Goal: Task Accomplishment & Management: Use online tool/utility

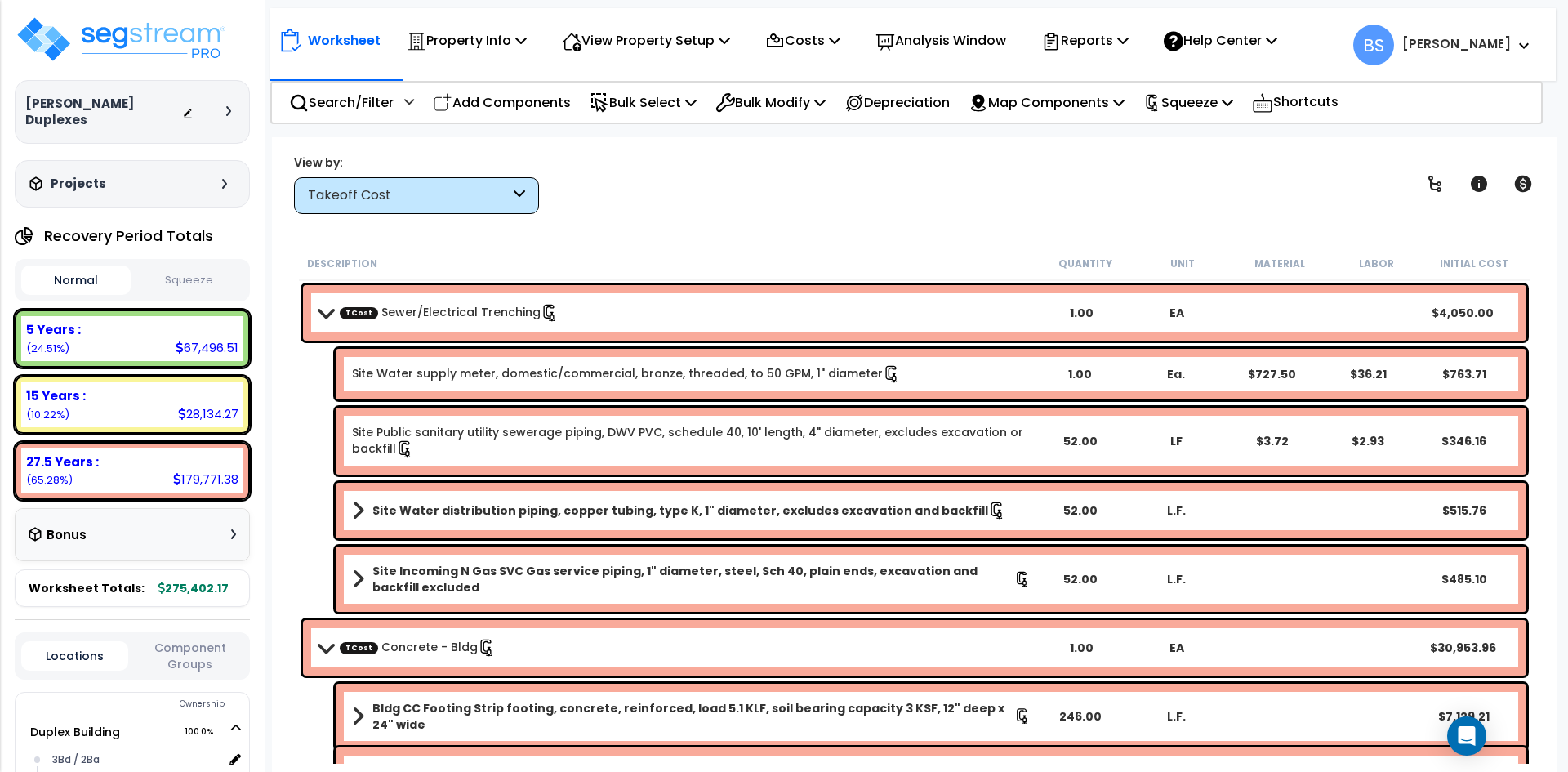
click at [726, 182] on div "View by: Takeoff Cost Takeoff Cost" at bounding box center [915, 183] width 1253 height 61
click at [136, 39] on img at bounding box center [121, 39] width 212 height 49
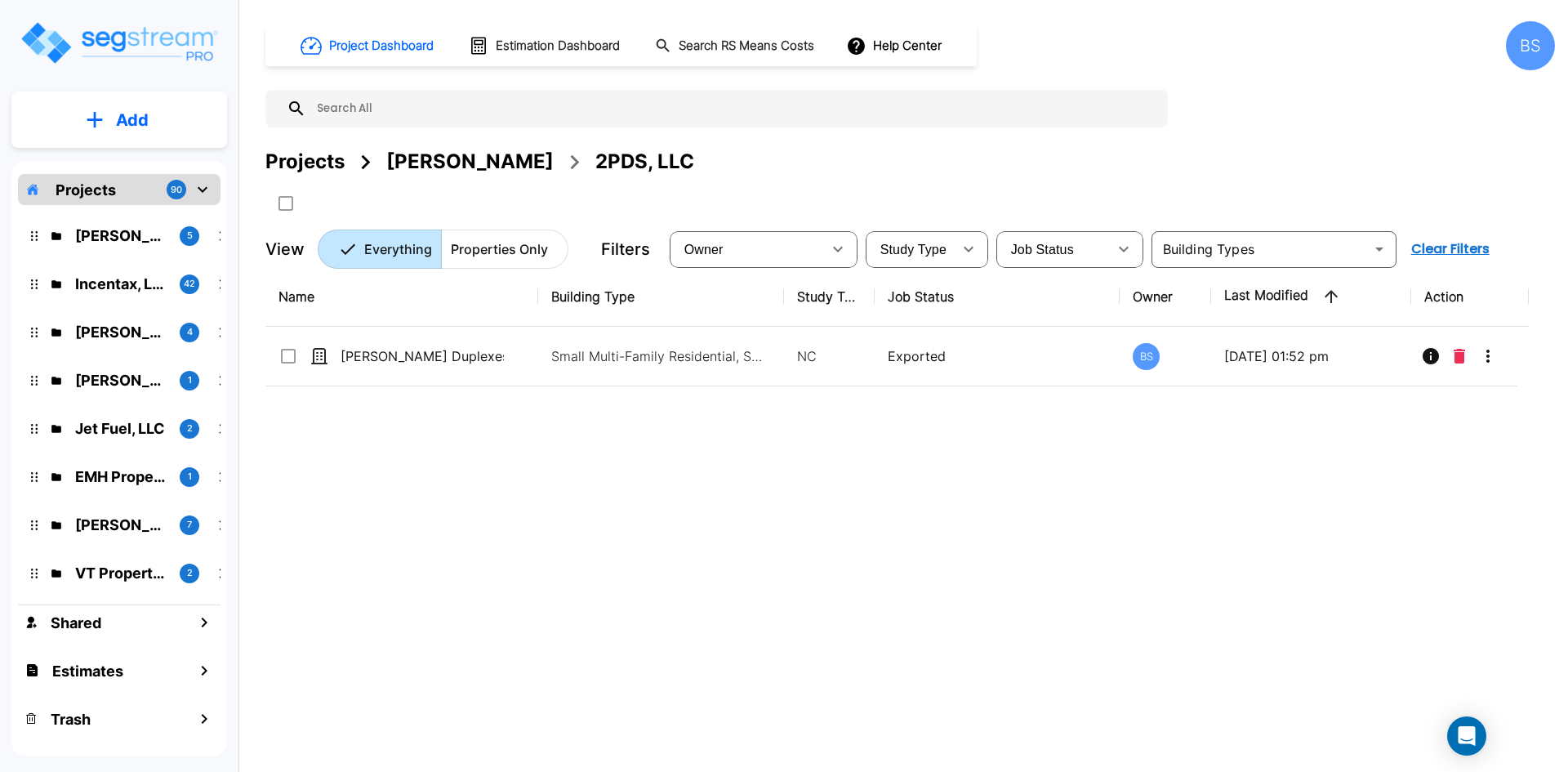
click at [272, 152] on div "Projects" at bounding box center [305, 161] width 79 height 29
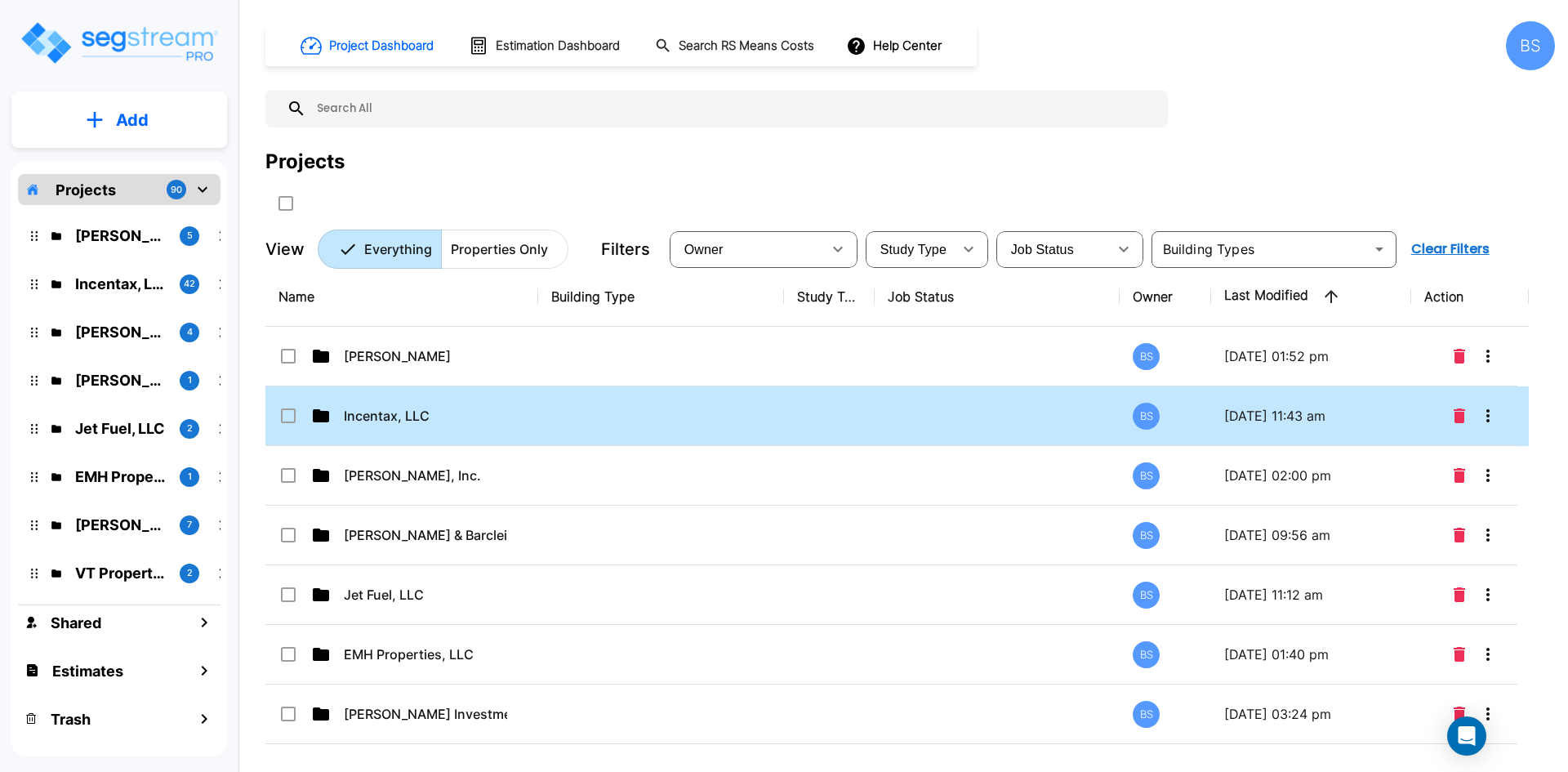
drag, startPoint x: 400, startPoint y: 428, endPoint x: 466, endPoint y: 297, distance: 146.7
click at [400, 428] on td "Incentax, LLC" at bounding box center [402, 416] width 273 height 60
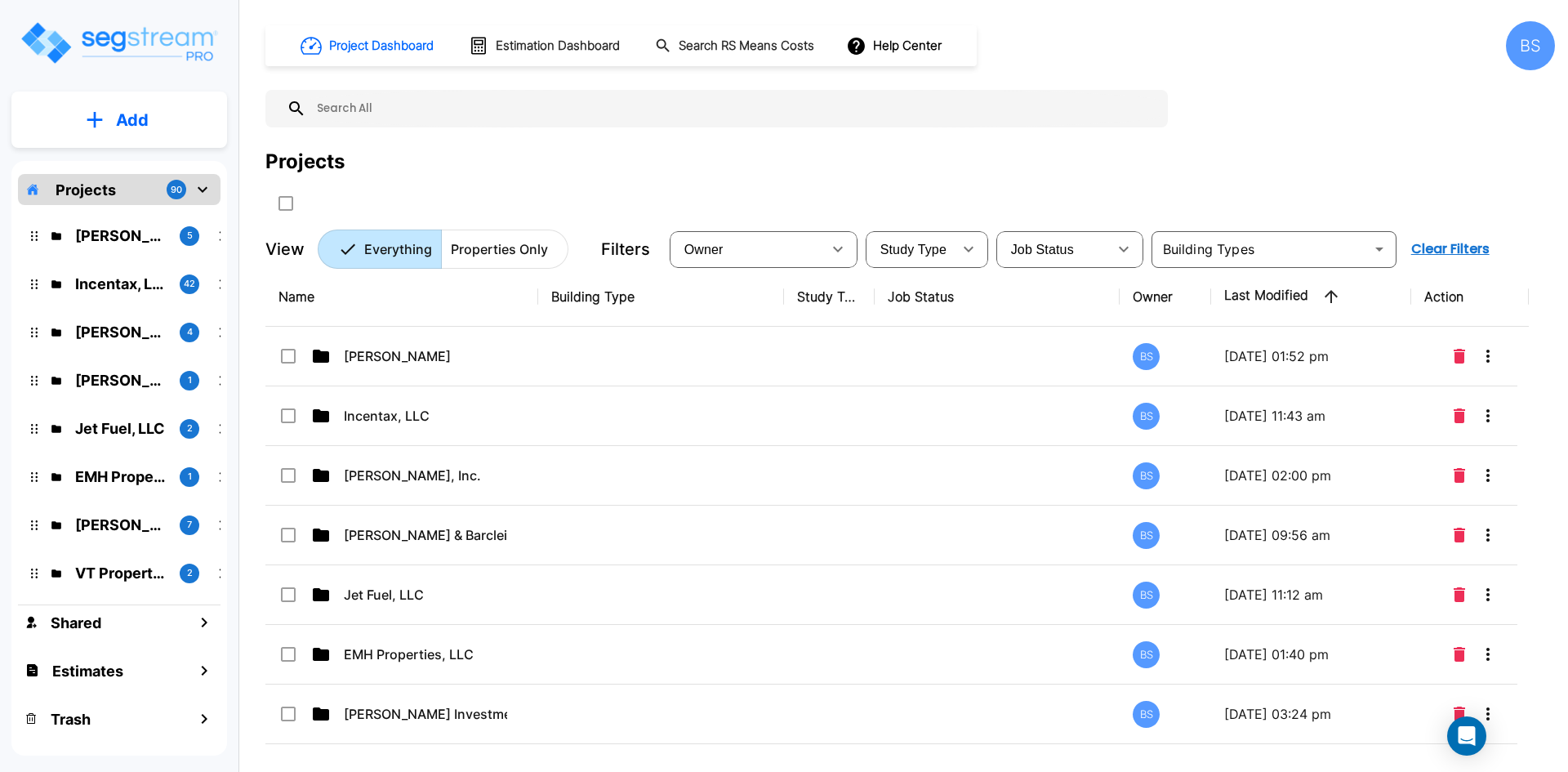
click at [400, 428] on td "Incentax, LLC" at bounding box center [402, 416] width 273 height 60
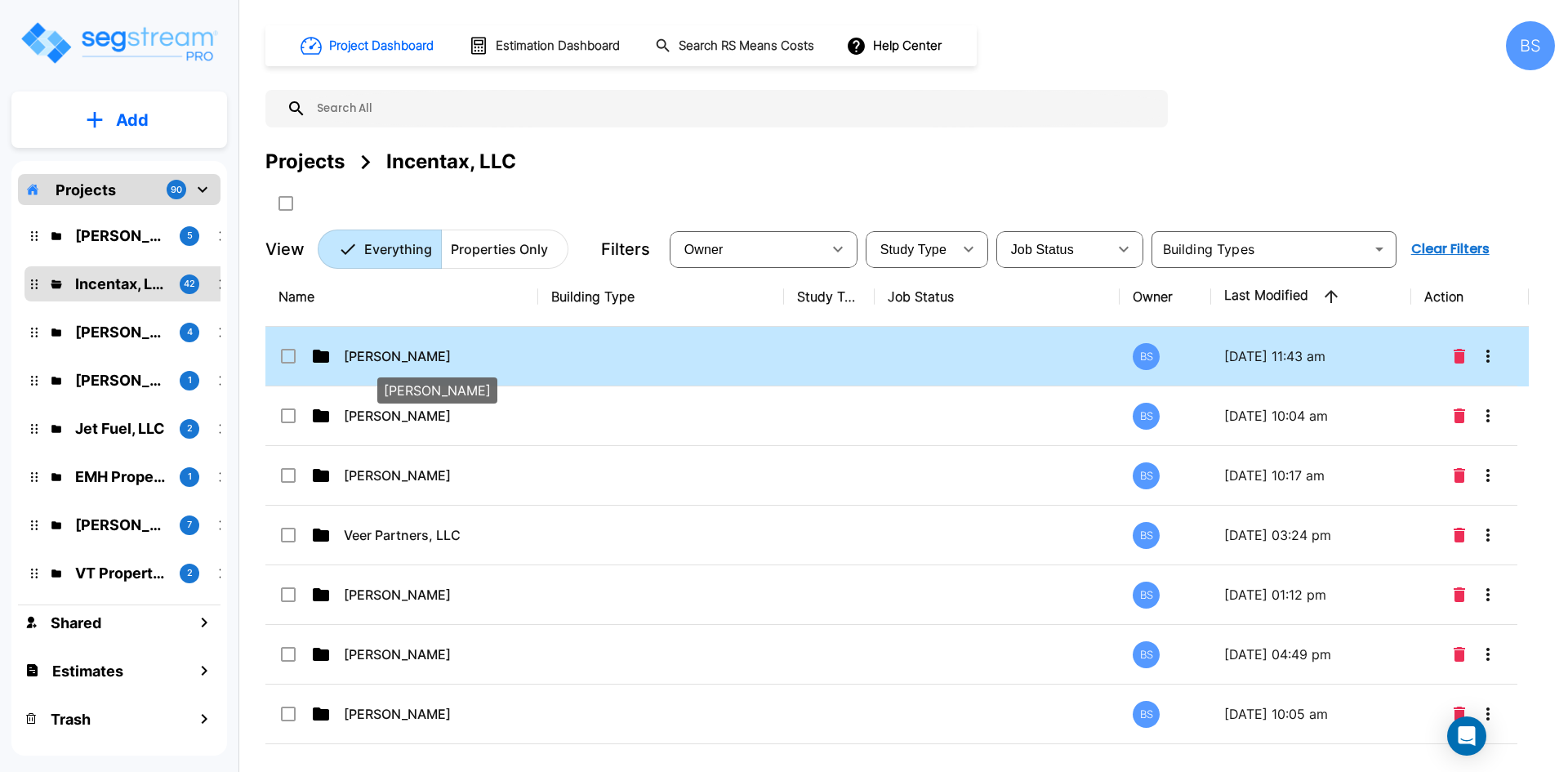
click at [438, 364] on p "Emil Eyvazoff" at bounding box center [425, 357] width 163 height 20
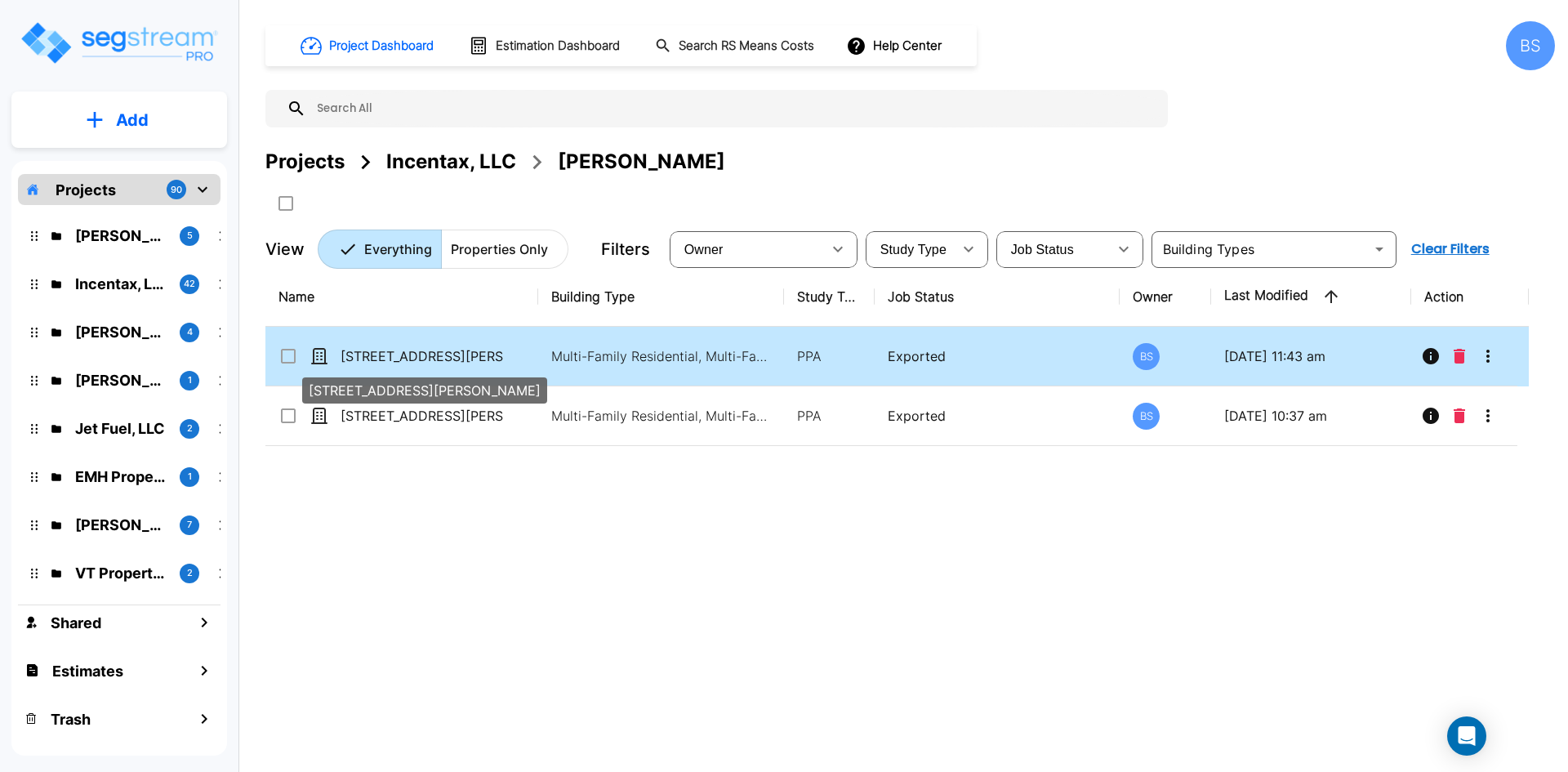
click at [438, 364] on p "[STREET_ADDRESS][PERSON_NAME]" at bounding box center [423, 357] width 163 height 20
checkbox input "true"
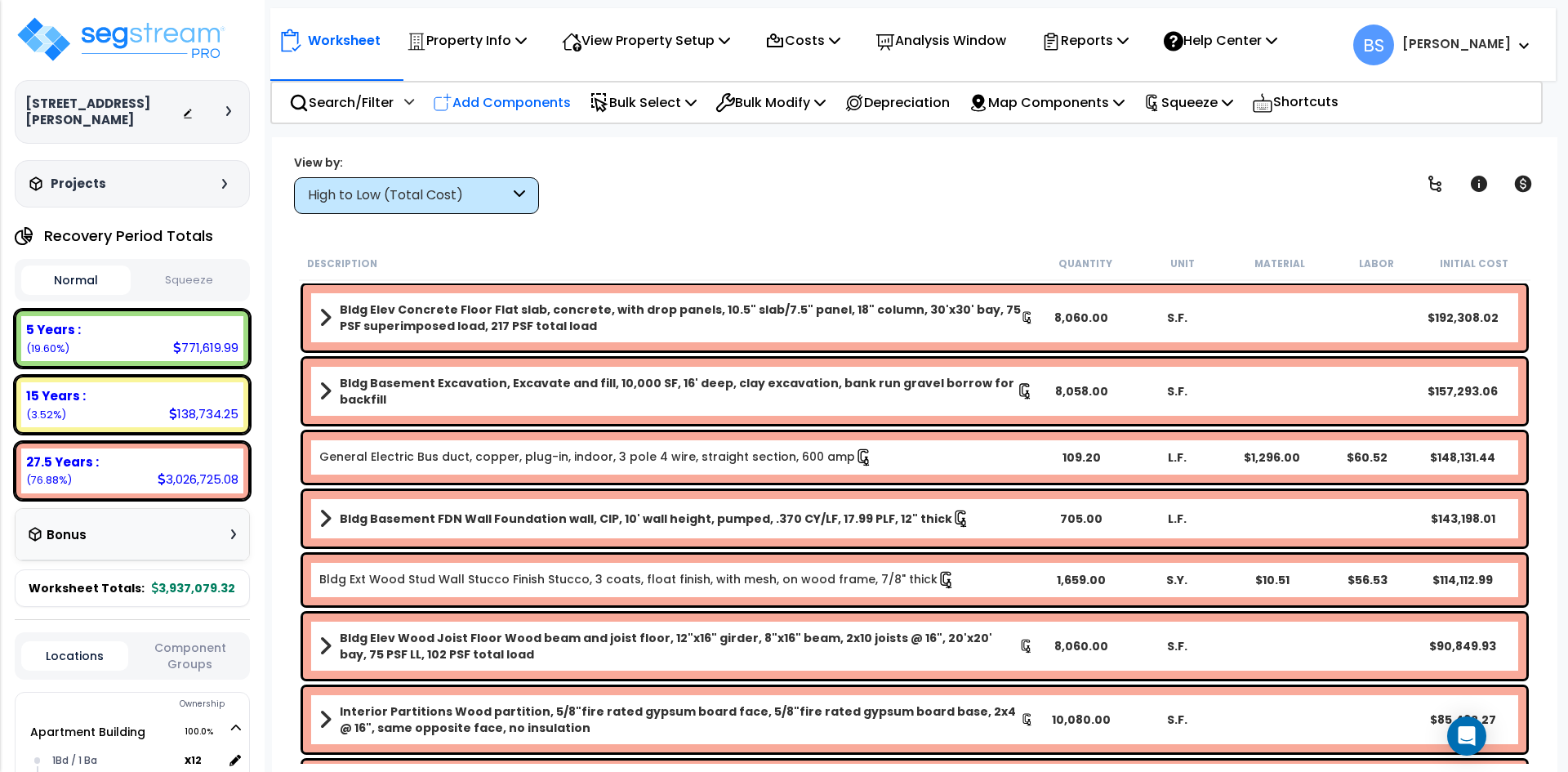
click at [508, 113] on div "Add Components" at bounding box center [502, 103] width 156 height 38
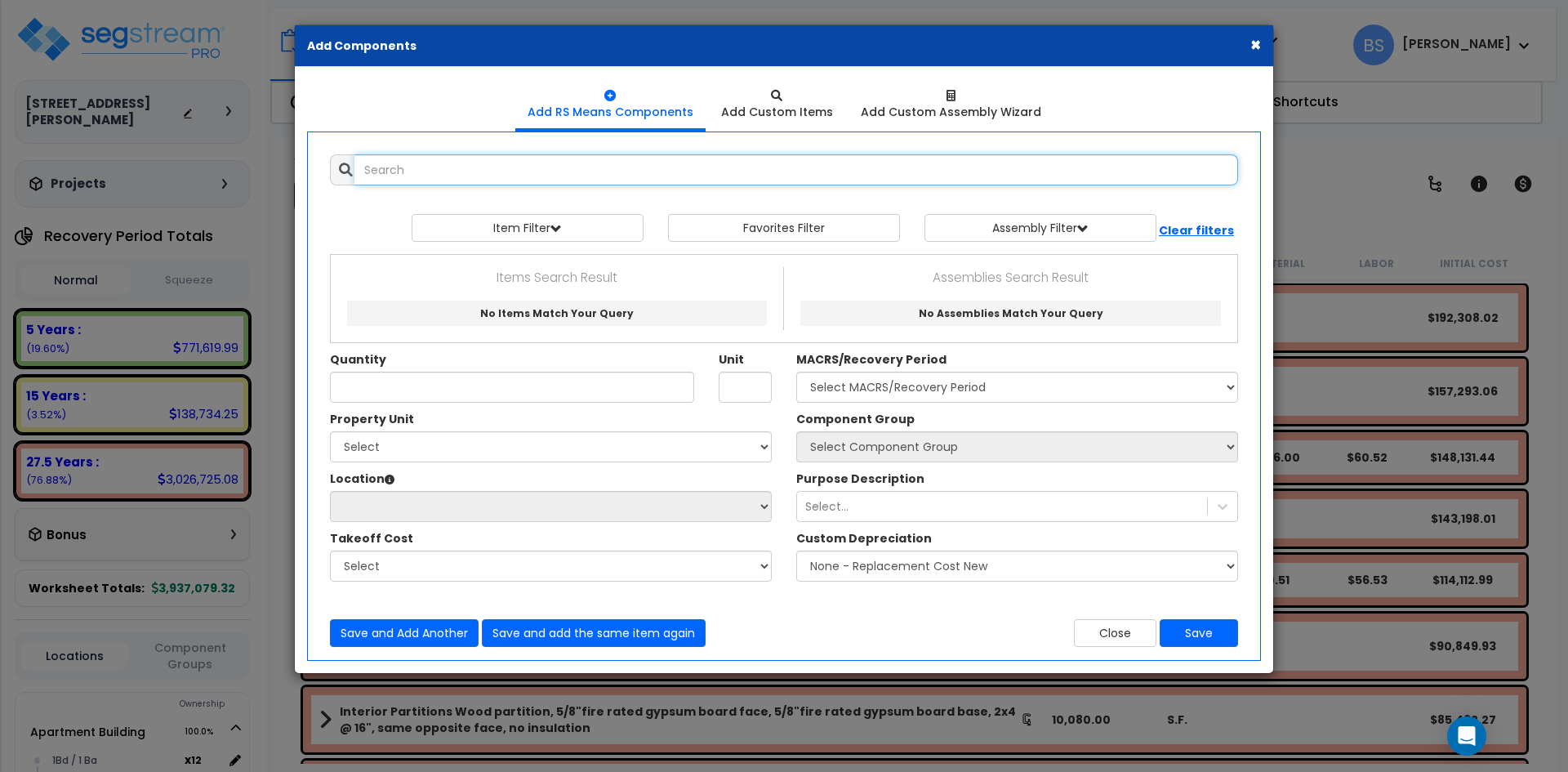
click at [425, 166] on input "text" at bounding box center [796, 170] width 884 height 31
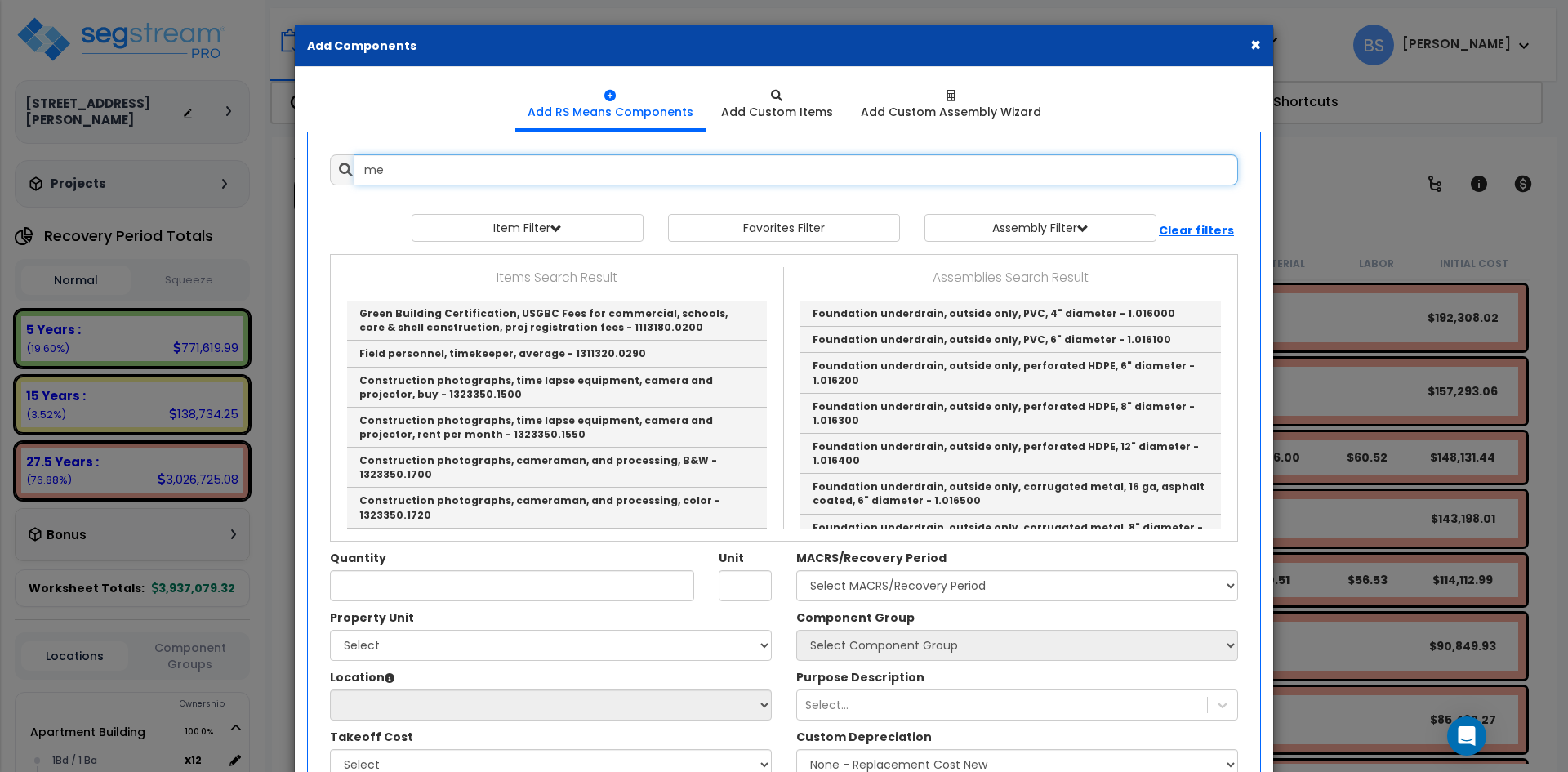
type input "m"
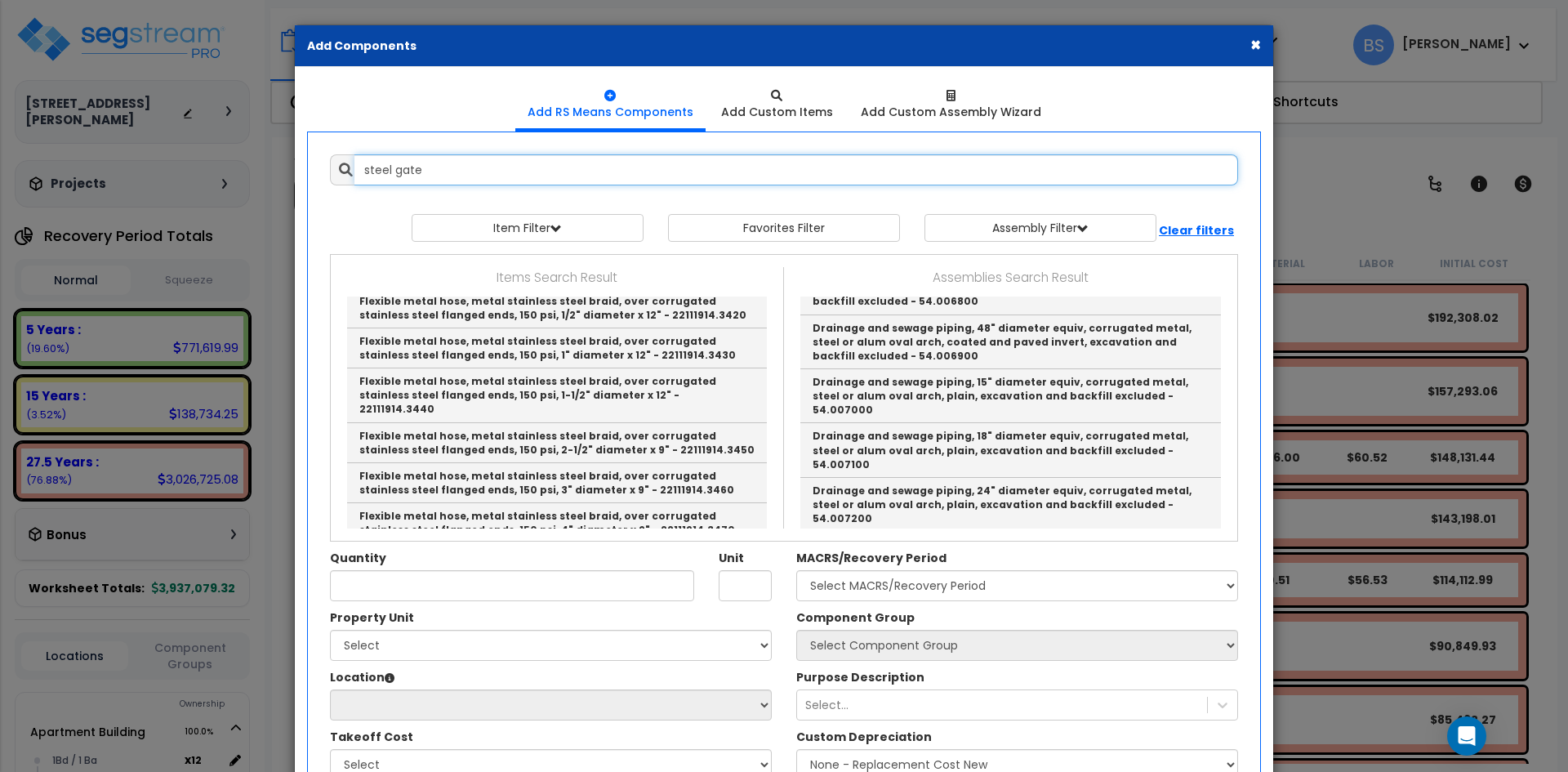
scroll to position [3144, 0]
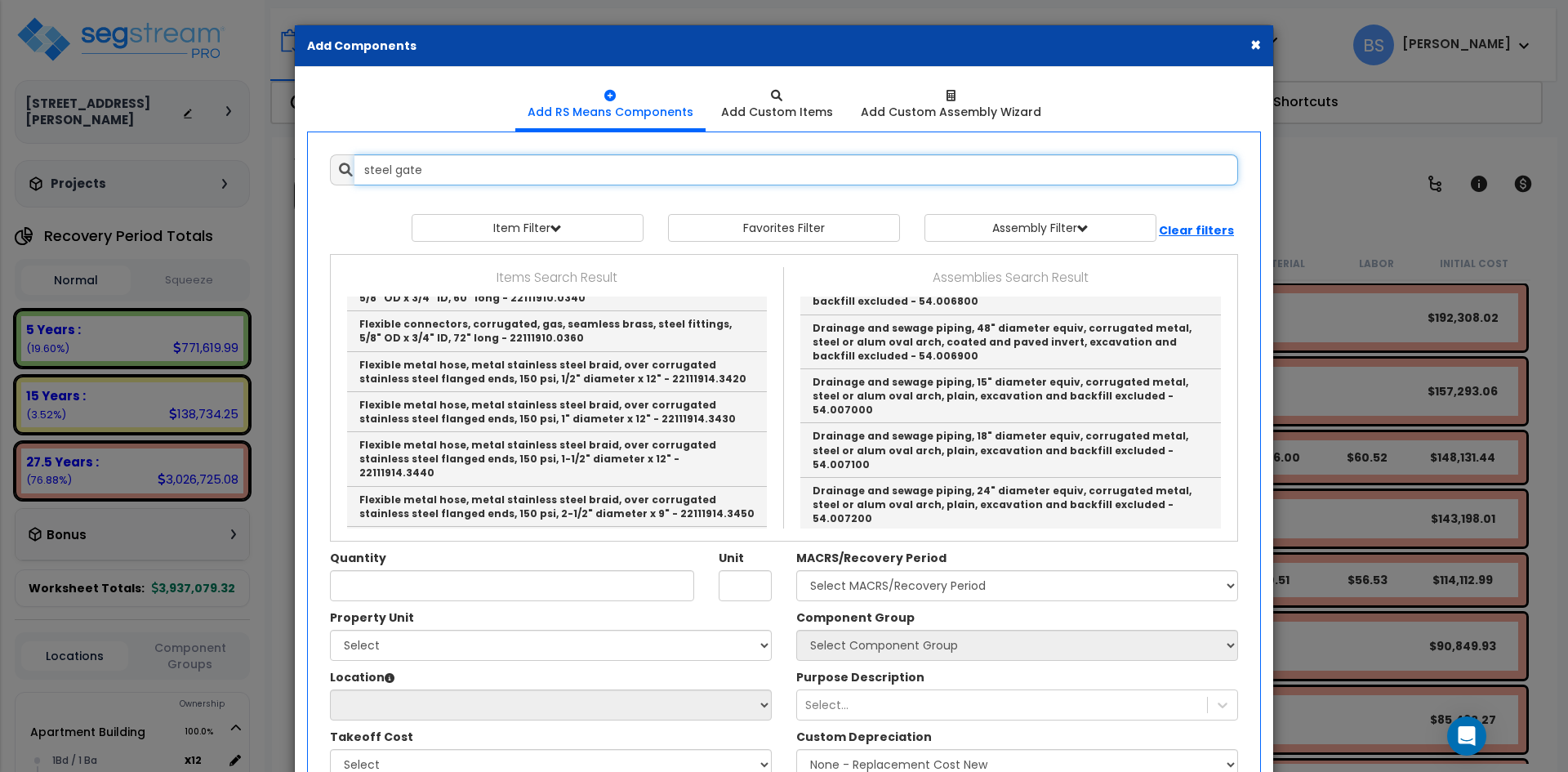
click at [377, 172] on input "steel gate" at bounding box center [796, 170] width 884 height 31
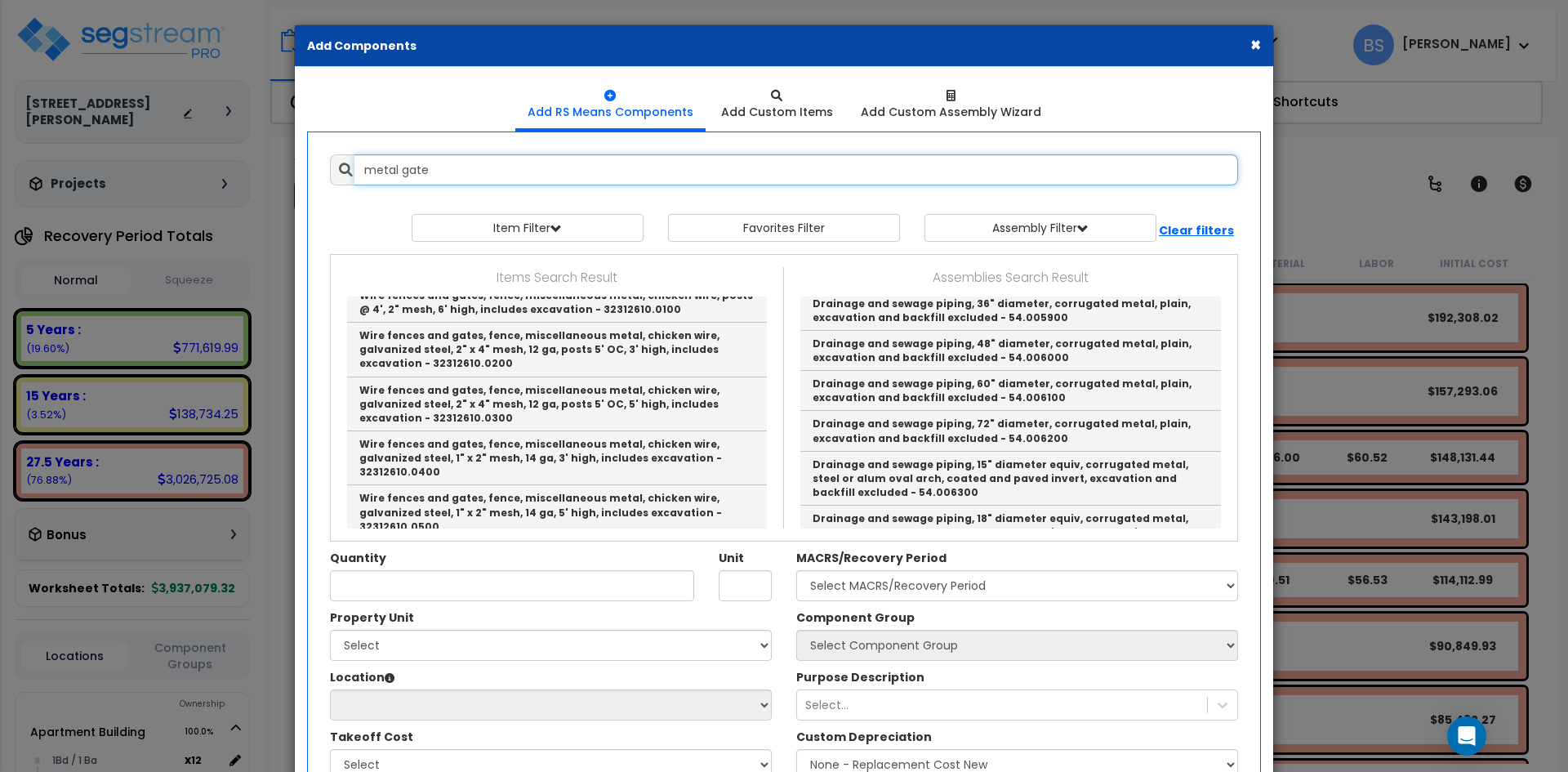
scroll to position [1552, 0]
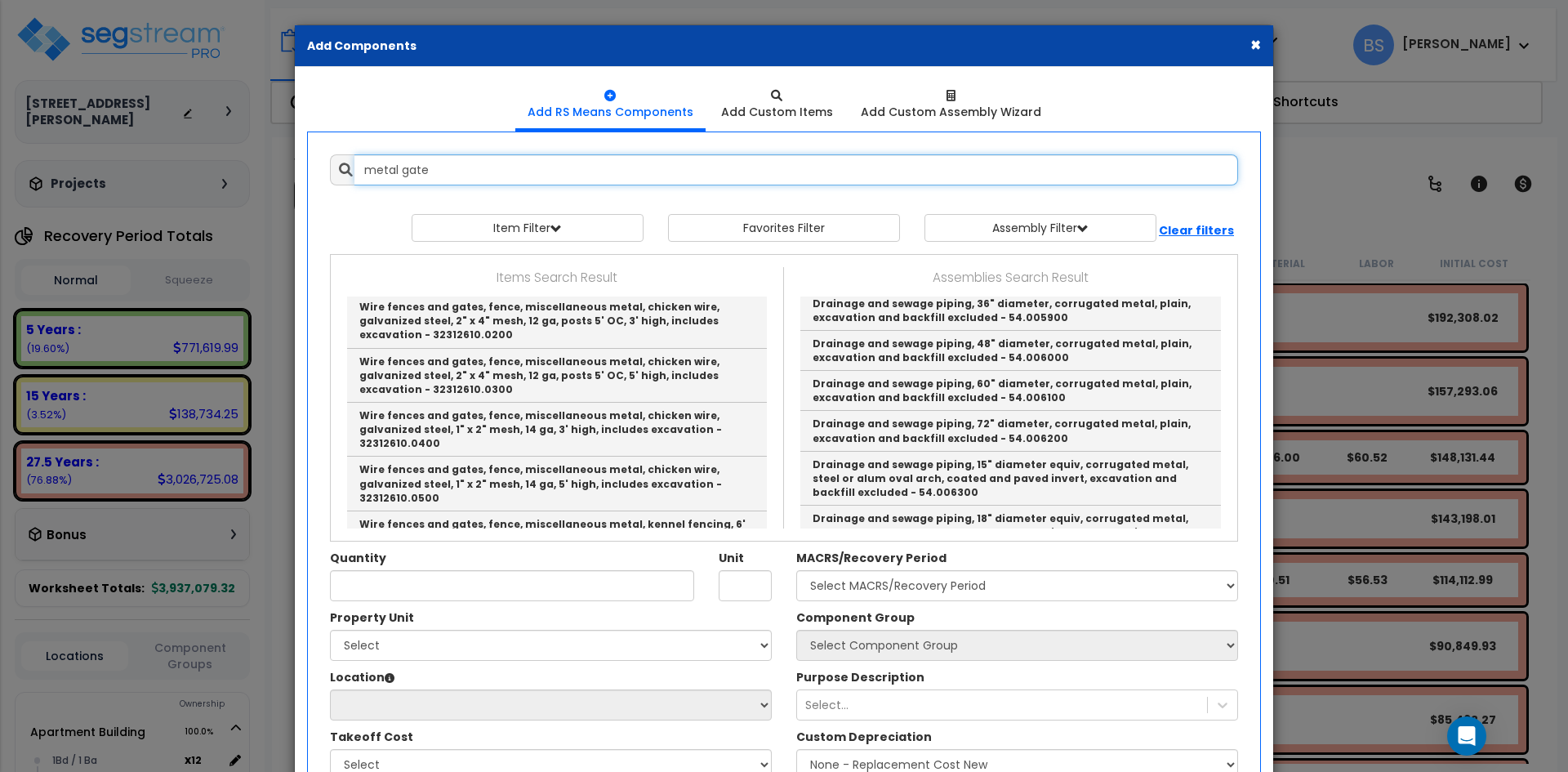
click at [465, 174] on input "metal gate" at bounding box center [796, 170] width 884 height 31
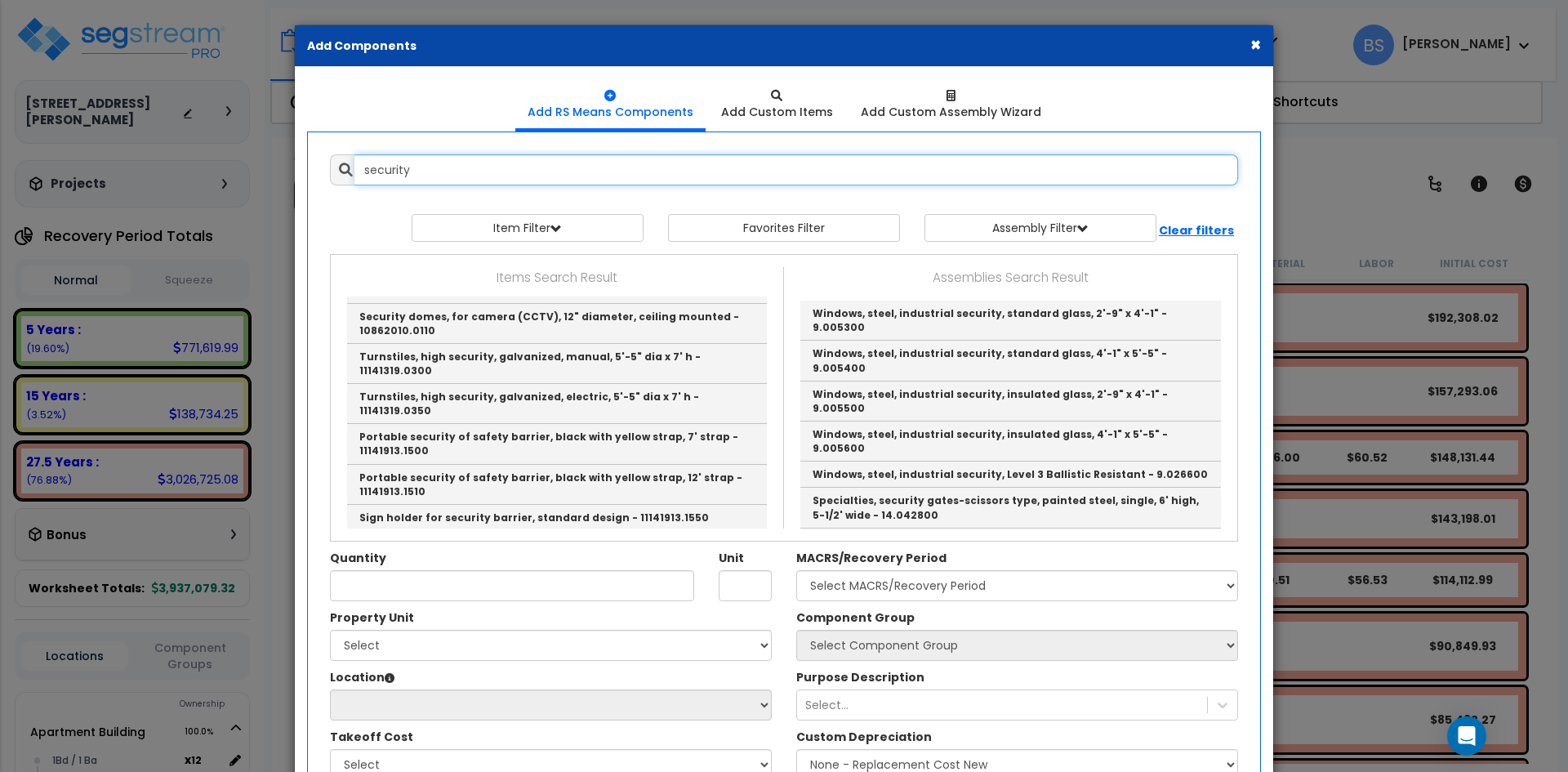
scroll to position [2444, 0]
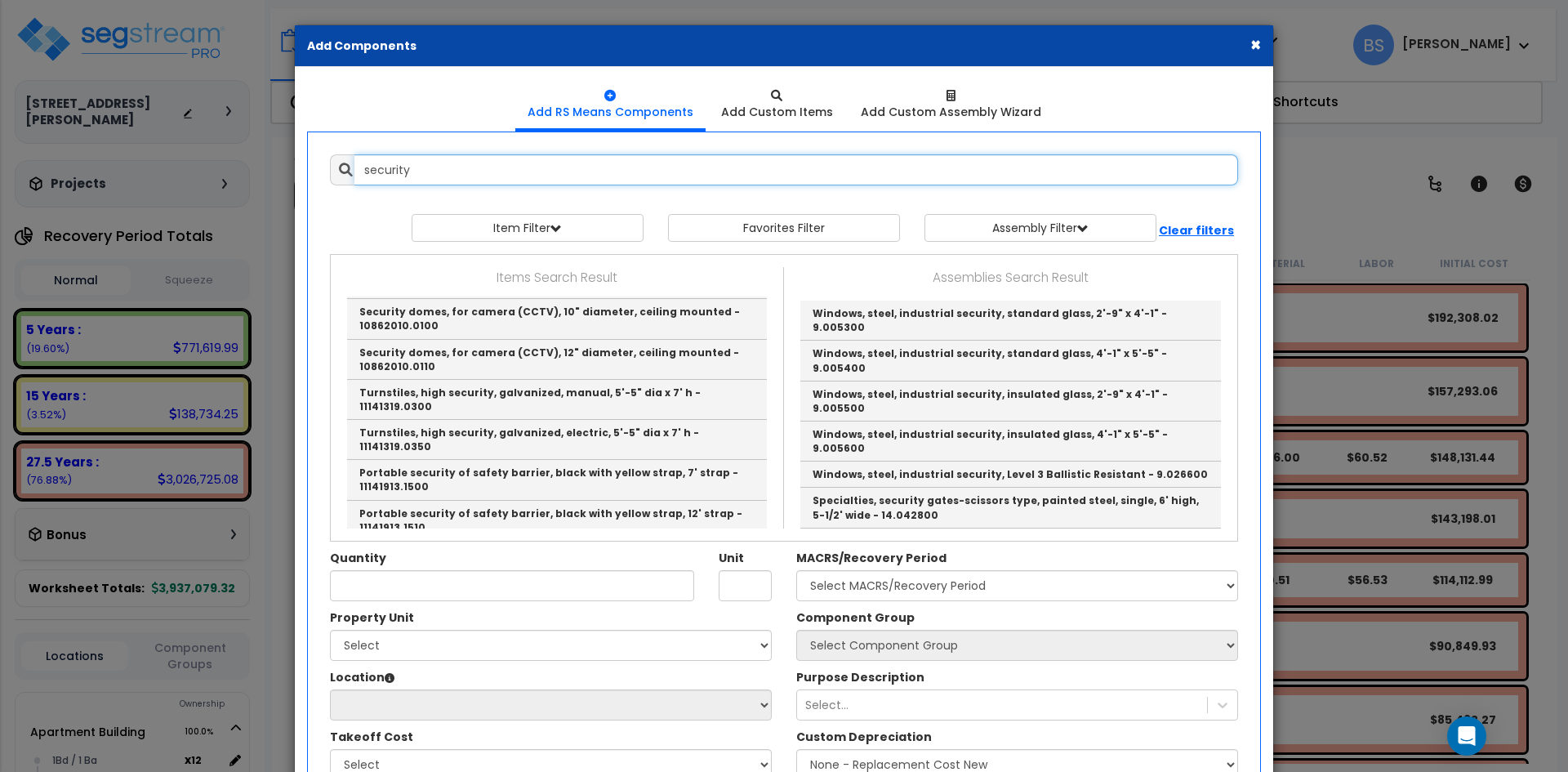
click at [437, 177] on input "security" at bounding box center [796, 170] width 884 height 31
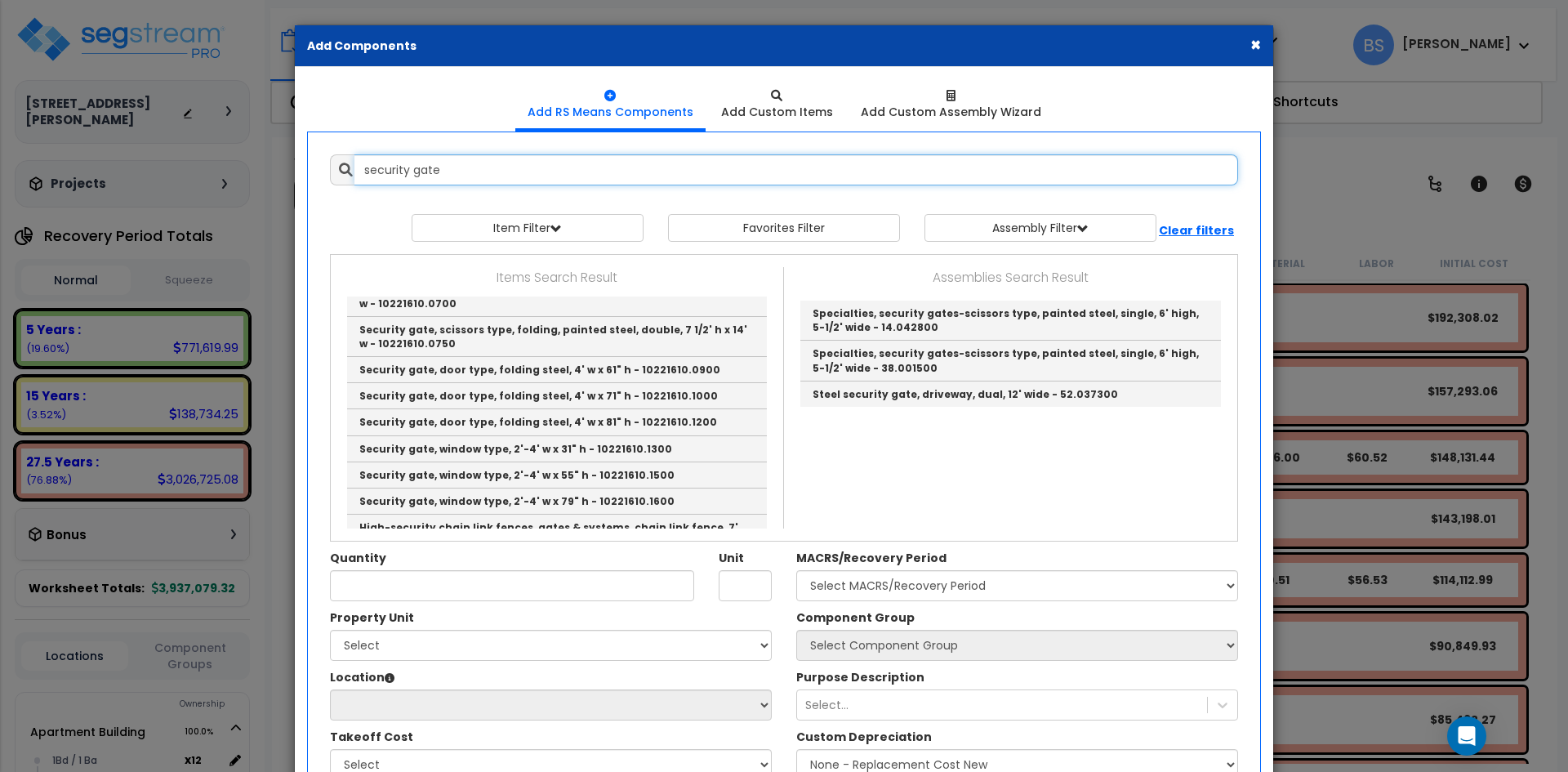
scroll to position [952, 0]
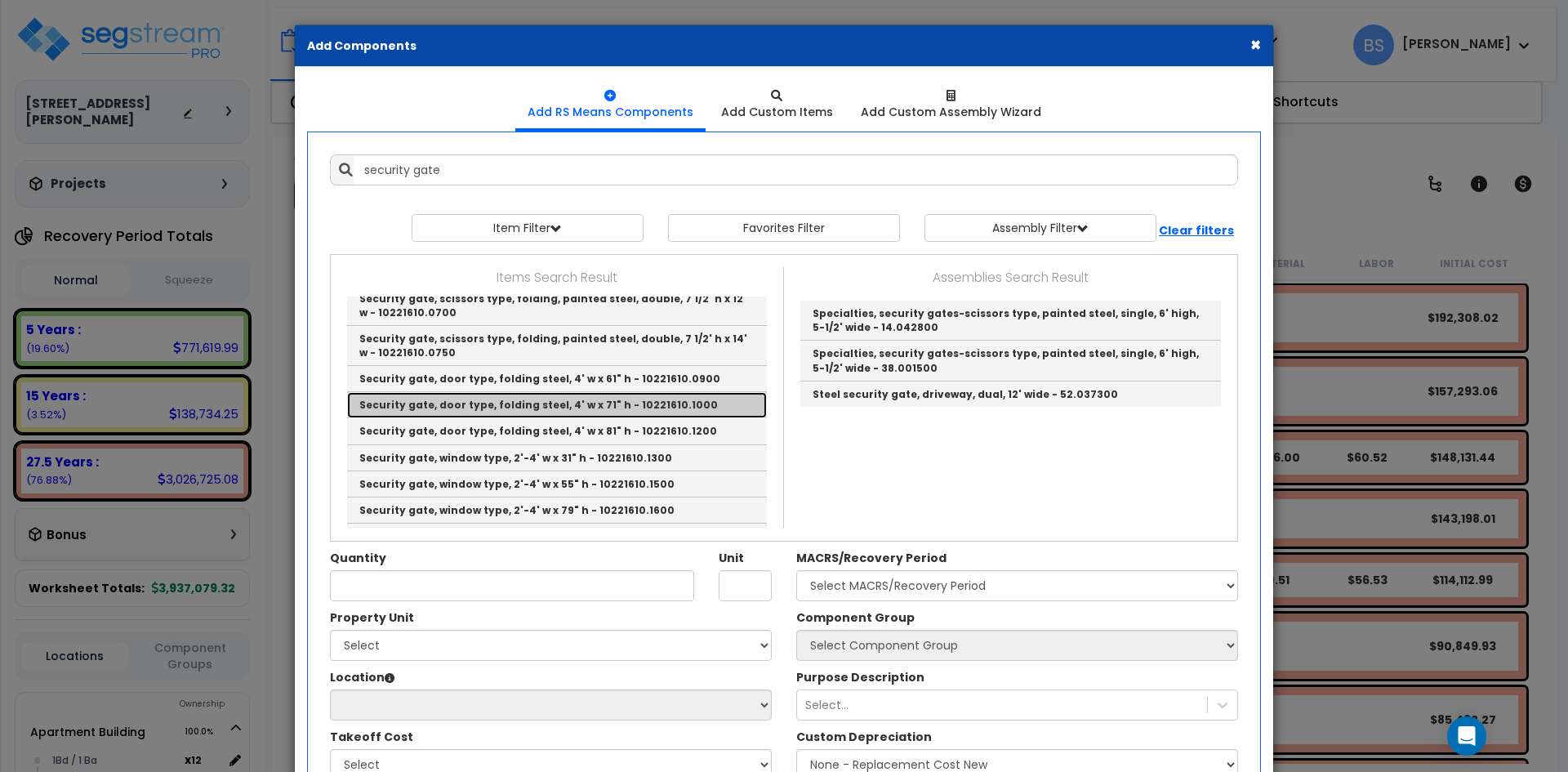
click at [531, 392] on link "Security gate, door type, folding steel, 4' w x 71" h - 10221610.1000" at bounding box center [557, 405] width 420 height 26
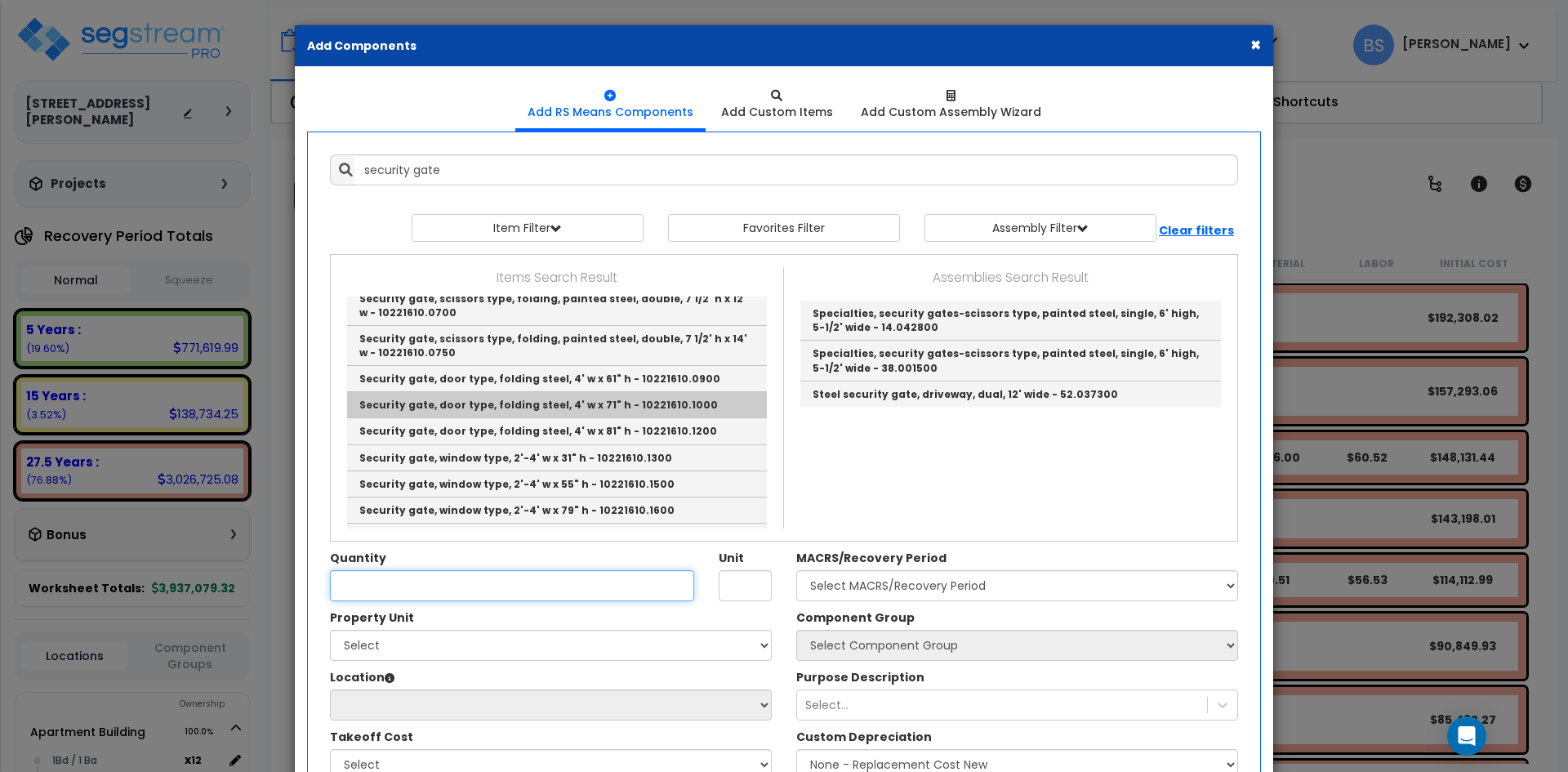
type input "Security gate, door type, folding steel, 4' w x 71" h - 10221610.1000"
type input "Opng."
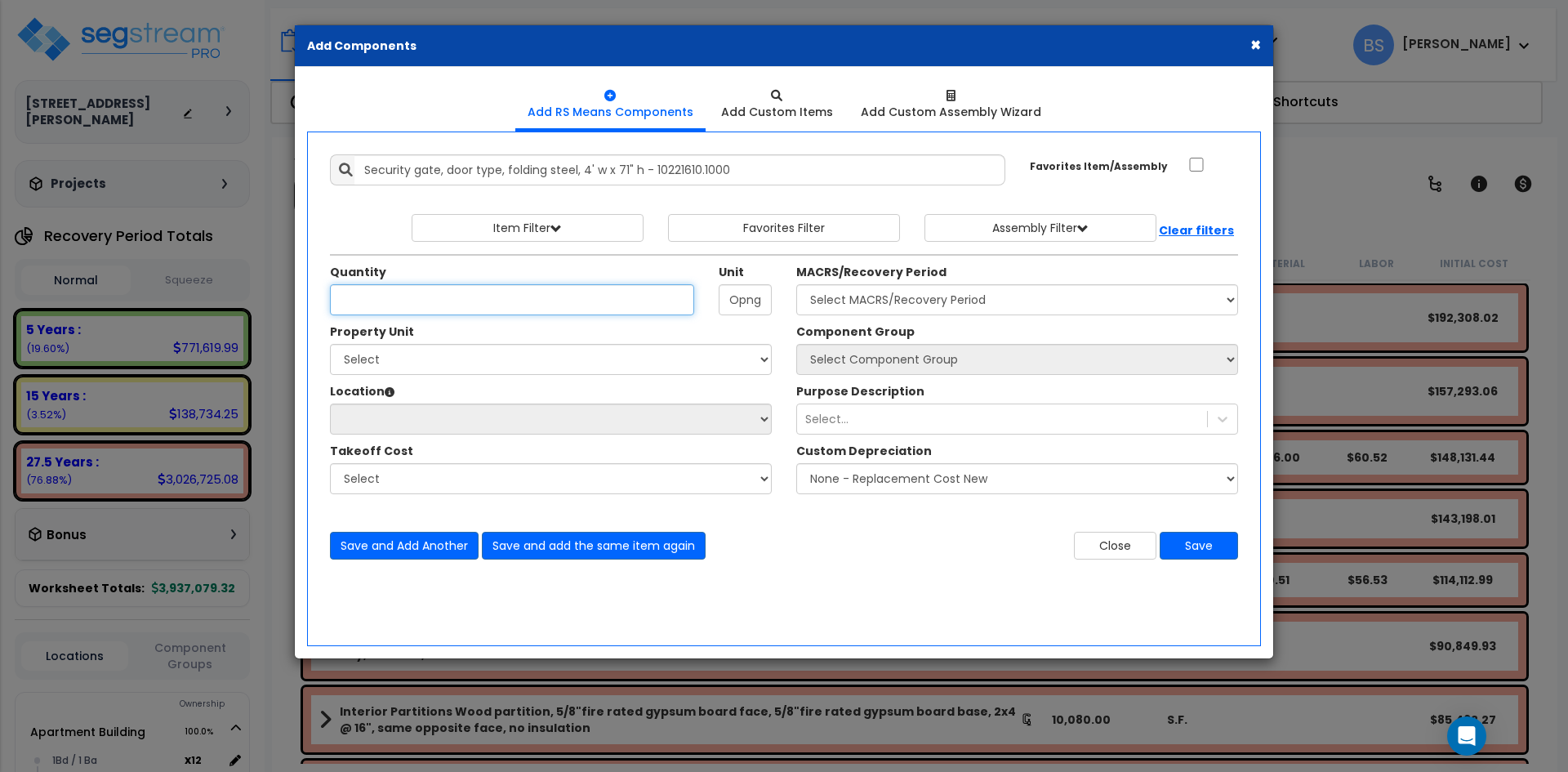
click at [437, 305] on input "Quantity" at bounding box center [512, 299] width 365 height 31
type input "2"
click at [530, 347] on select "Select Apartment Building Site Improvements" at bounding box center [550, 359] width 442 height 31
select select "164680"
click at [330, 344] on select "Select Apartment Building Site Improvements" at bounding box center [550, 359] width 442 height 31
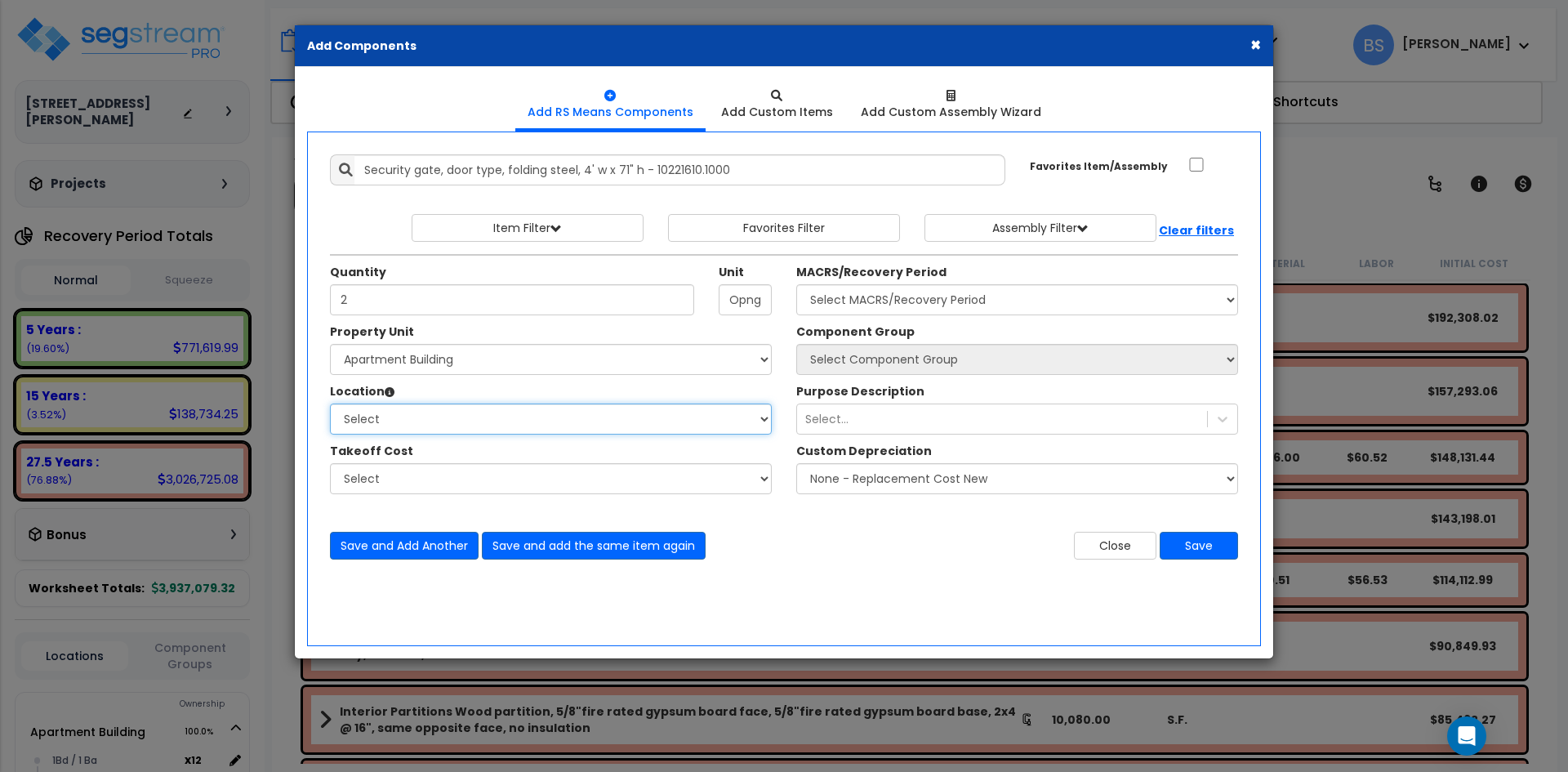
click at [399, 404] on select "Select 1Bd / 1 Ba 2Bd / 2 Ba Building Building Interior Parking Garage Add Addi…" at bounding box center [550, 419] width 442 height 31
select select "6"
click at [330, 404] on select "Select 1Bd / 1 Ba 2Bd / 2 Ba Building Building Interior Parking Garage Add Addi…" at bounding box center [550, 419] width 442 height 31
click at [375, 477] on select "Select" at bounding box center [550, 479] width 442 height 31
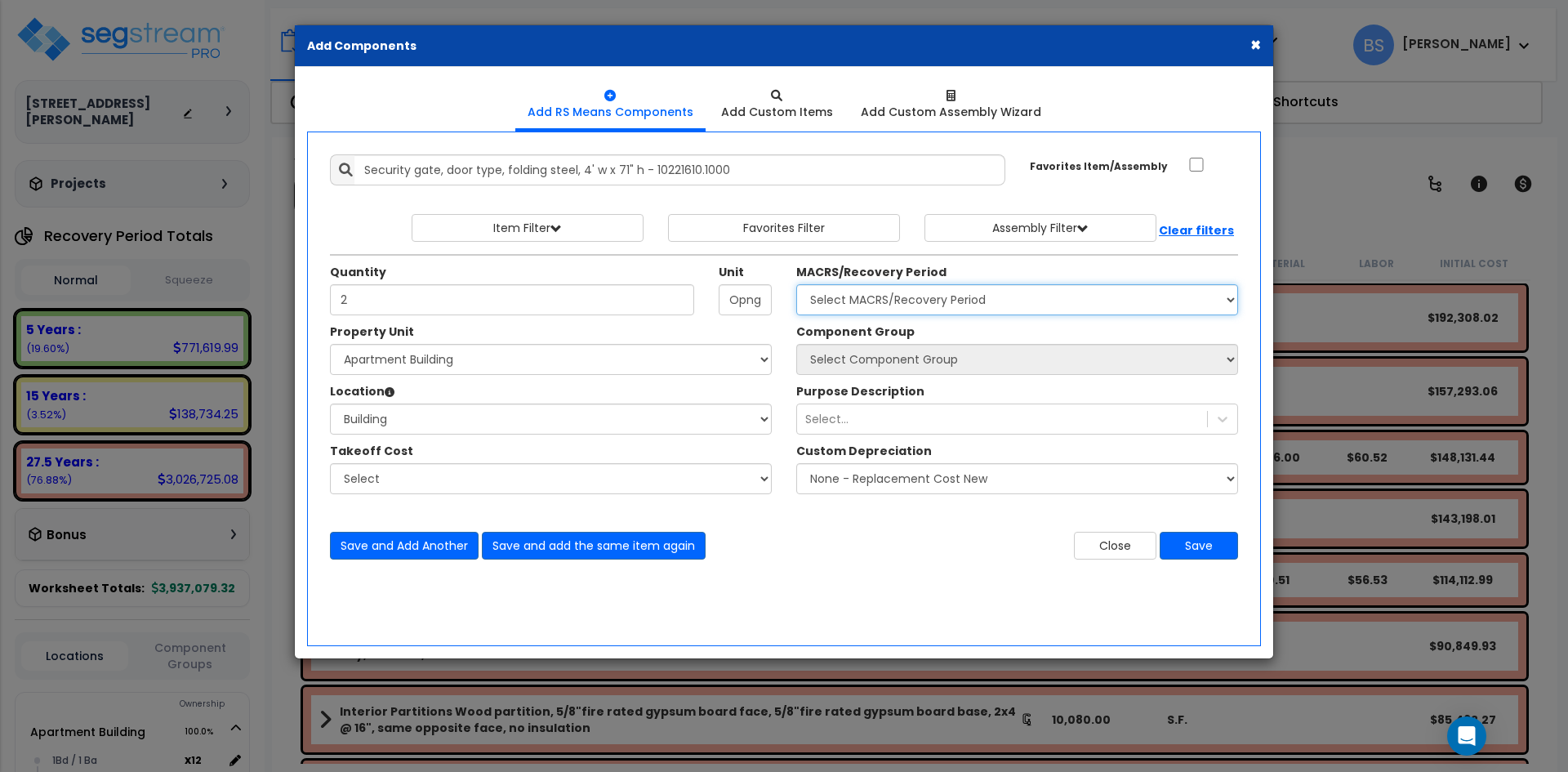
click at [885, 300] on select "Select MACRS/Recovery Period 5 Years - 57.0 - Distributive Trades & Services 5 …" at bounding box center [1017, 299] width 442 height 31
select select "3667"
click at [796, 284] on select "Select MACRS/Recovery Period 5 Years - 57.0 - Distributive Trades & Services 5 …" at bounding box center [1017, 299] width 442 height 31
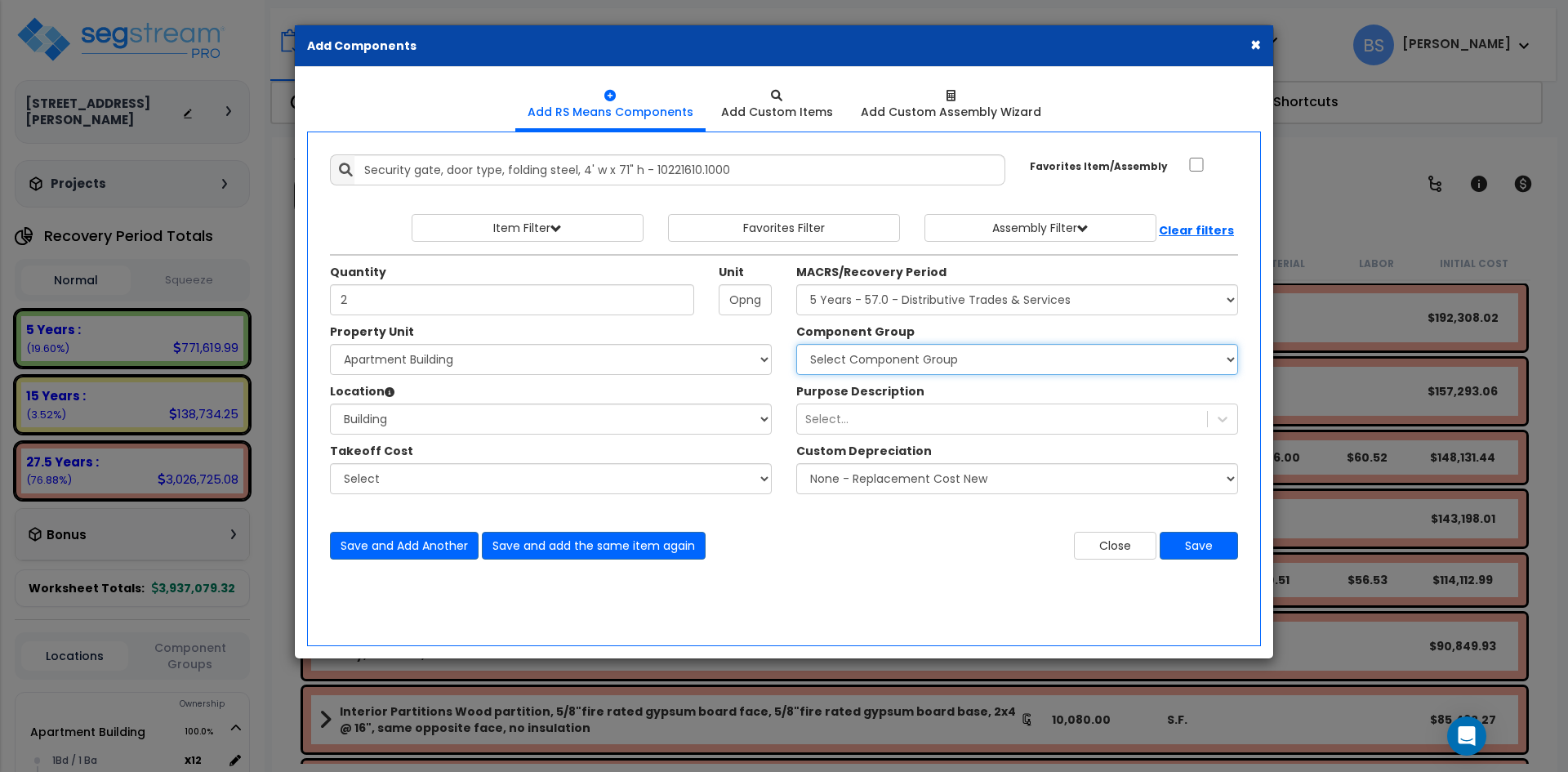
click at [877, 372] on select "Select Component Group 264.00 - KITCHEN PLUMBING 286.00 - LAUNDRY ELECTRICAL 28…" at bounding box center [1017, 359] width 442 height 31
click at [778, 467] on div "Takeoff Cost Select" at bounding box center [550, 468] width 466 height 52
click at [849, 356] on select "Select Component Group 264.00 - KITCHEN PLUMBING 286.00 - LAUNDRY ELECTRICAL 28…" at bounding box center [1017, 359] width 442 height 31
select select "14017"
click at [796, 344] on select "Select Component Group 264.00 - KITCHEN PLUMBING 286.00 - LAUNDRY ELECTRICAL 28…" at bounding box center [1017, 359] width 442 height 31
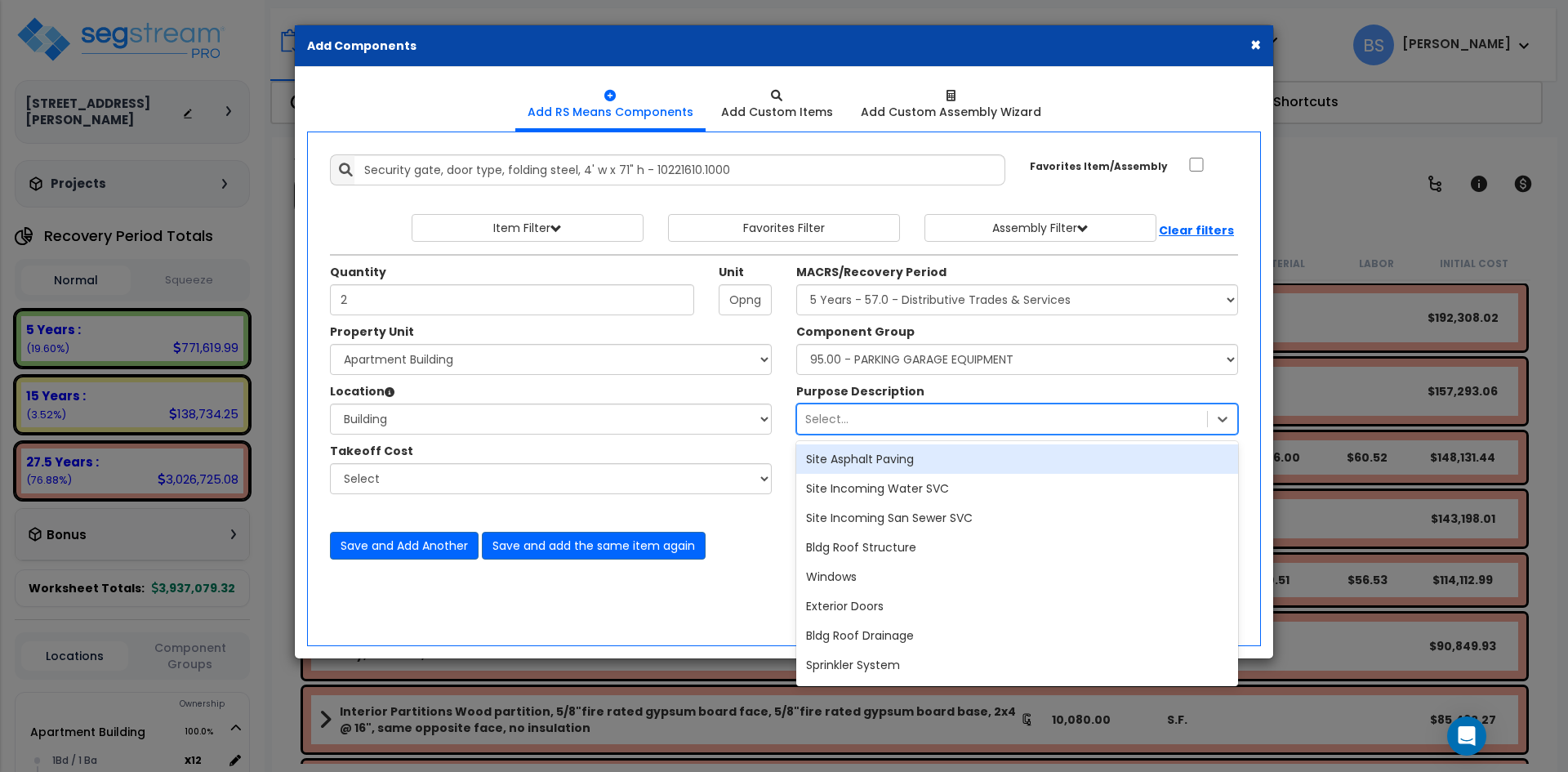
click at [852, 421] on div "Select..." at bounding box center [1002, 419] width 410 height 26
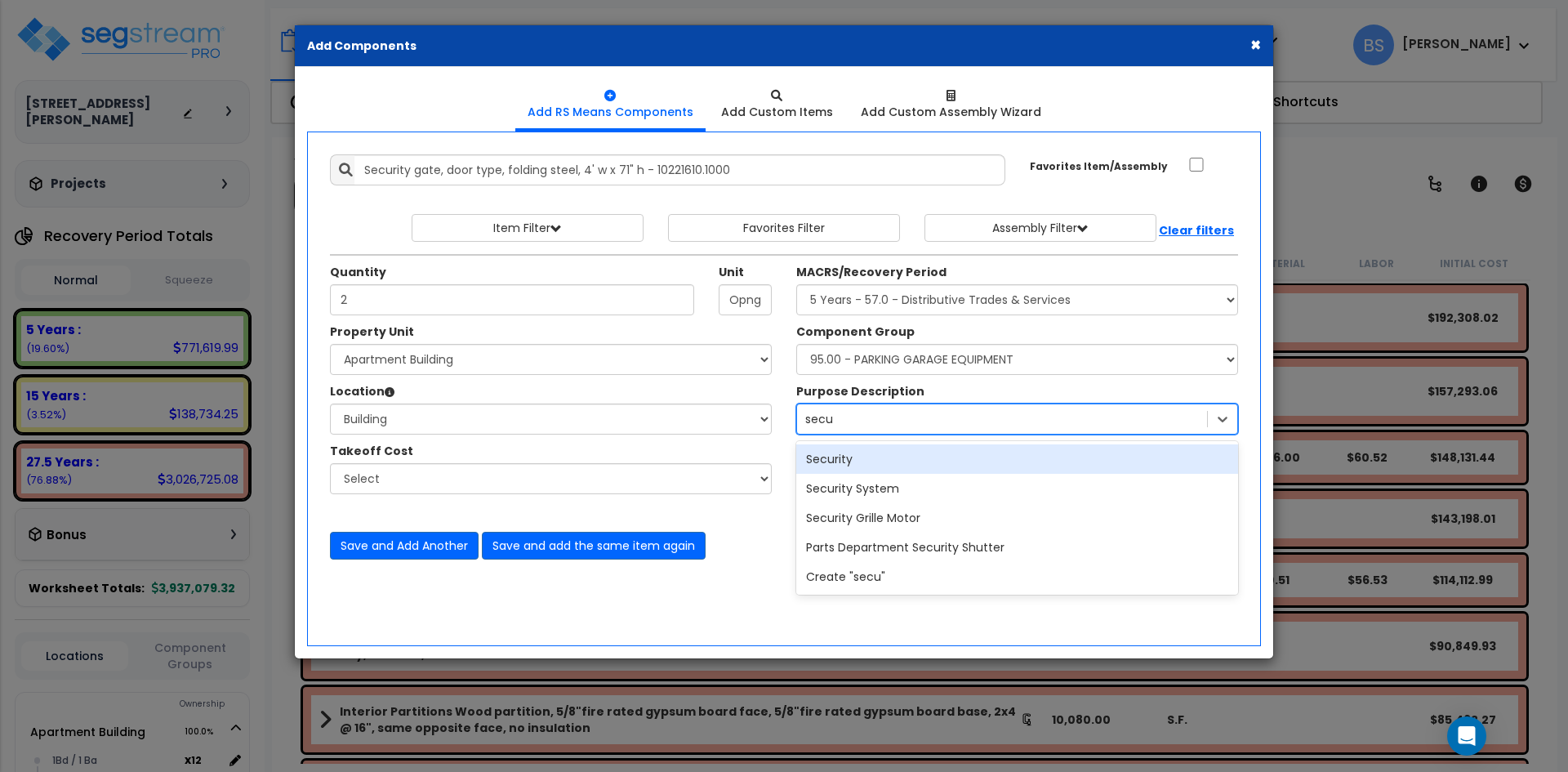
type input "secur"
click at [862, 416] on div "secur" at bounding box center [1002, 419] width 410 height 26
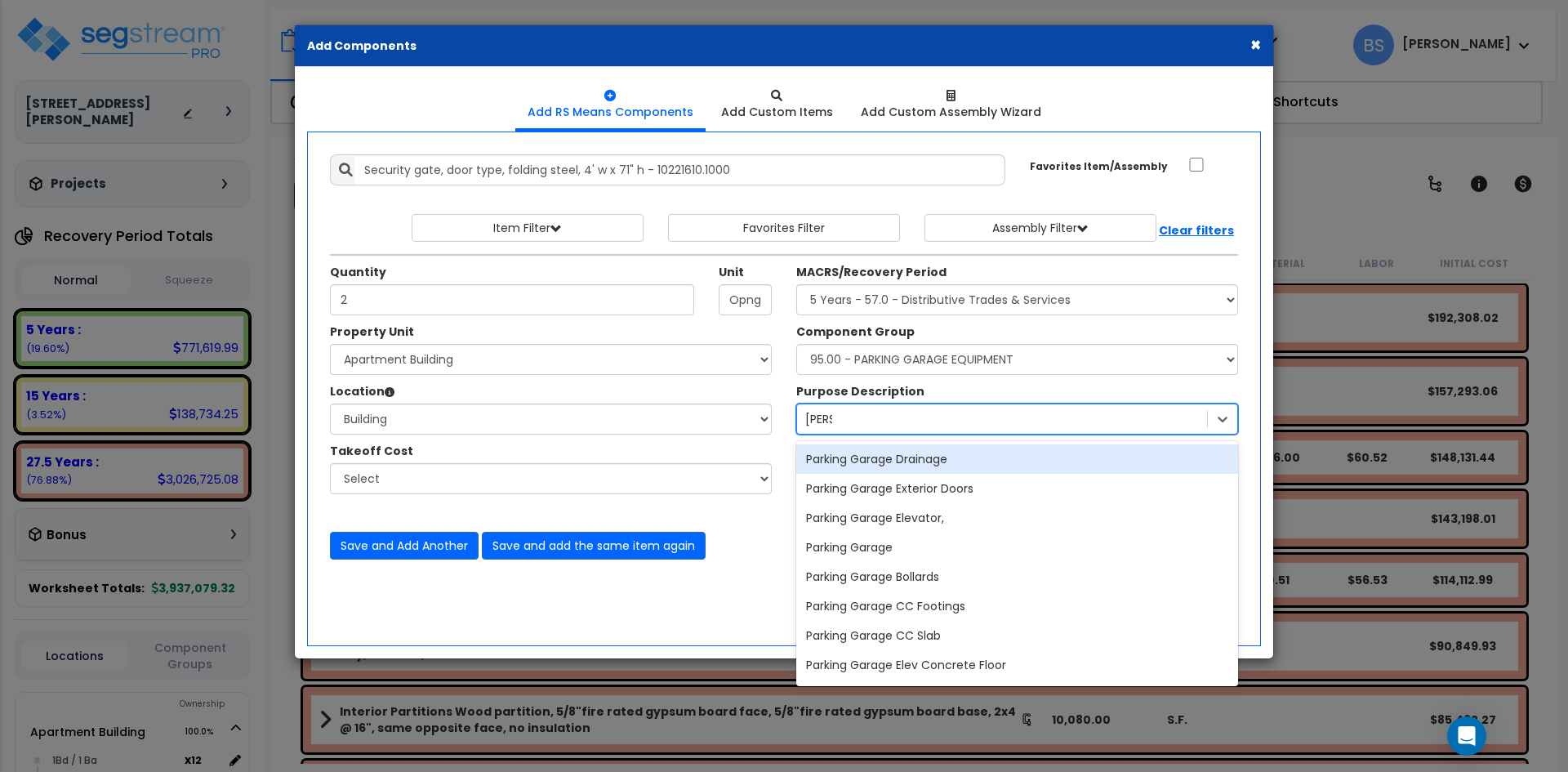
type input "parking"
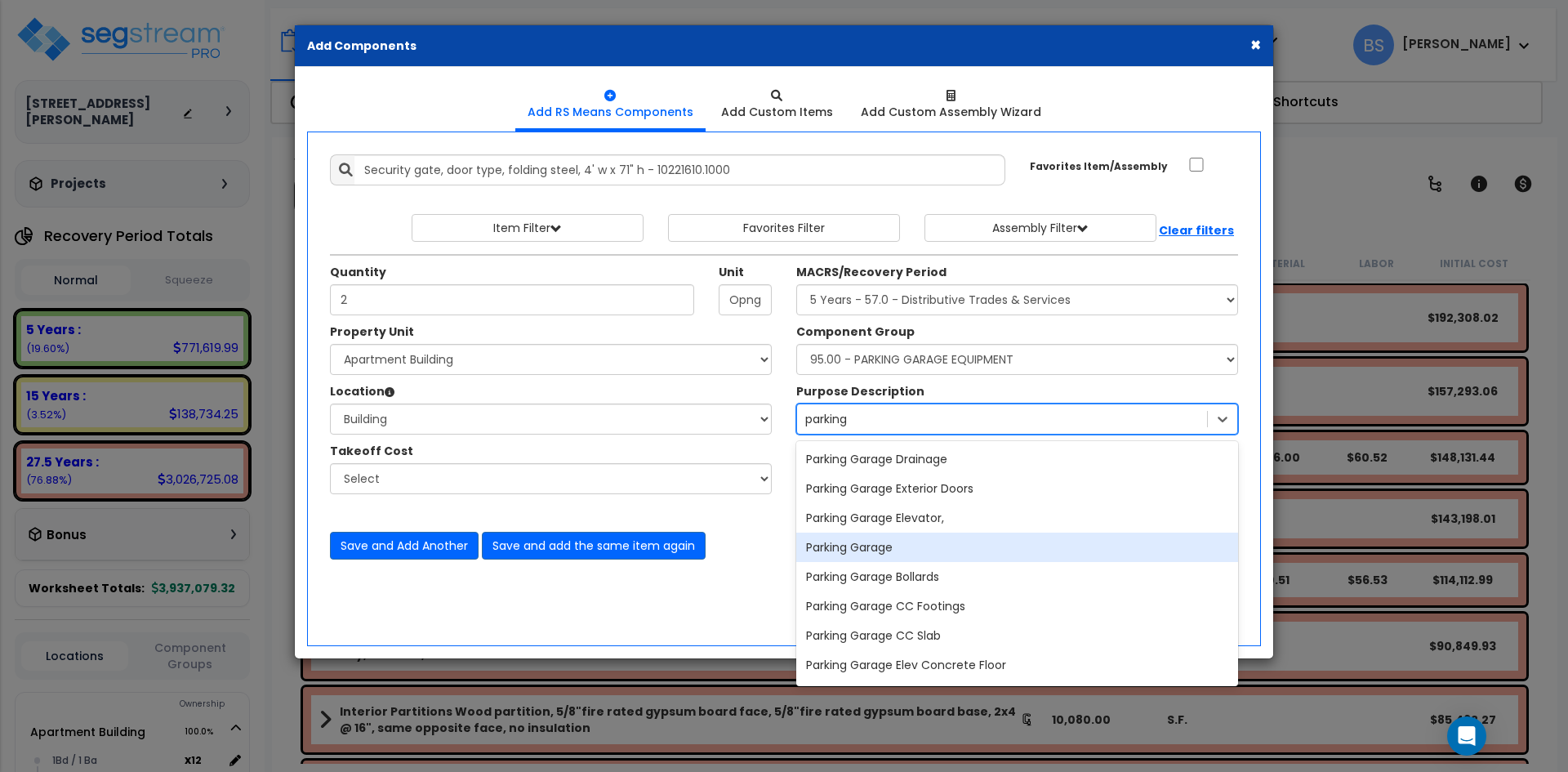
click at [916, 539] on div "Parking Garage" at bounding box center [1017, 547] width 442 height 29
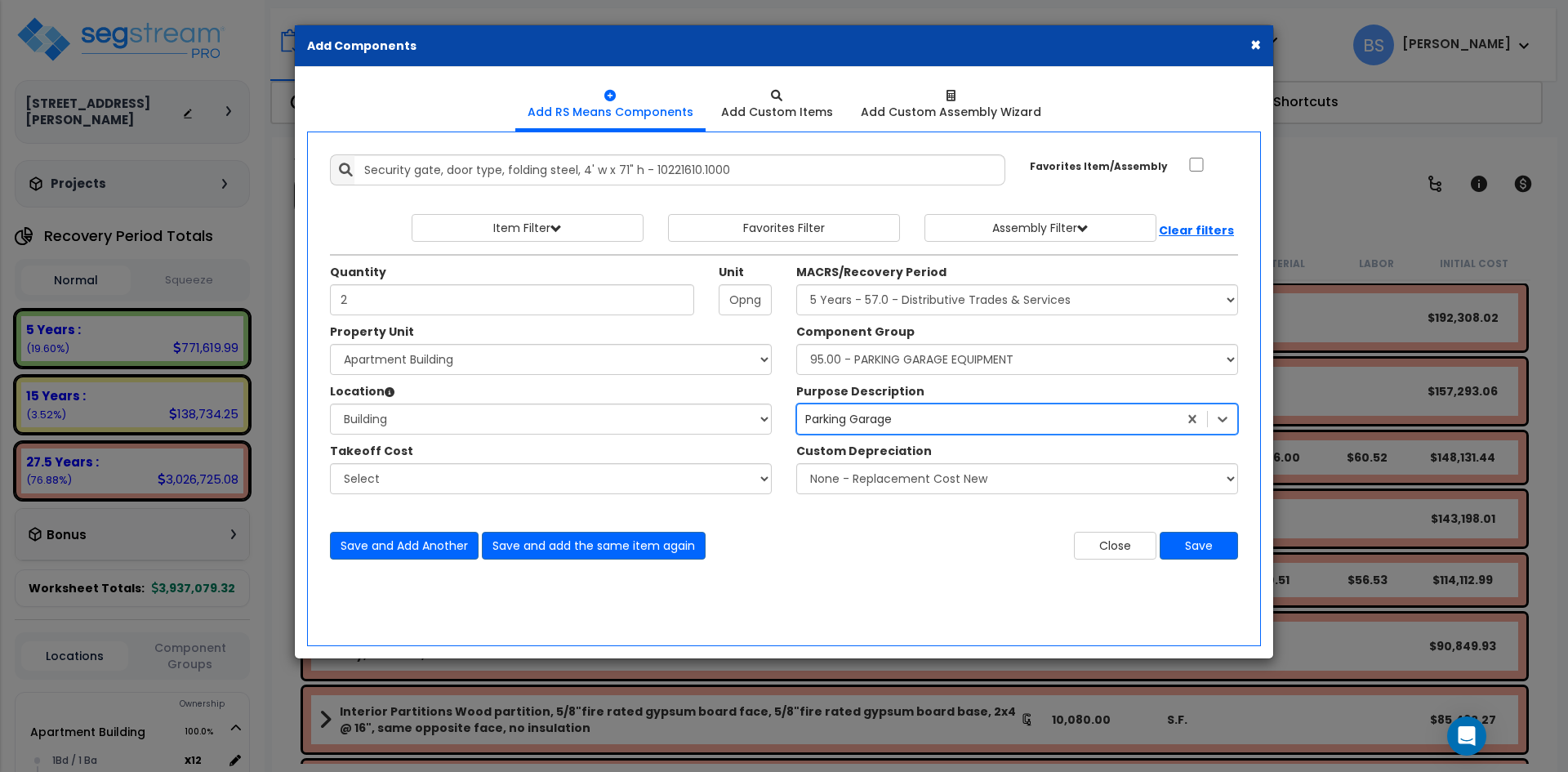
click at [965, 562] on div "Add Items Add Assemblies Both 9408626 Select 2" at bounding box center [784, 357] width 933 height 430
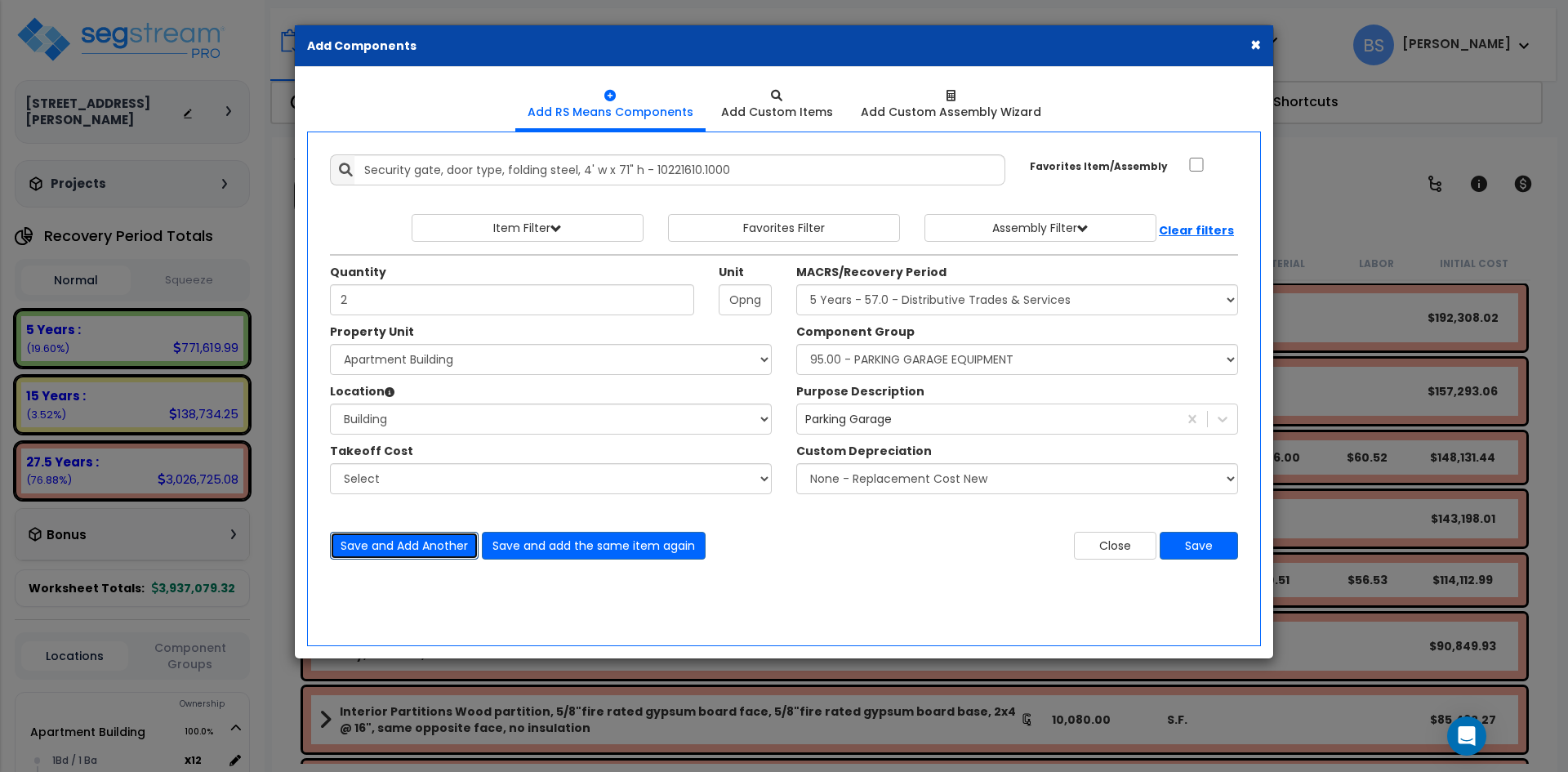
click at [424, 545] on button "Save and Add Another" at bounding box center [404, 545] width 149 height 28
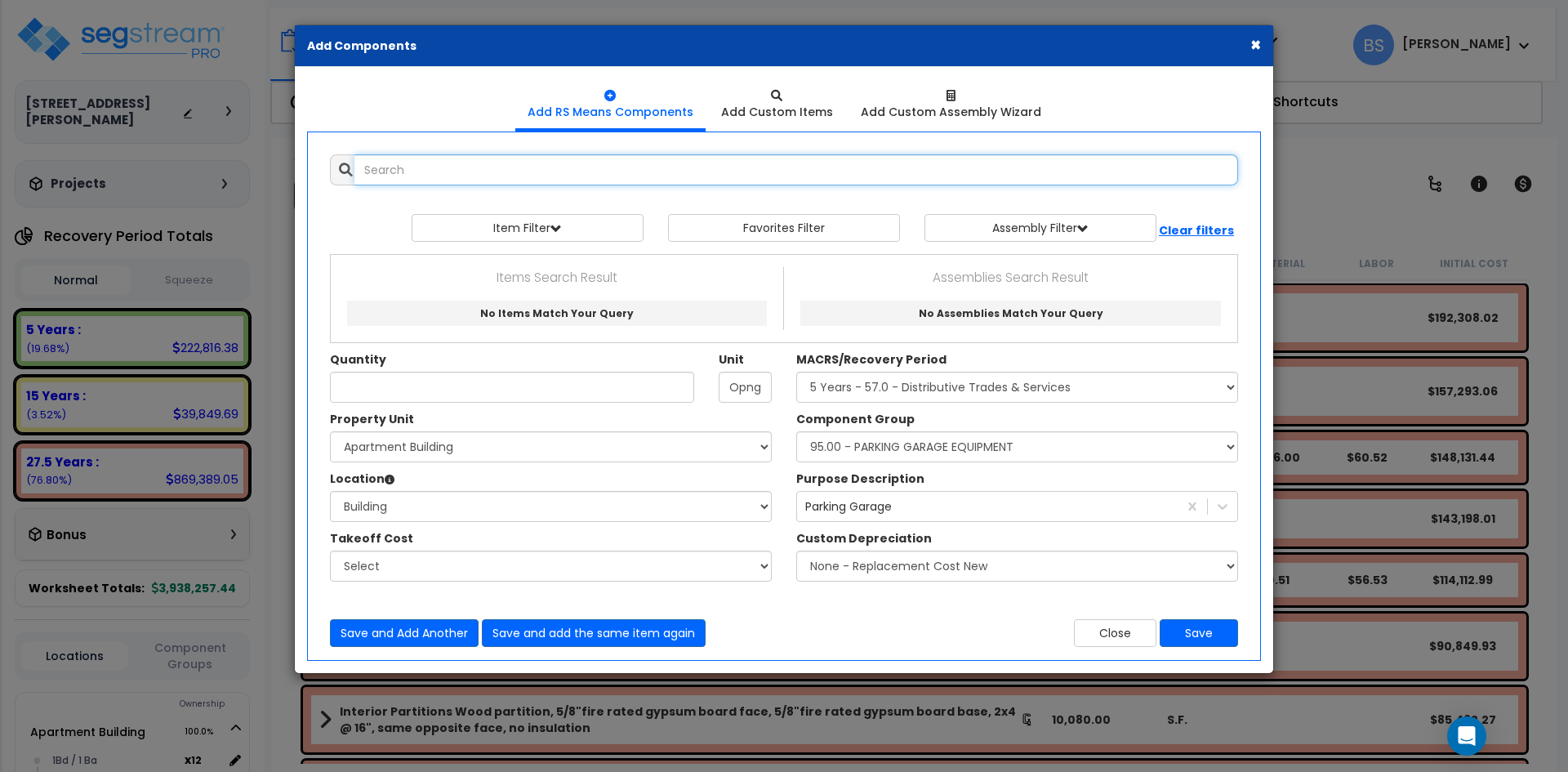
click at [474, 161] on input "text" at bounding box center [796, 170] width 884 height 31
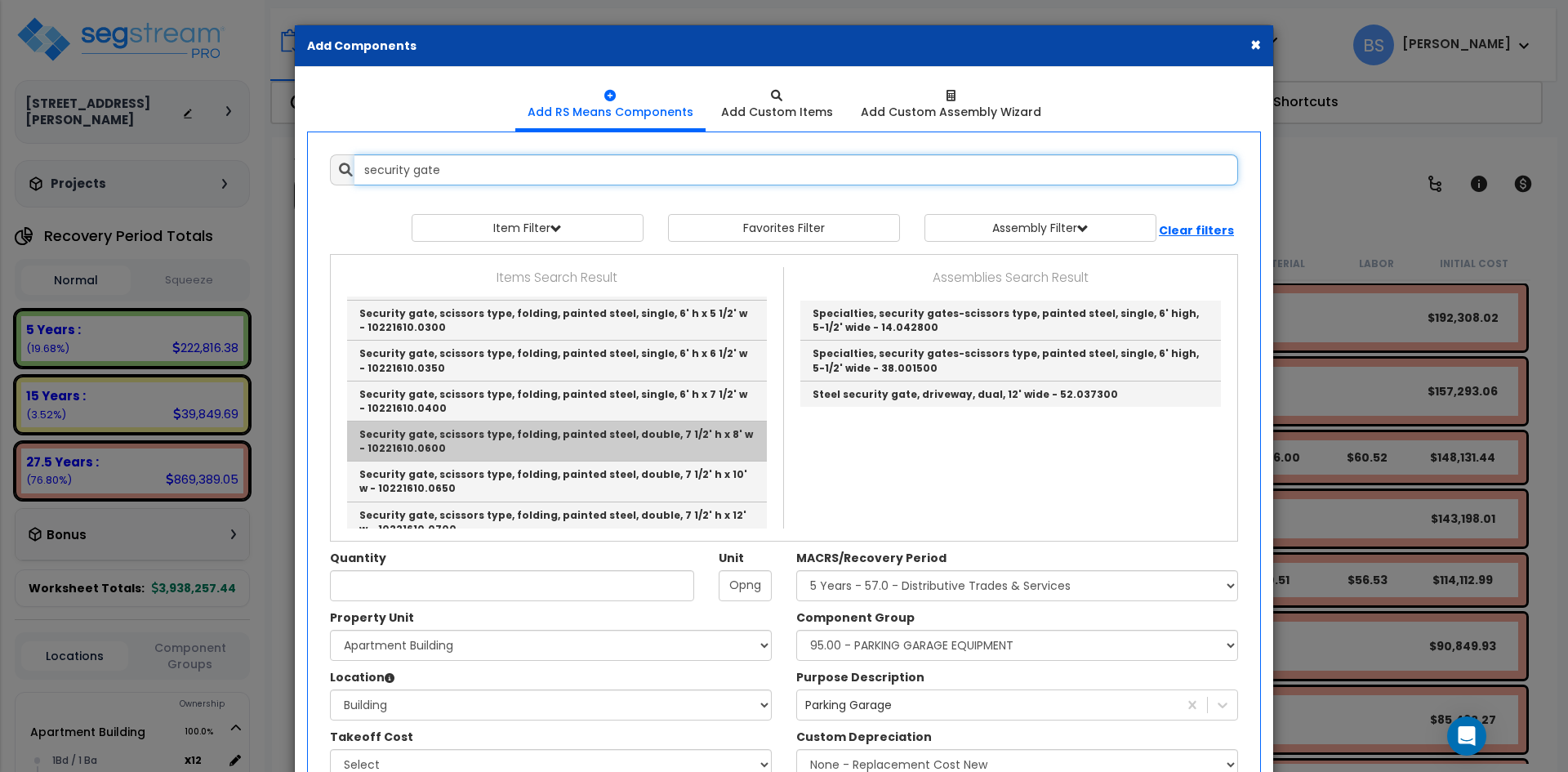
scroll to position [817, 0]
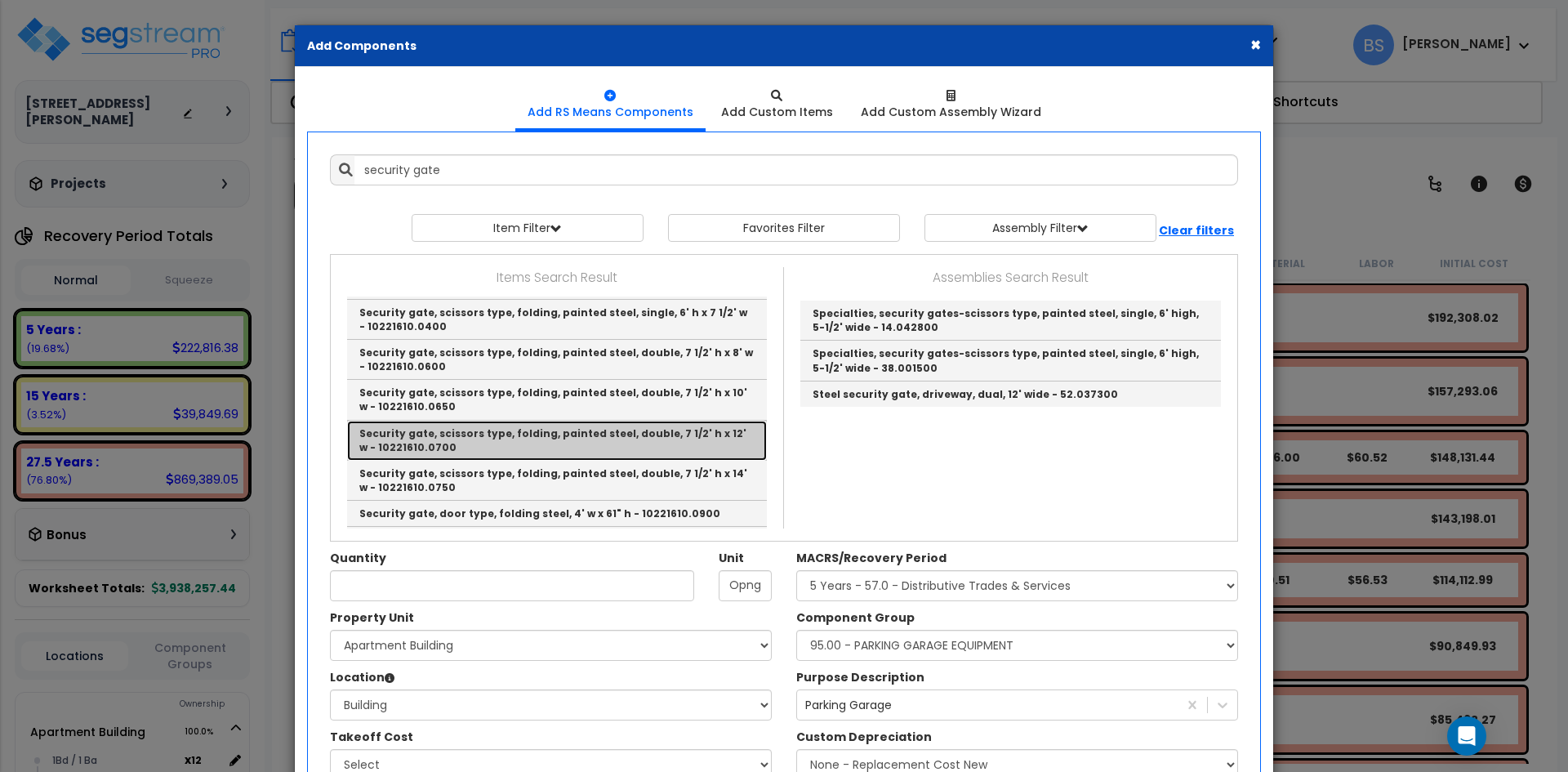
click at [579, 421] on link "Security gate, scissors type, folding, painted steel, double, 7 1/2' h x 12' w …" at bounding box center [557, 441] width 420 height 40
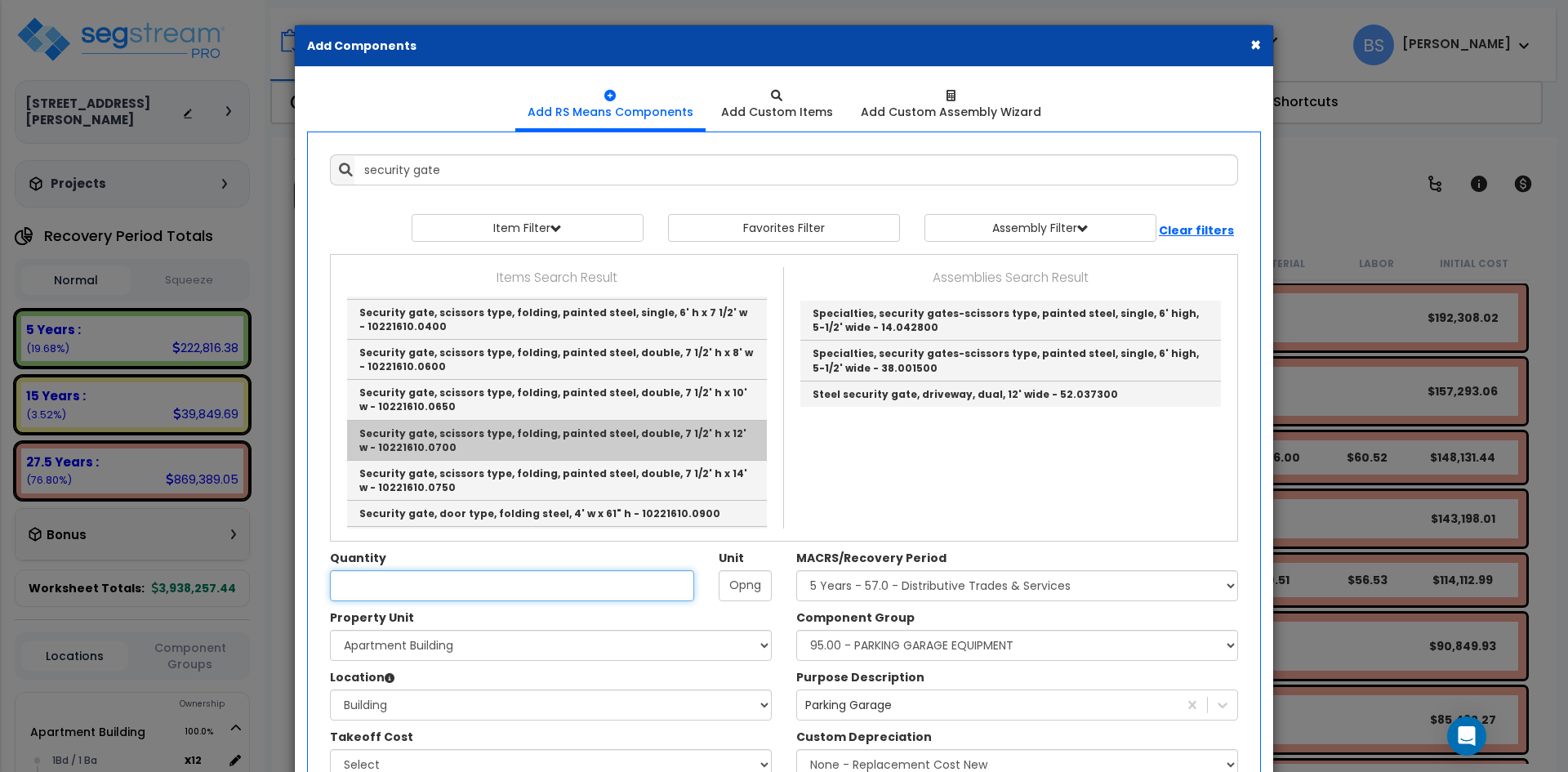
type input "Security gate, scissors type, folding, painted steel, double, 7 1/2' h x 12' w …"
checkbox input "true"
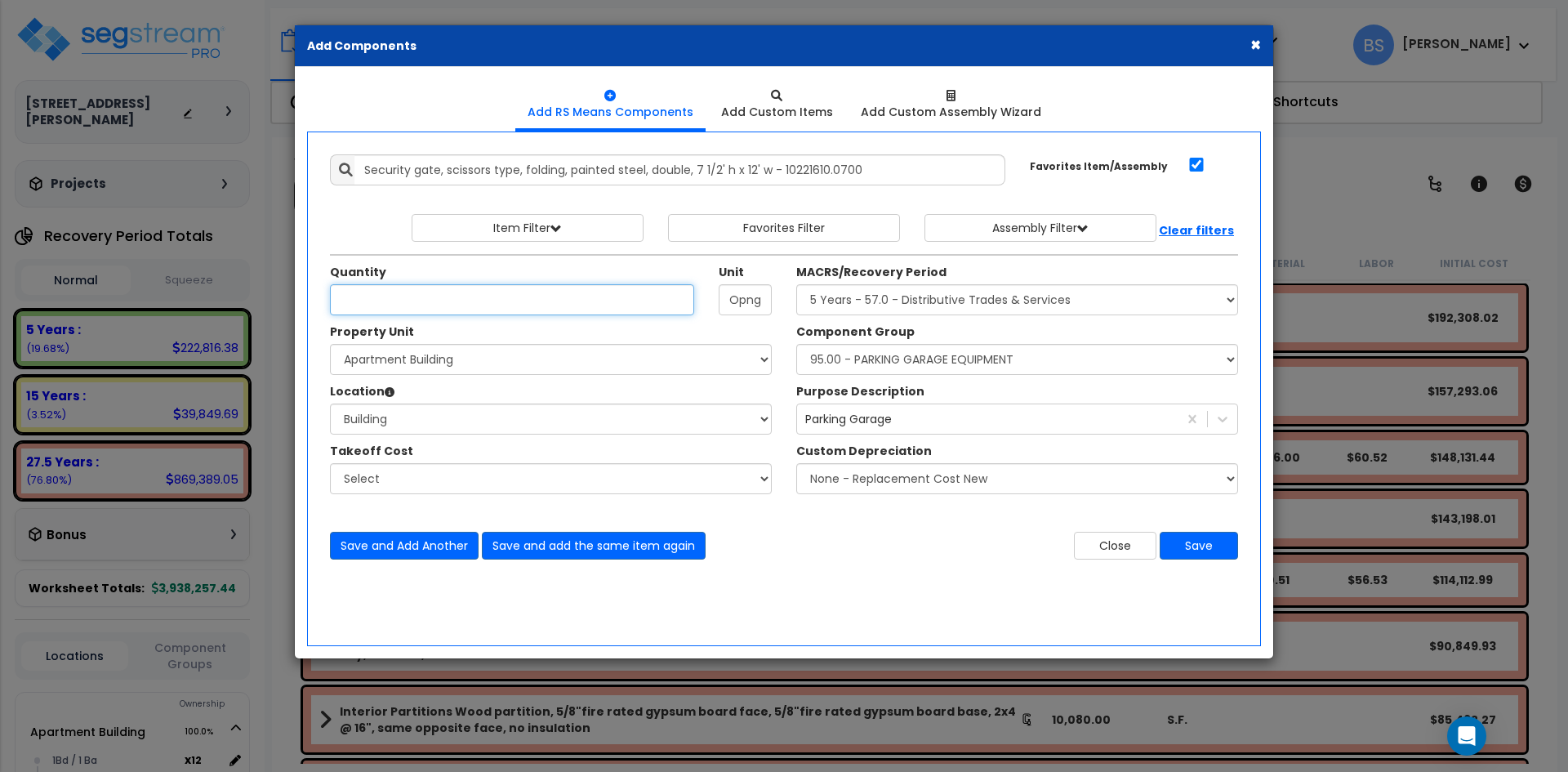
click at [401, 297] on input "Quantity" at bounding box center [512, 299] width 365 height 31
type input "1"
click at [1219, 542] on button "Save" at bounding box center [1199, 545] width 78 height 28
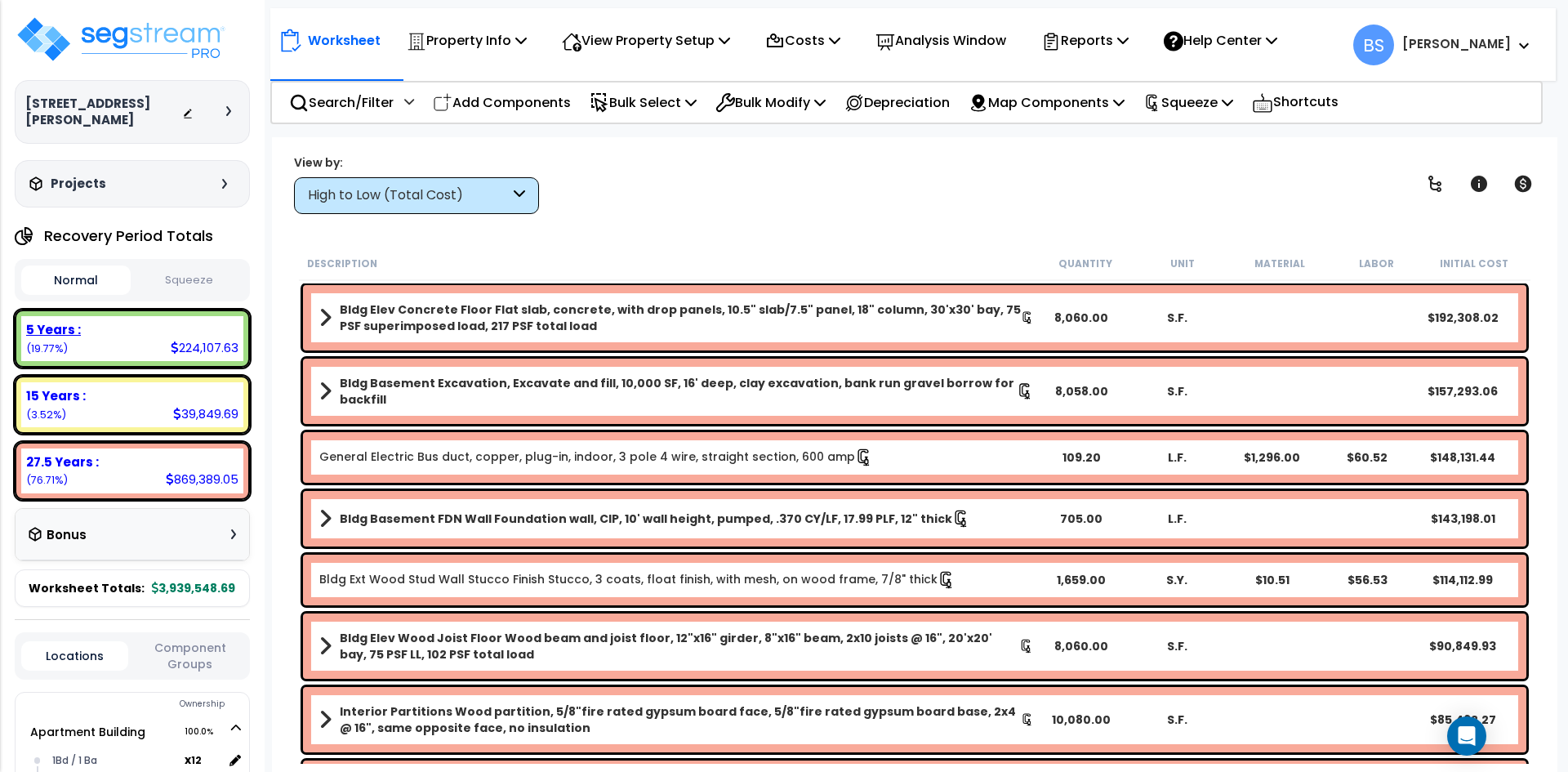
click at [153, 345] on div "5 Years : 224,107.63 (19.77%)" at bounding box center [131, 339] width 222 height 45
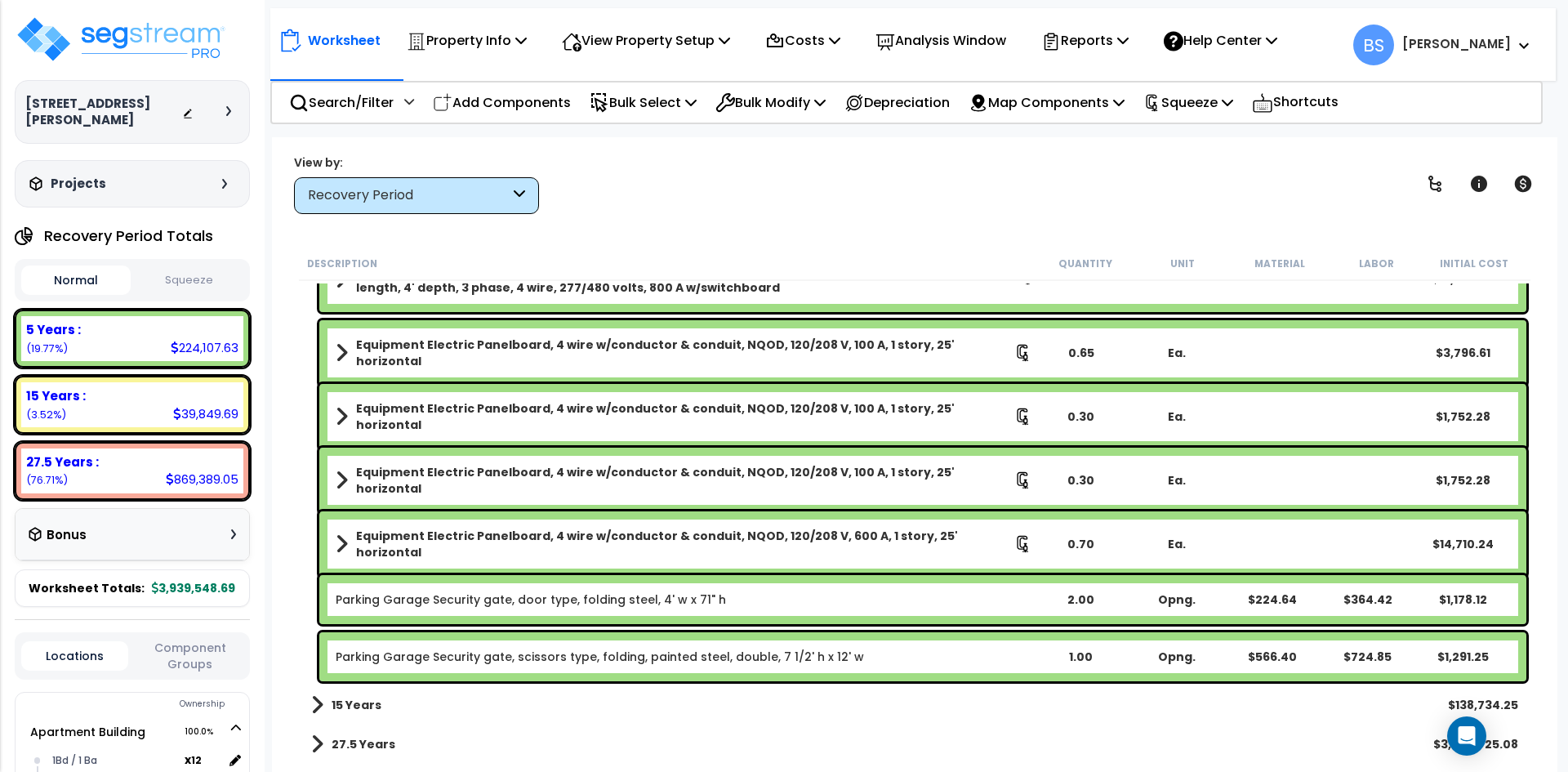
scroll to position [4878, 0]
click at [815, 657] on link "Parking Garage Security gate, scissors type, folding, painted steel, double, 7 …" at bounding box center [599, 657] width 529 height 16
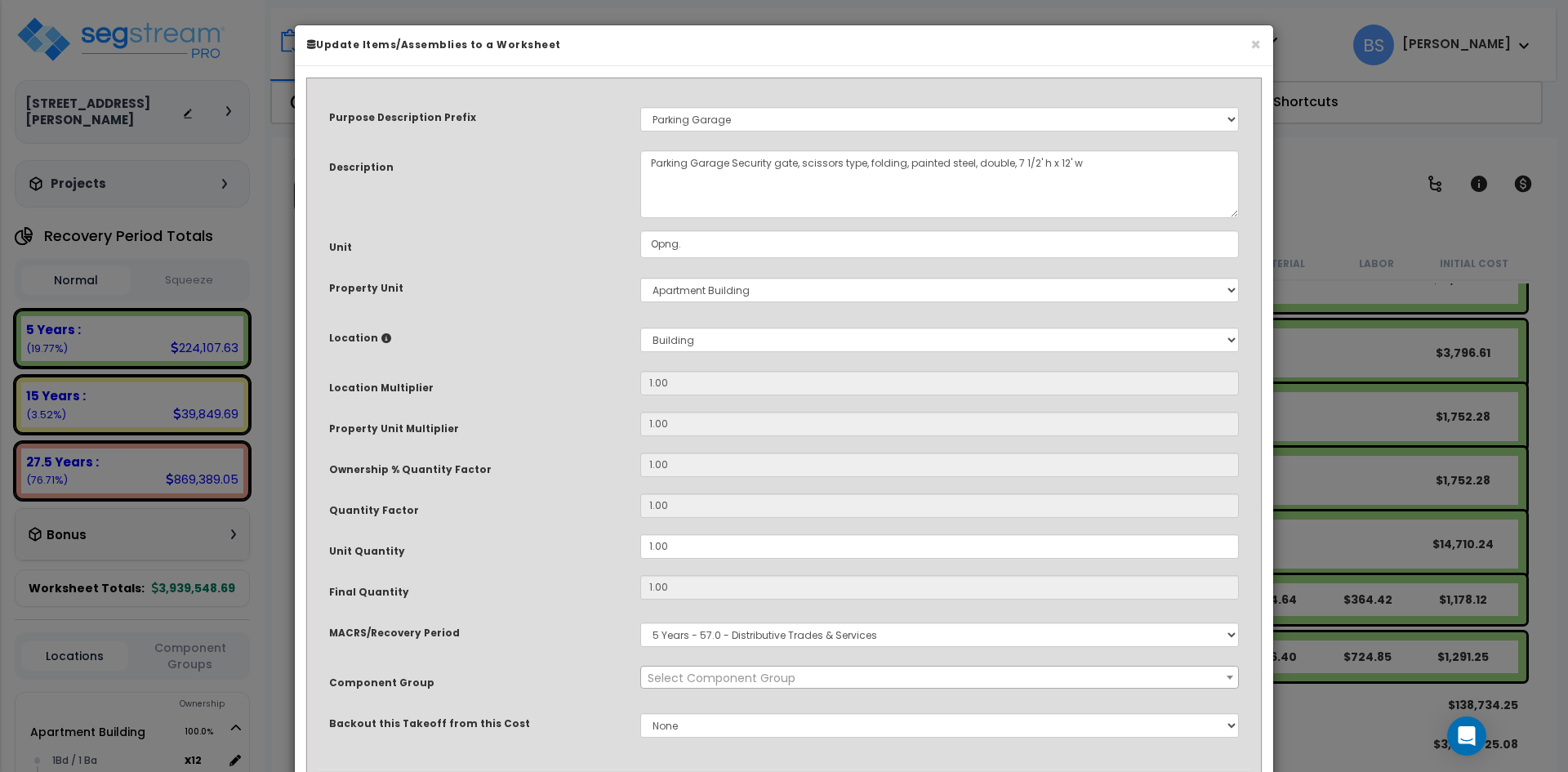
select select "14017"
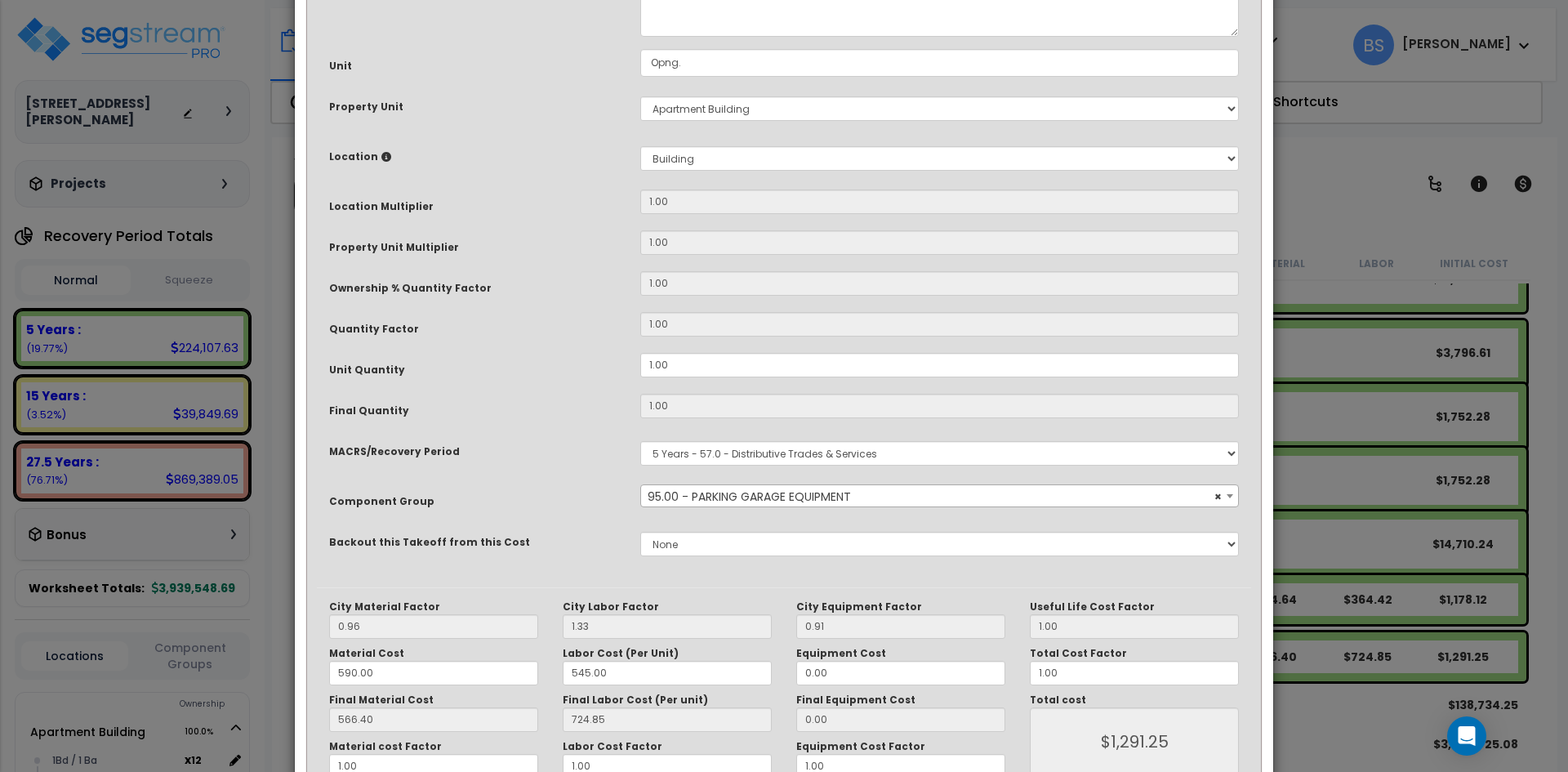
scroll to position [245, 0]
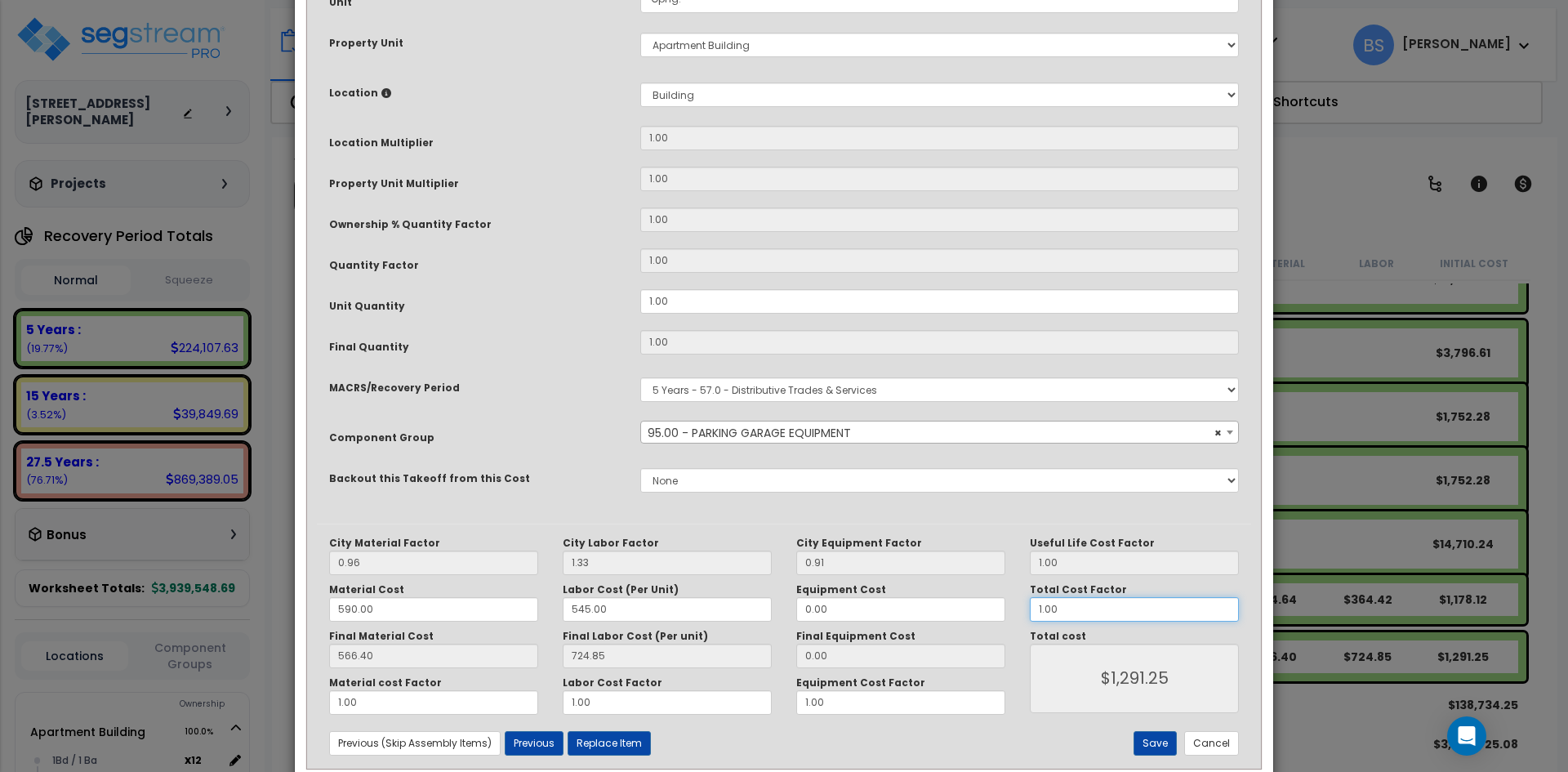
click at [1125, 610] on input "1.00" at bounding box center [1135, 609] width 209 height 24
type input "8"
type input "$10,330.00"
type input "8"
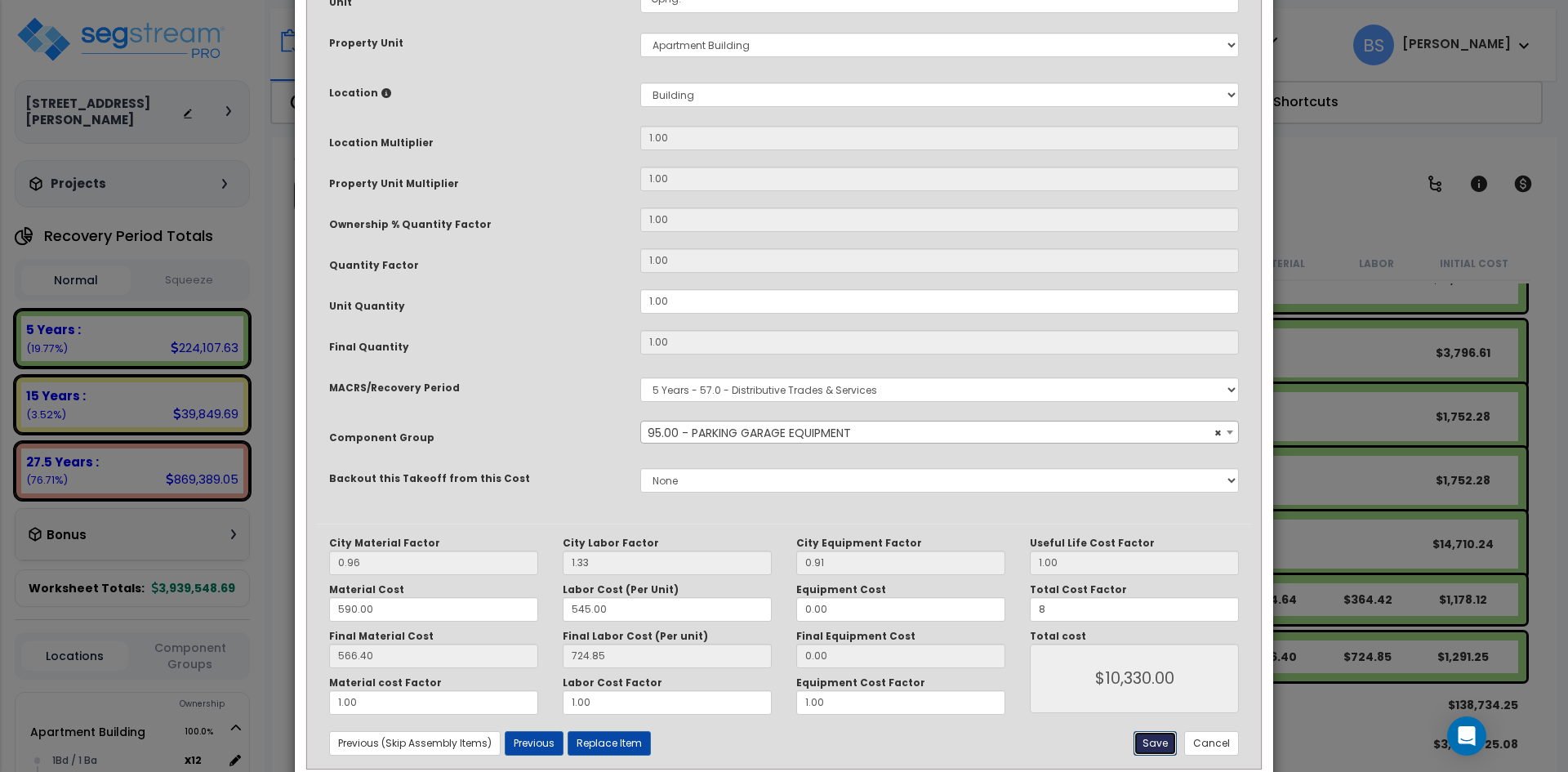
type input "$10,330.00"
click at [1145, 743] on button "Save" at bounding box center [1155, 743] width 44 height 24
type input "8.00"
type input "10330.00"
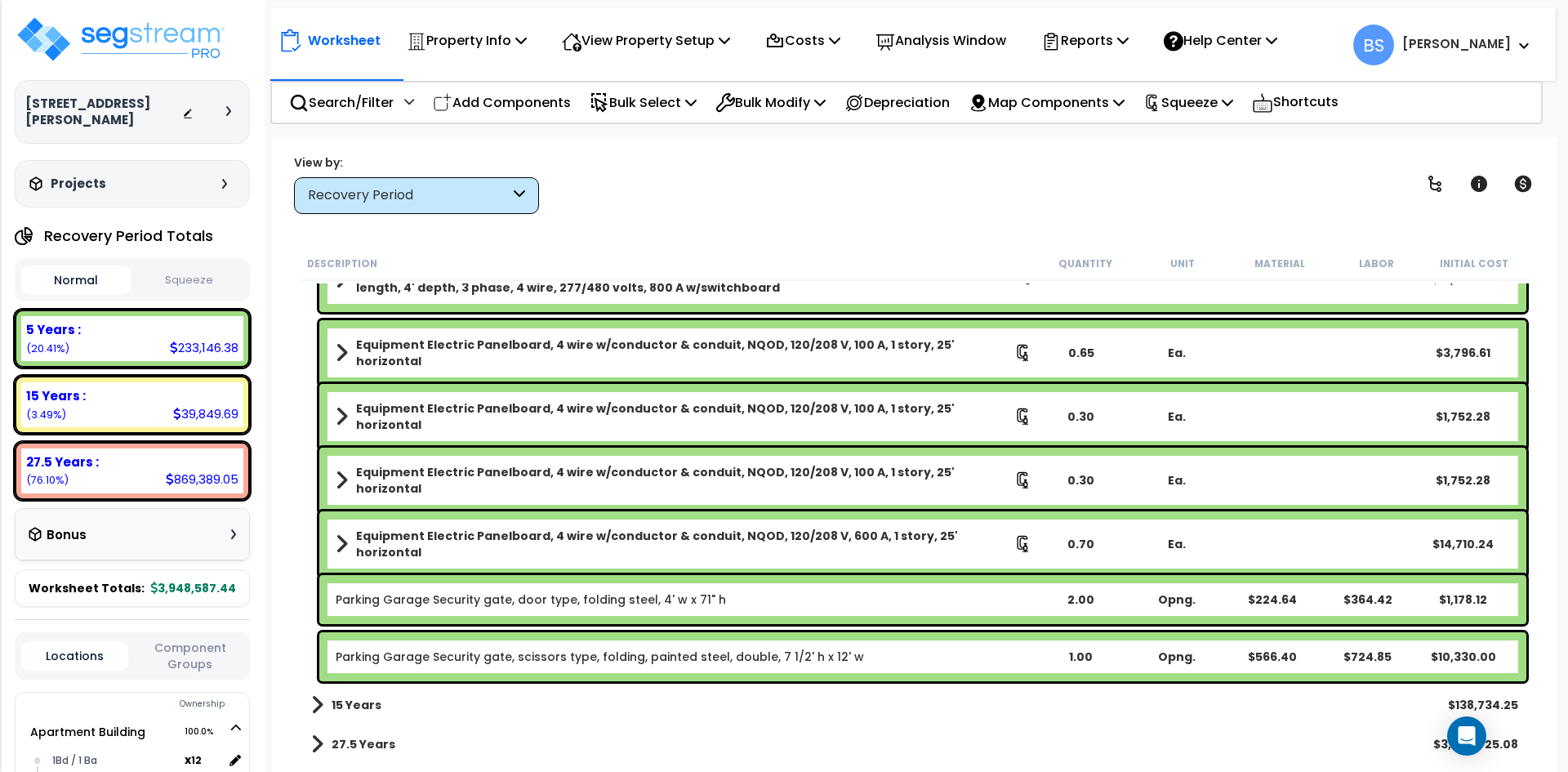
click at [726, 596] on b "Parking Garage Security gate, door type, folding steel, 4' w x 71" h" at bounding box center [684, 600] width 696 height 16
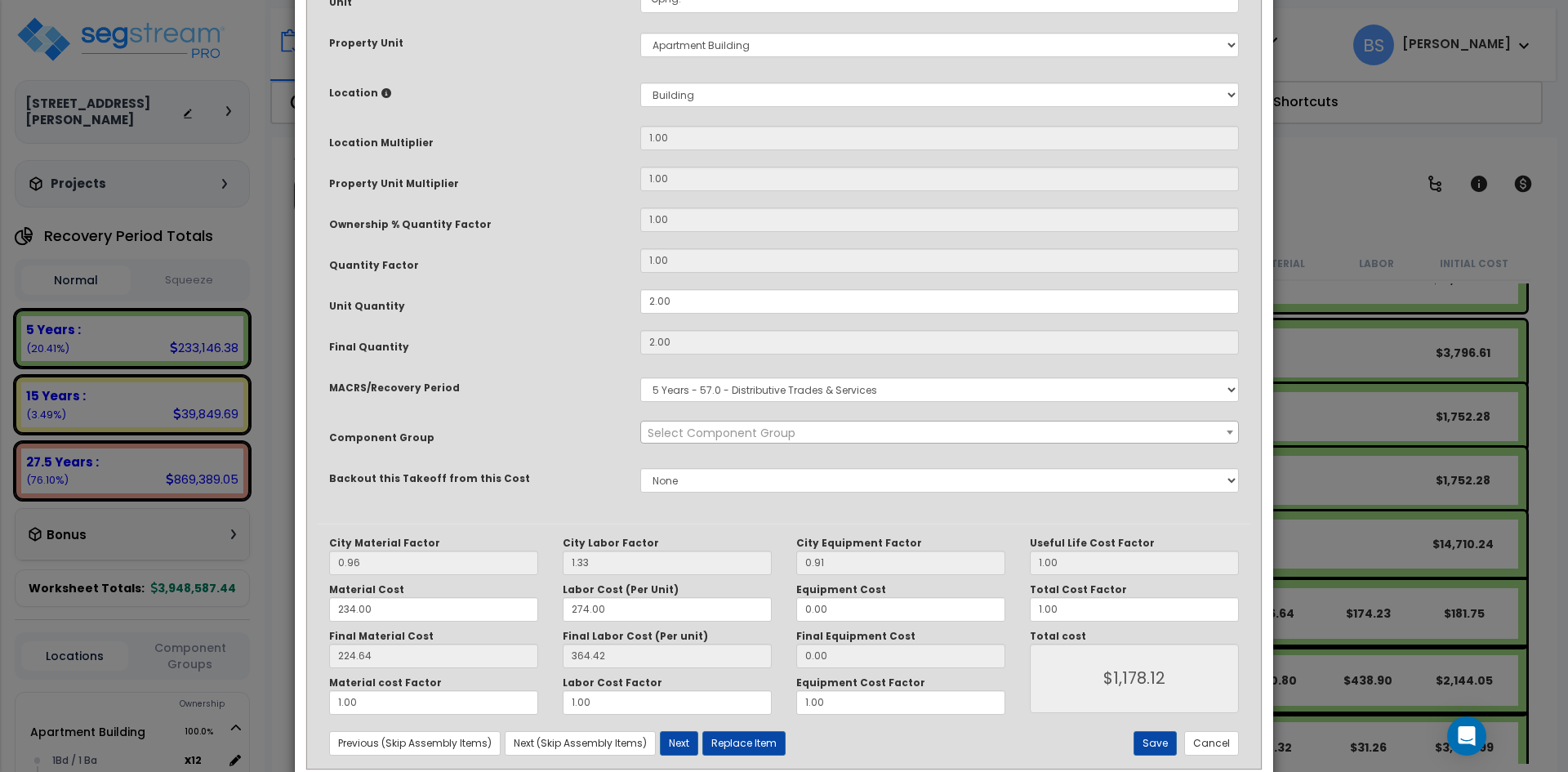
scroll to position [0, 0]
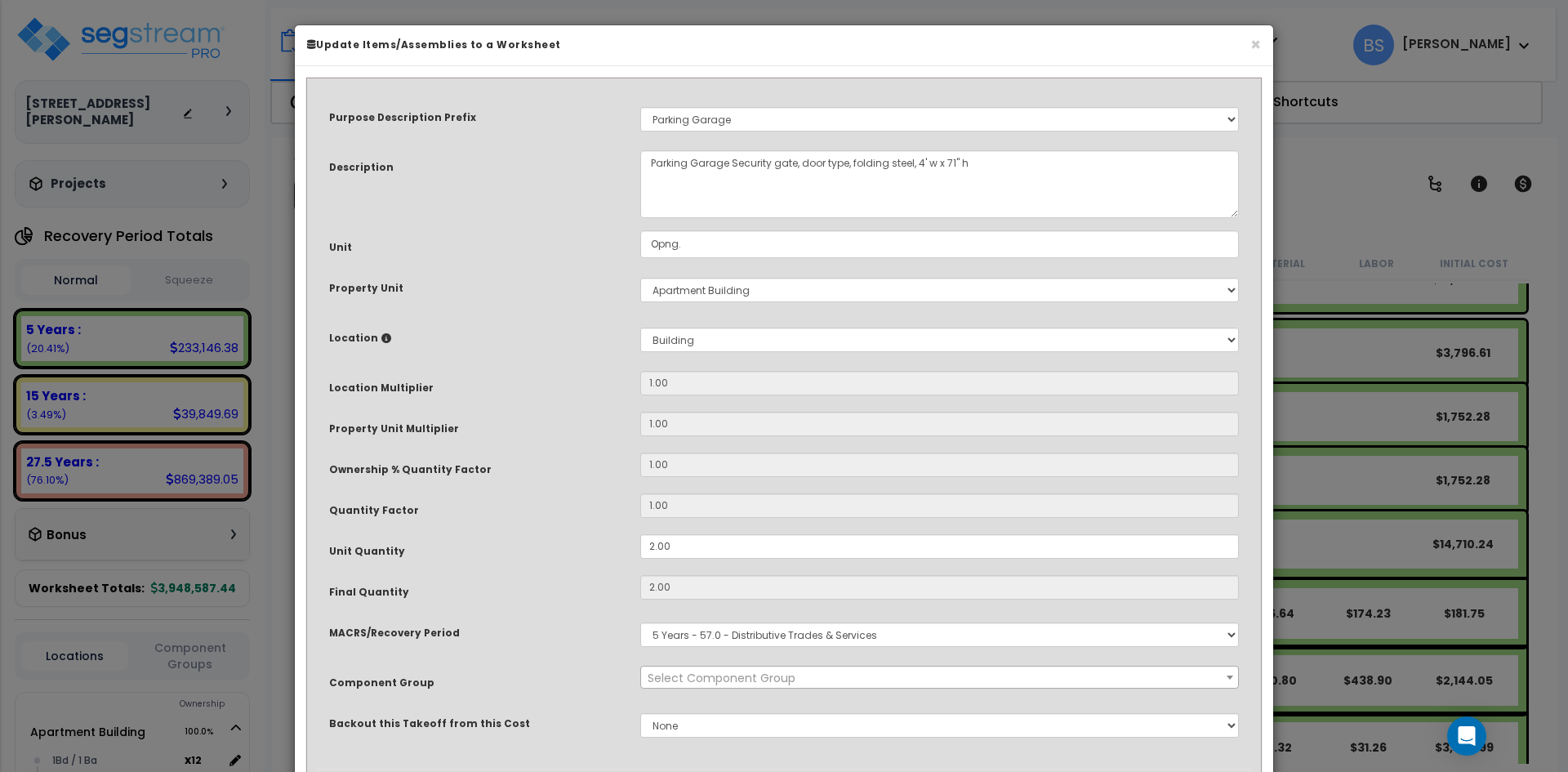
select select "14017"
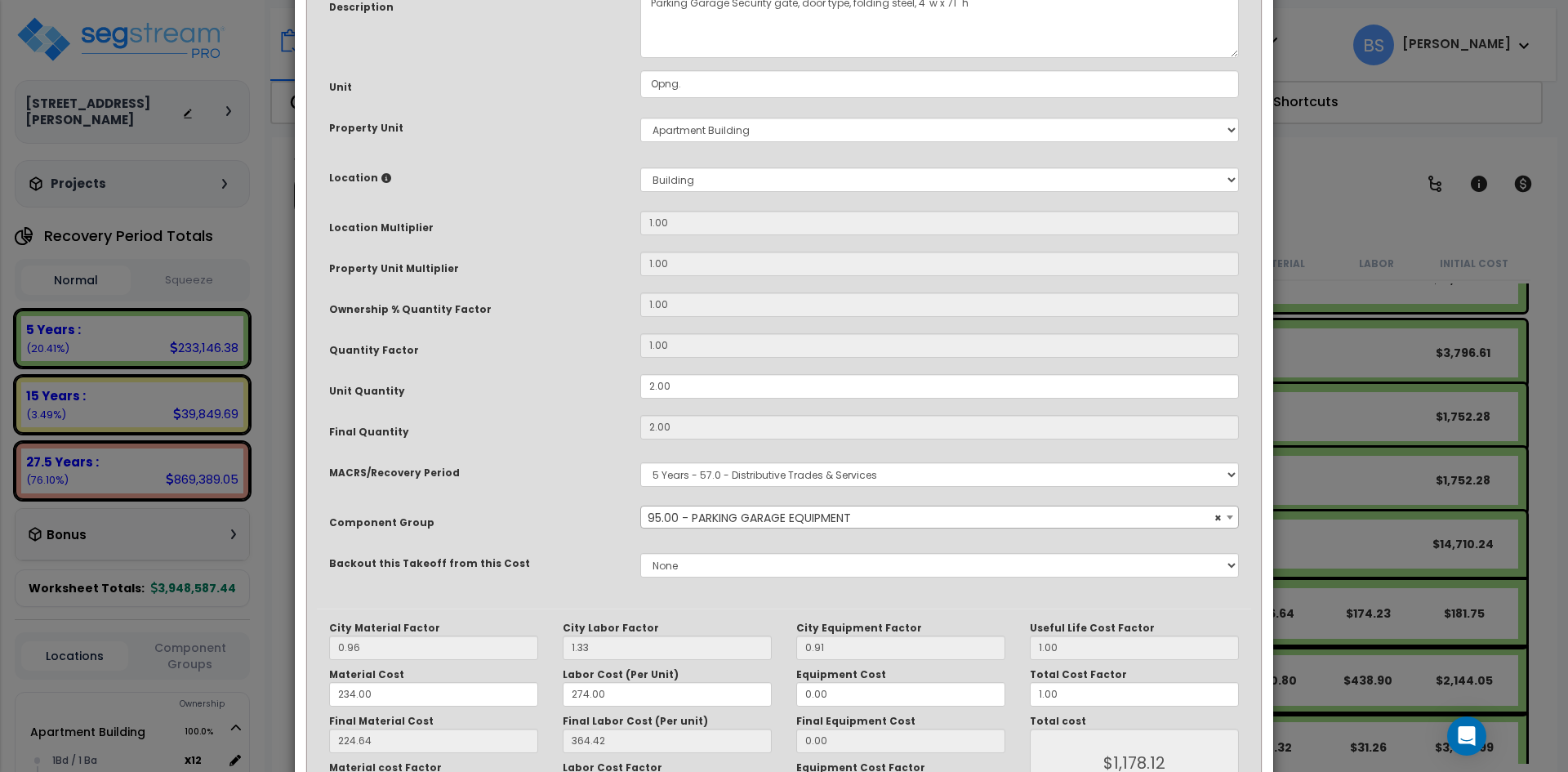
scroll to position [163, 0]
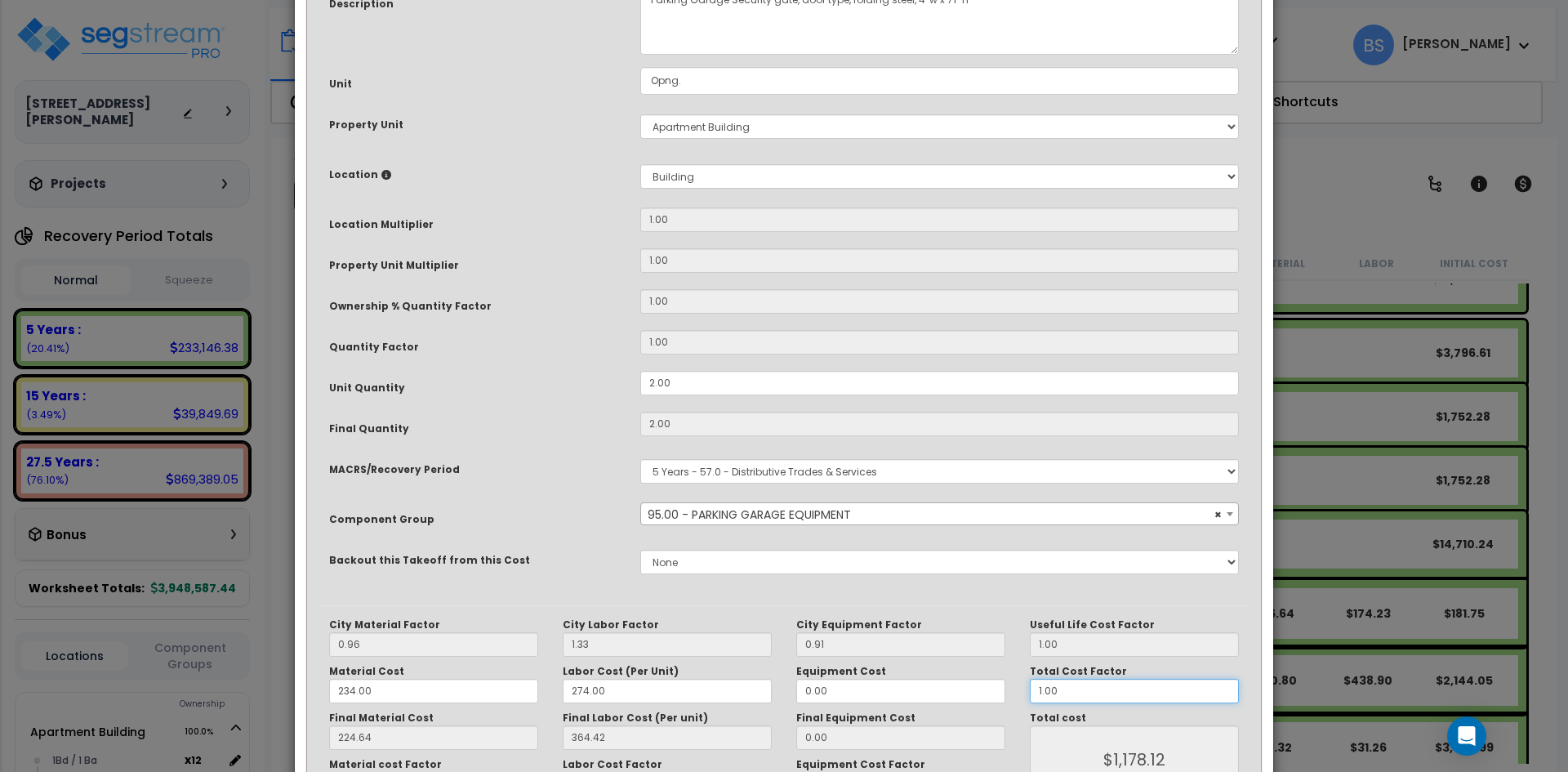
click at [1086, 696] on input "1.00" at bounding box center [1135, 691] width 209 height 24
type input "2"
type input "$2,356.24"
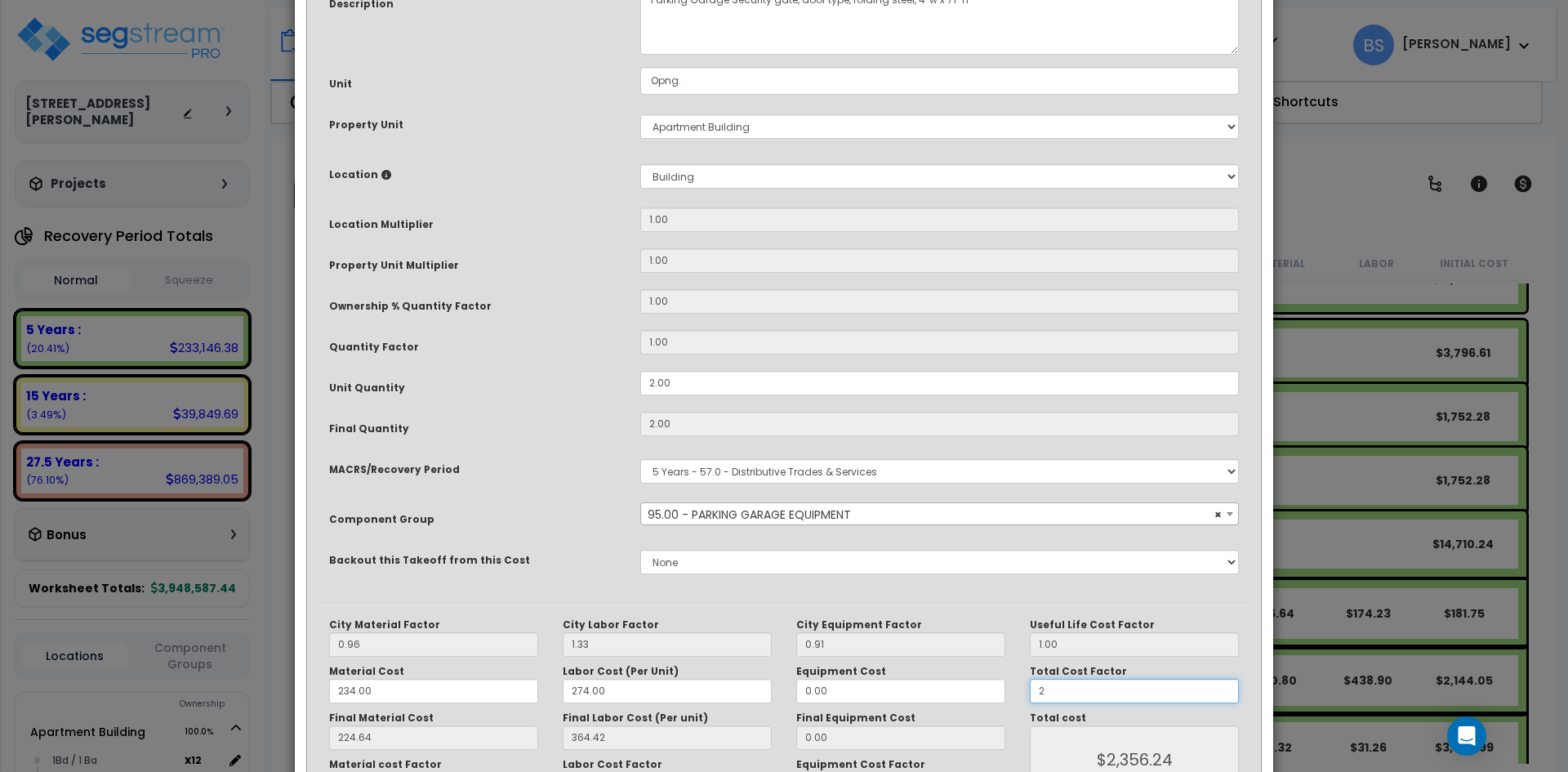
type input "2"
type input "$2,356.24"
click at [760, 518] on span "× 95.00 - PARKING GARAGE EQUIPMENT" at bounding box center [940, 514] width 597 height 23
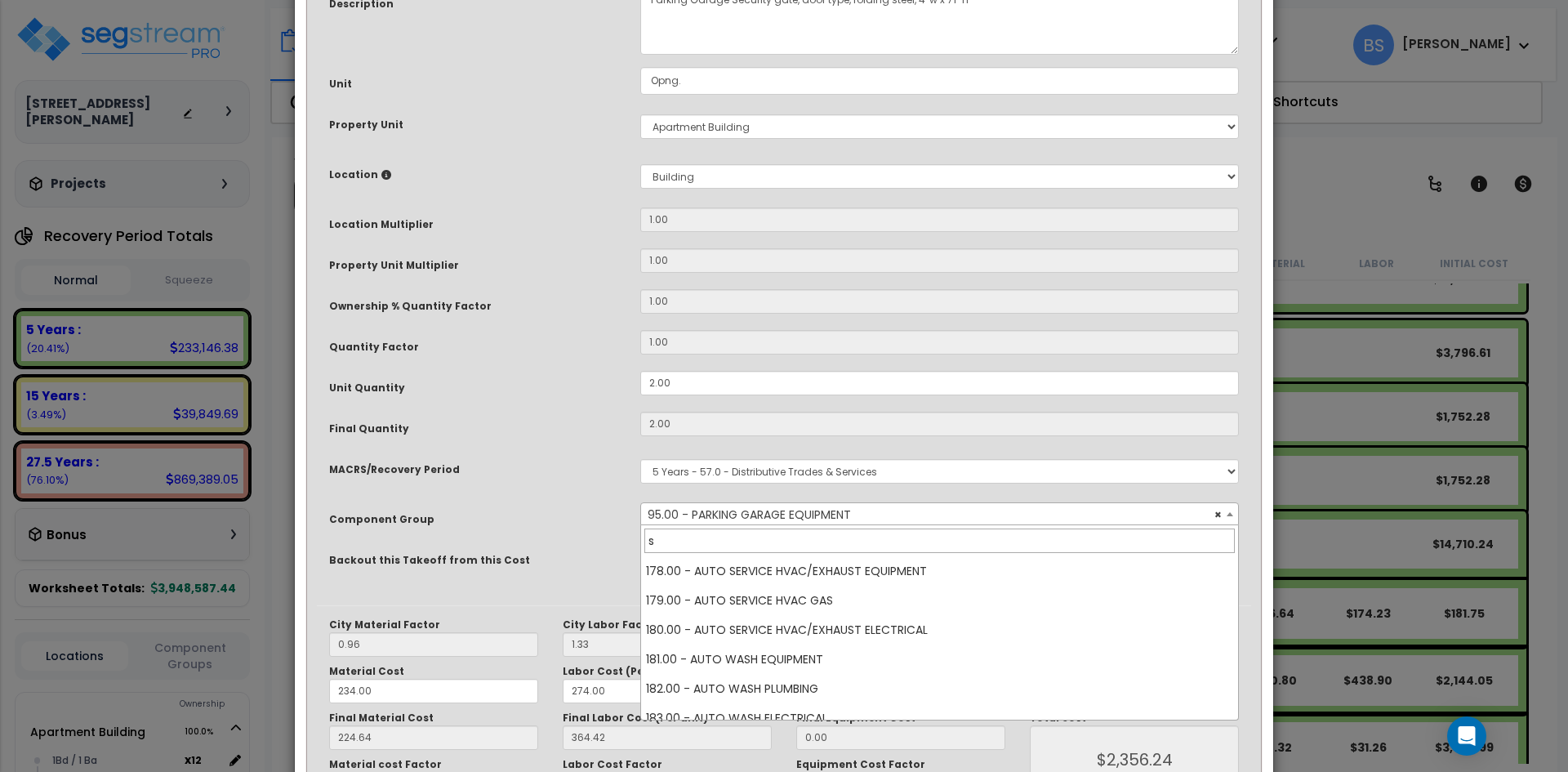
scroll to position [0, 0]
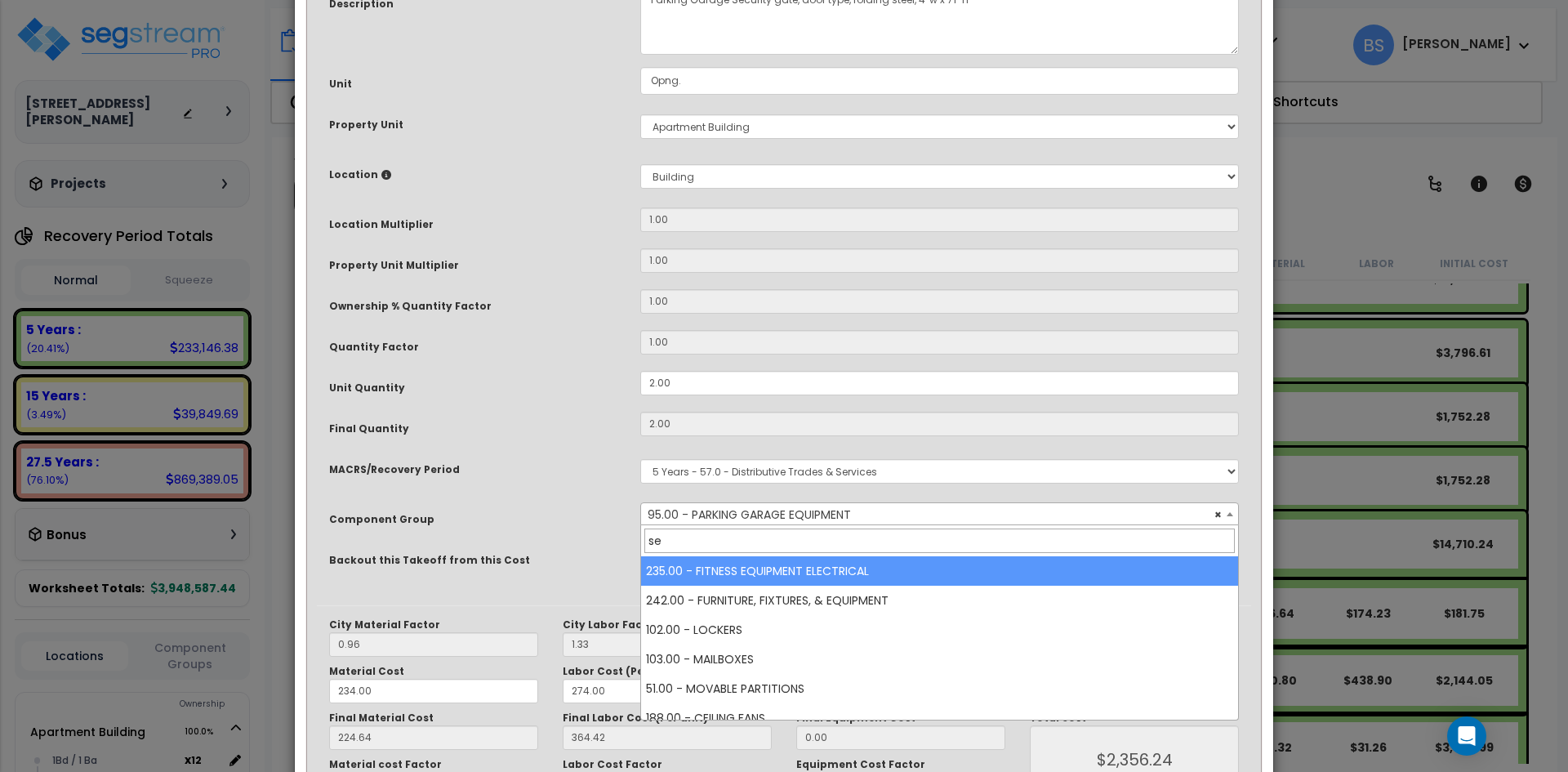
type input "s"
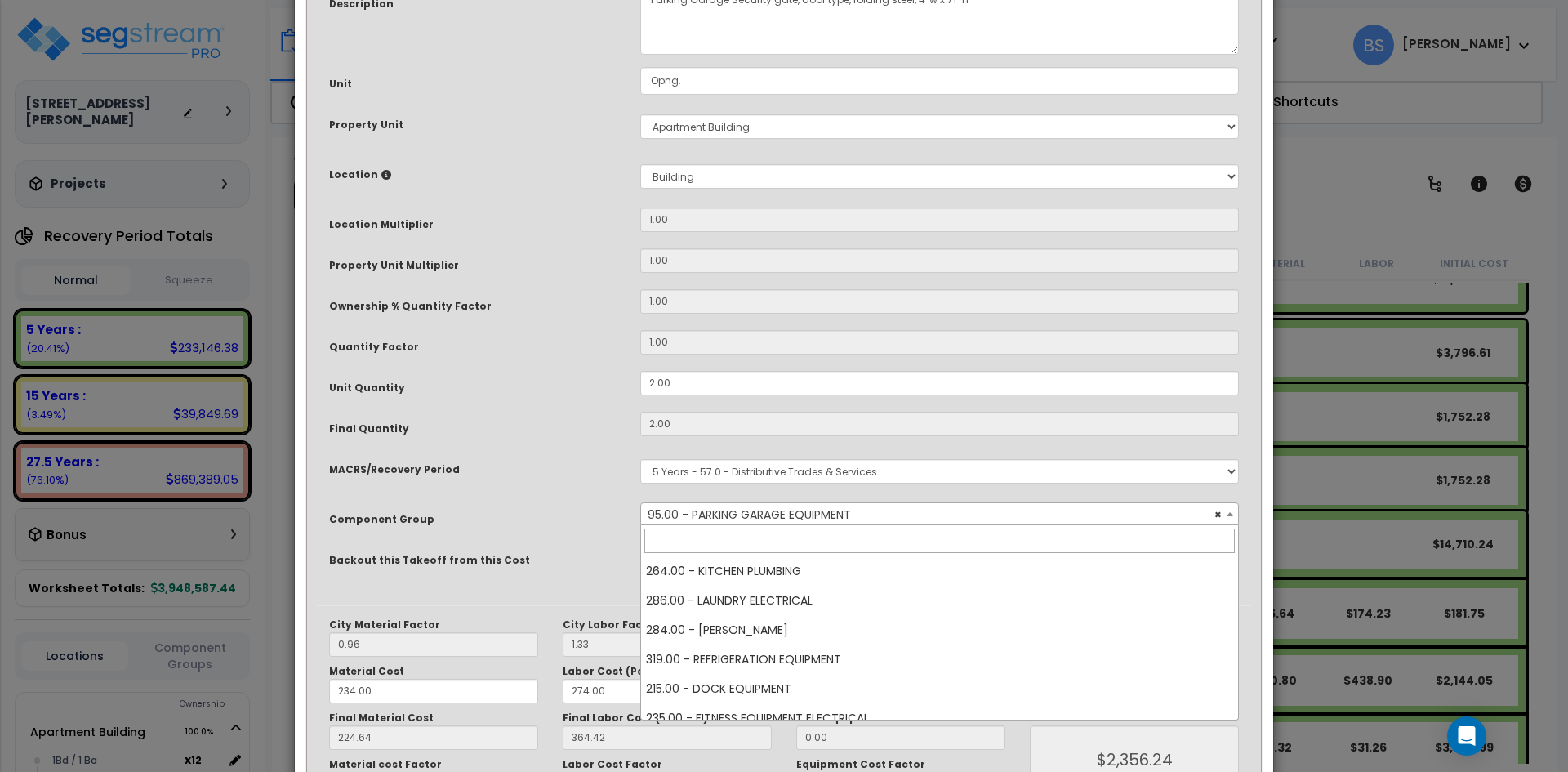
scroll to position [1765, 0]
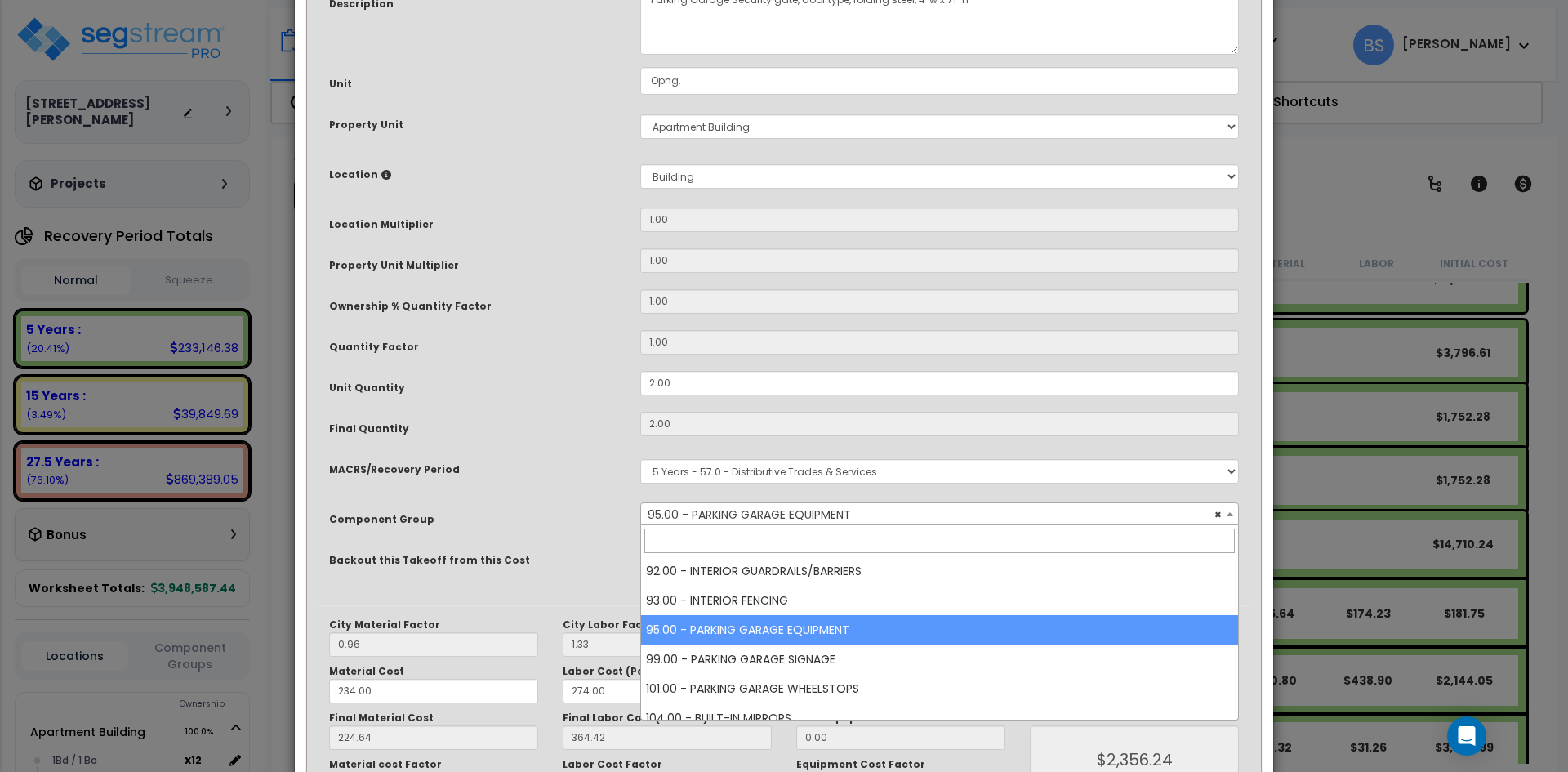
click at [573, 484] on div "MACRS/Recovery Period Select MACRS/Recovery Period 5 Years - 57.0 - Distributiv…" at bounding box center [784, 471] width 934 height 37
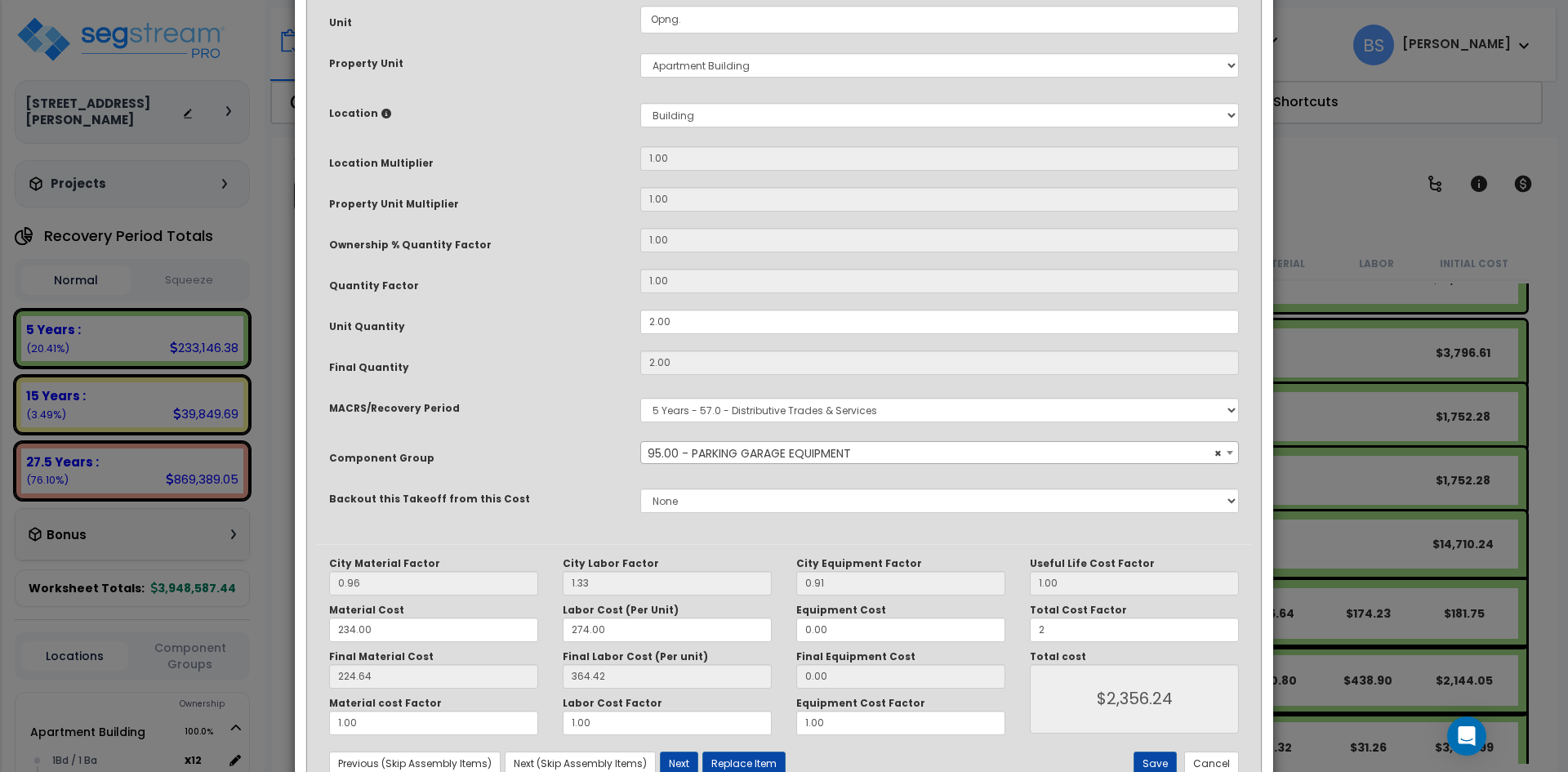
scroll to position [279, 0]
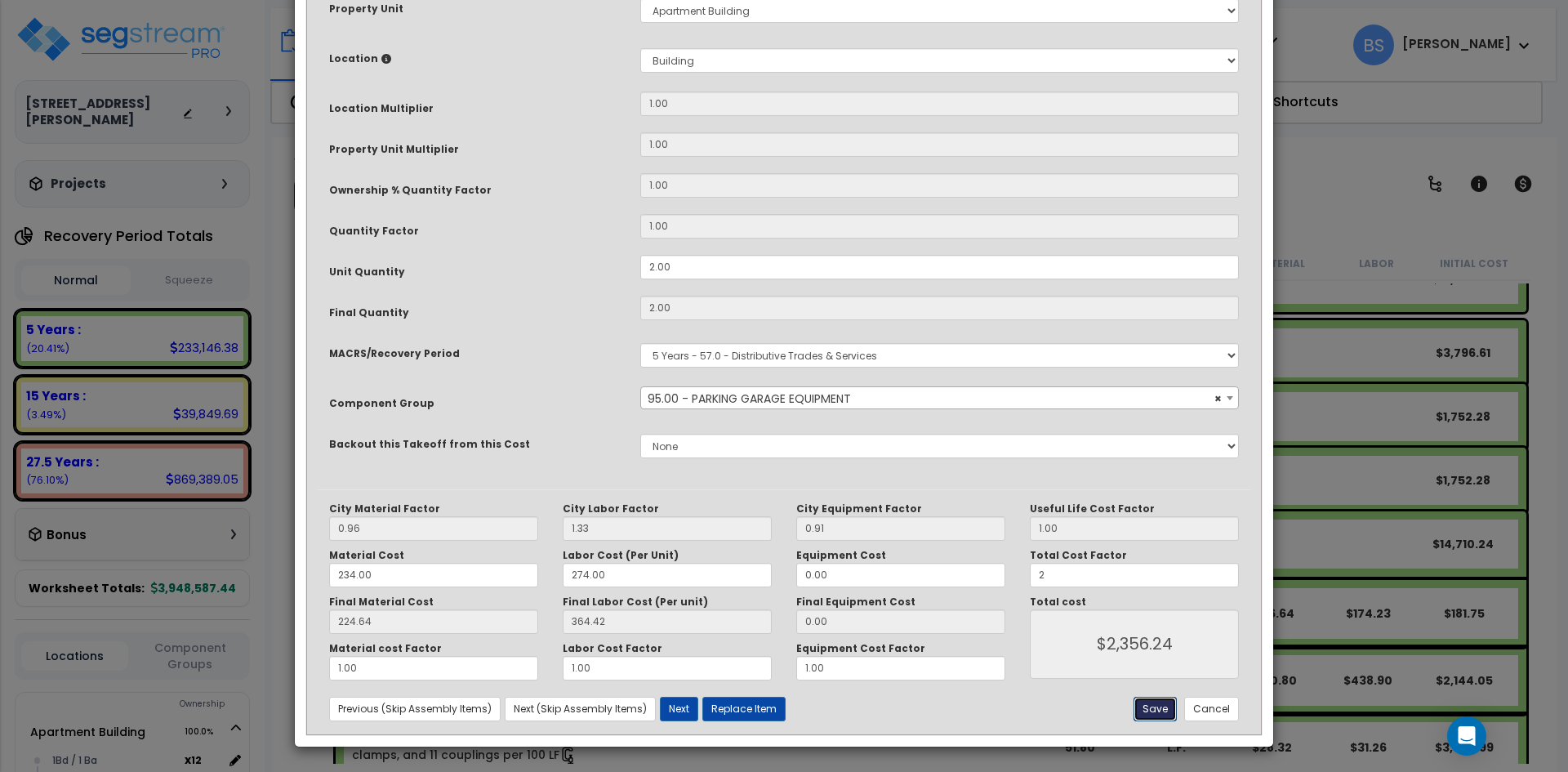
click at [1159, 712] on button "Save" at bounding box center [1155, 708] width 44 height 24
type input "2.00"
type input "2356.24"
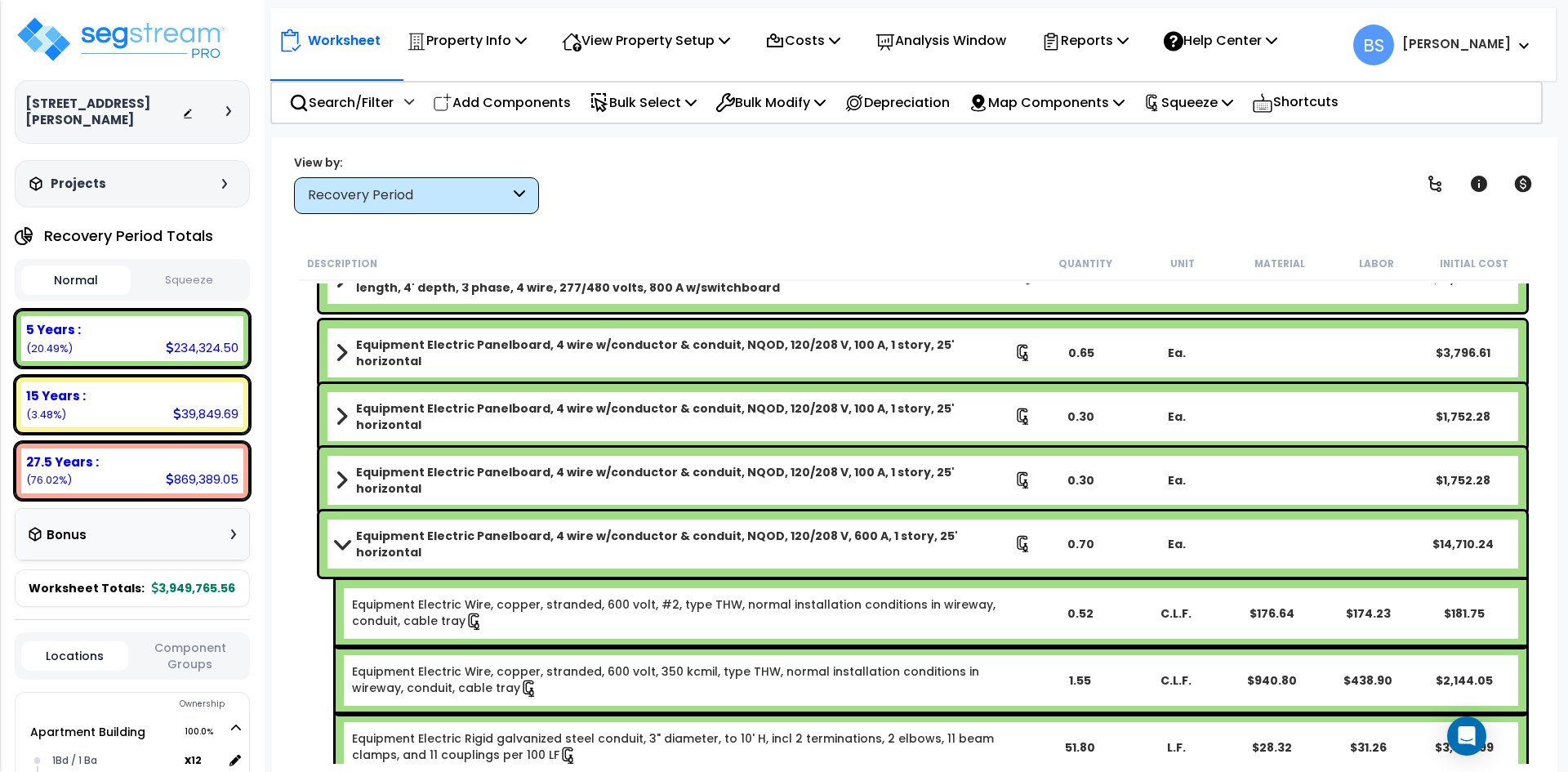
click at [548, 538] on b "Equipment Electric Panelboard, 4 wire w/conductor & conduit, NQOD, 120/208 V, 6…" at bounding box center [686, 544] width 658 height 33
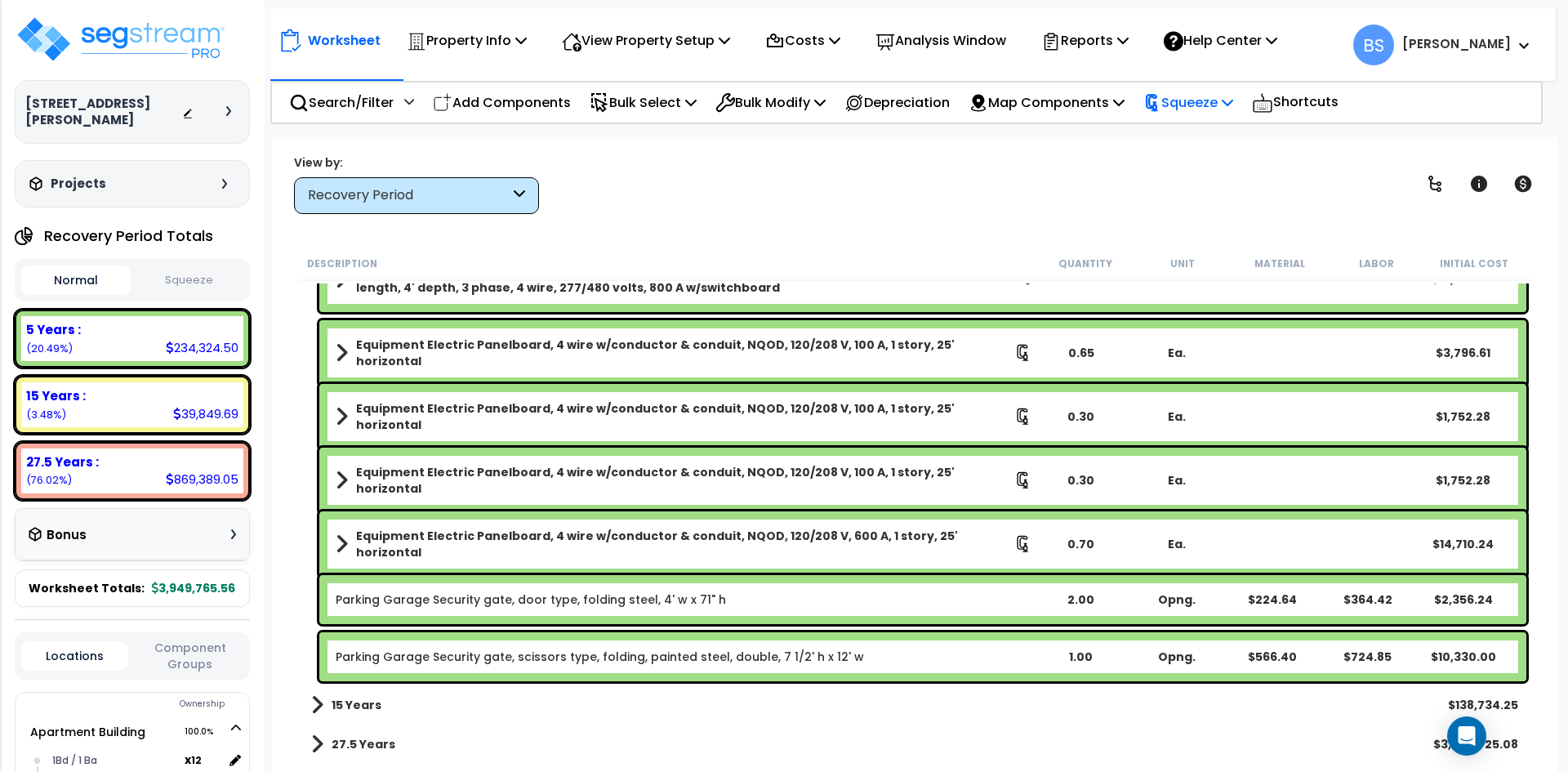
click at [1230, 93] on p "Squeeze" at bounding box center [1188, 103] width 90 height 22
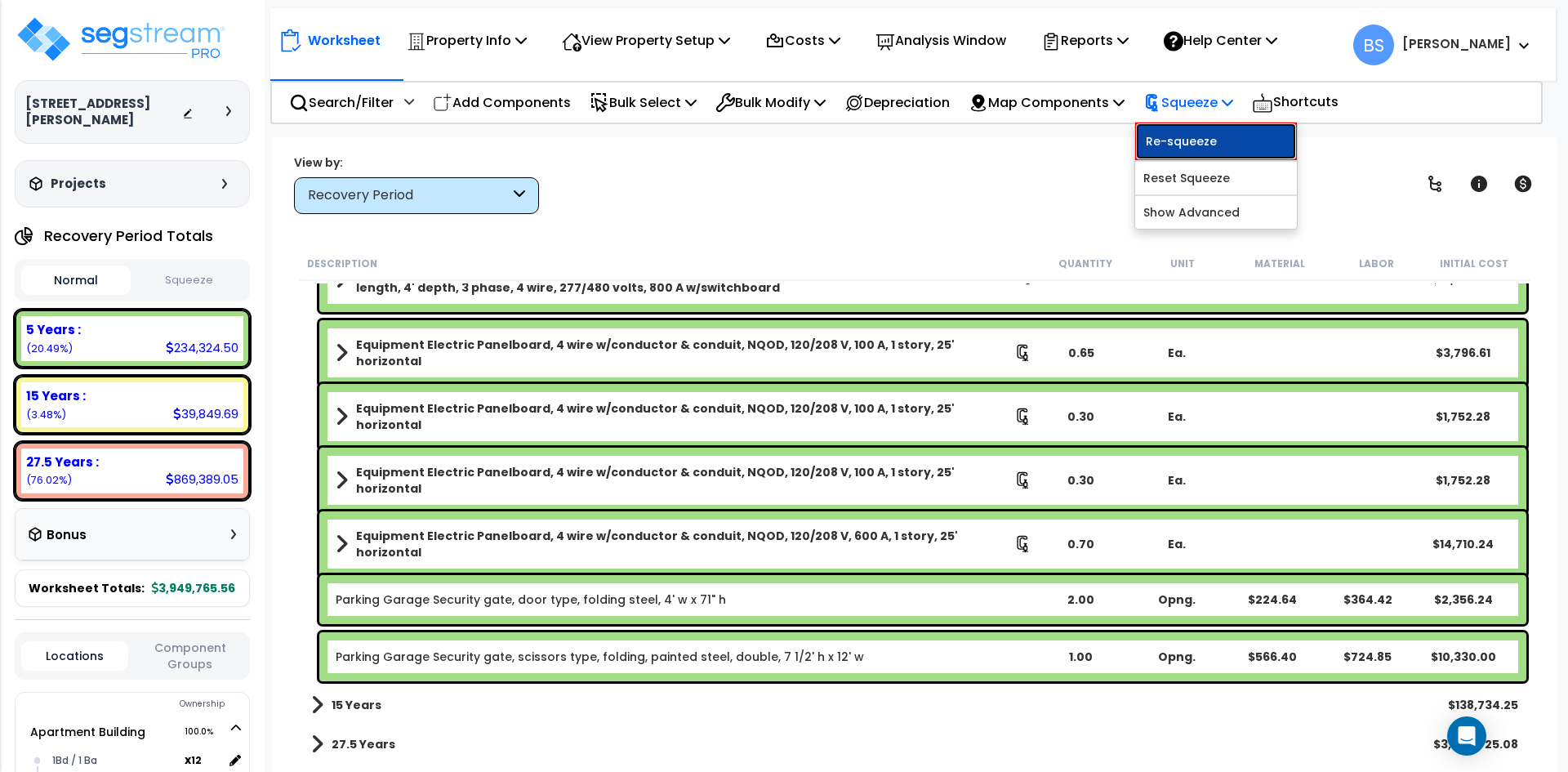
click at [1222, 149] on link "Re-squeeze" at bounding box center [1216, 141] width 161 height 37
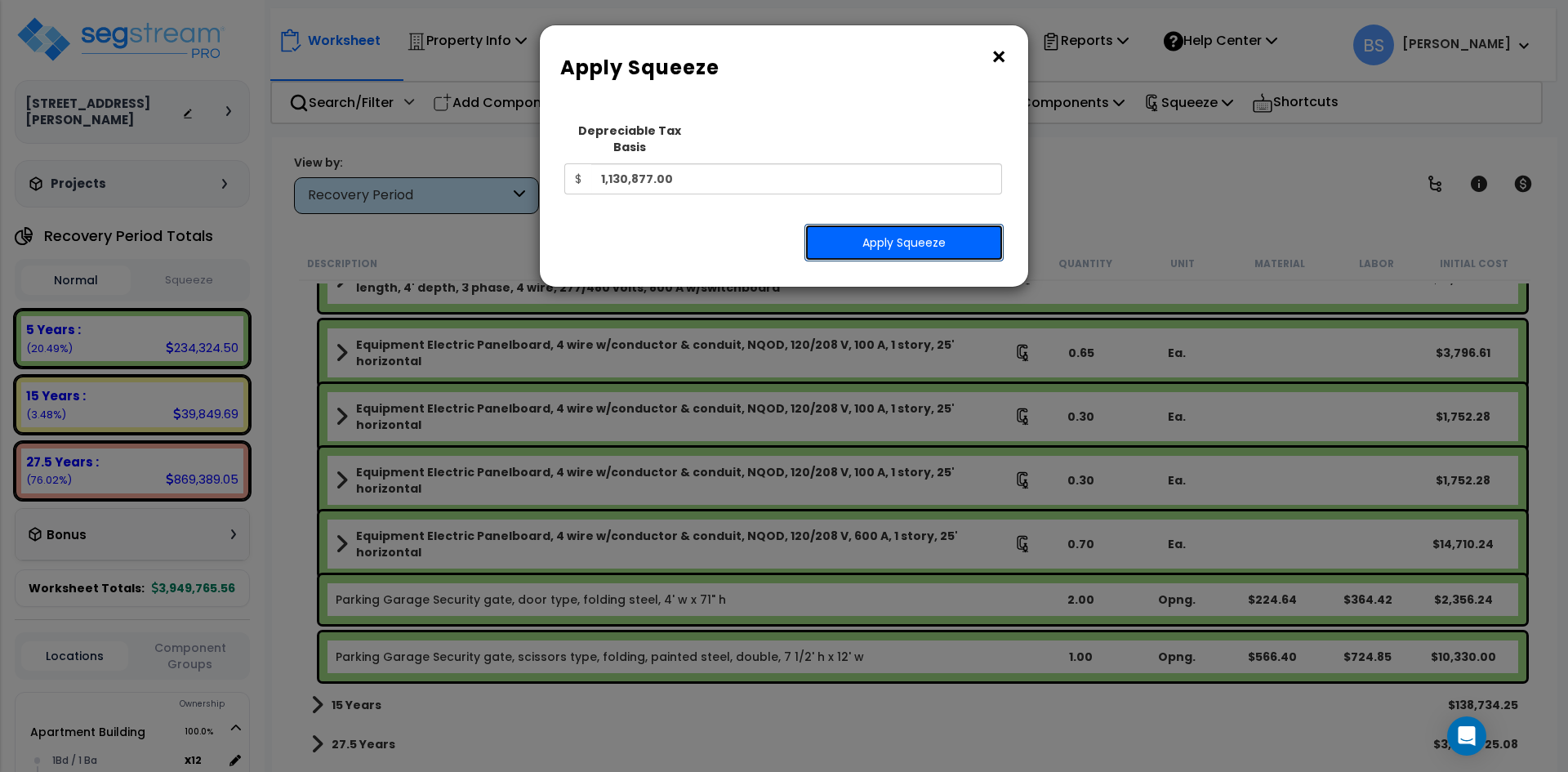
click at [939, 227] on button "Apply Squeeze" at bounding box center [904, 242] width 200 height 37
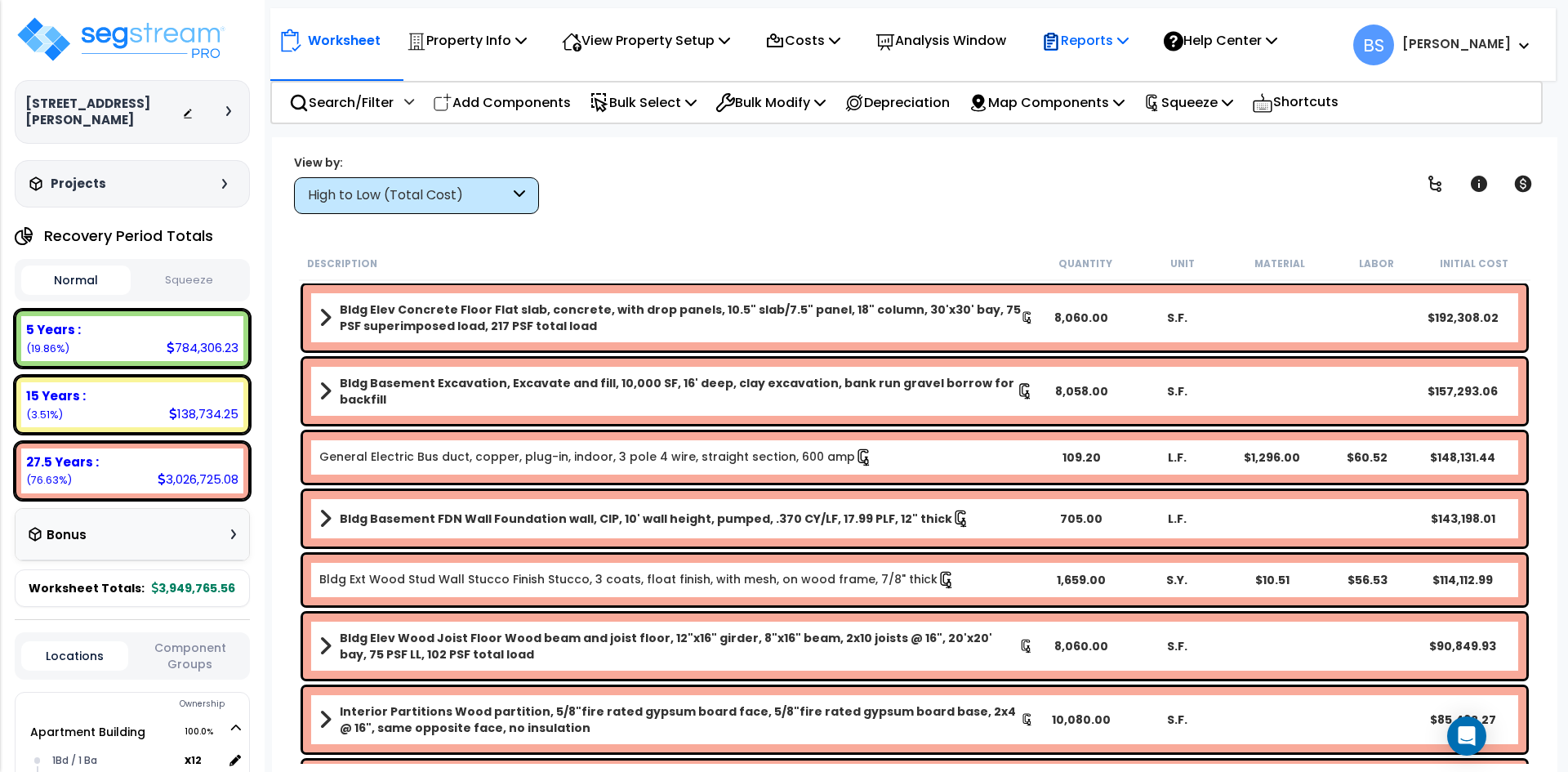
click at [1091, 41] on p "Reports" at bounding box center [1085, 40] width 87 height 22
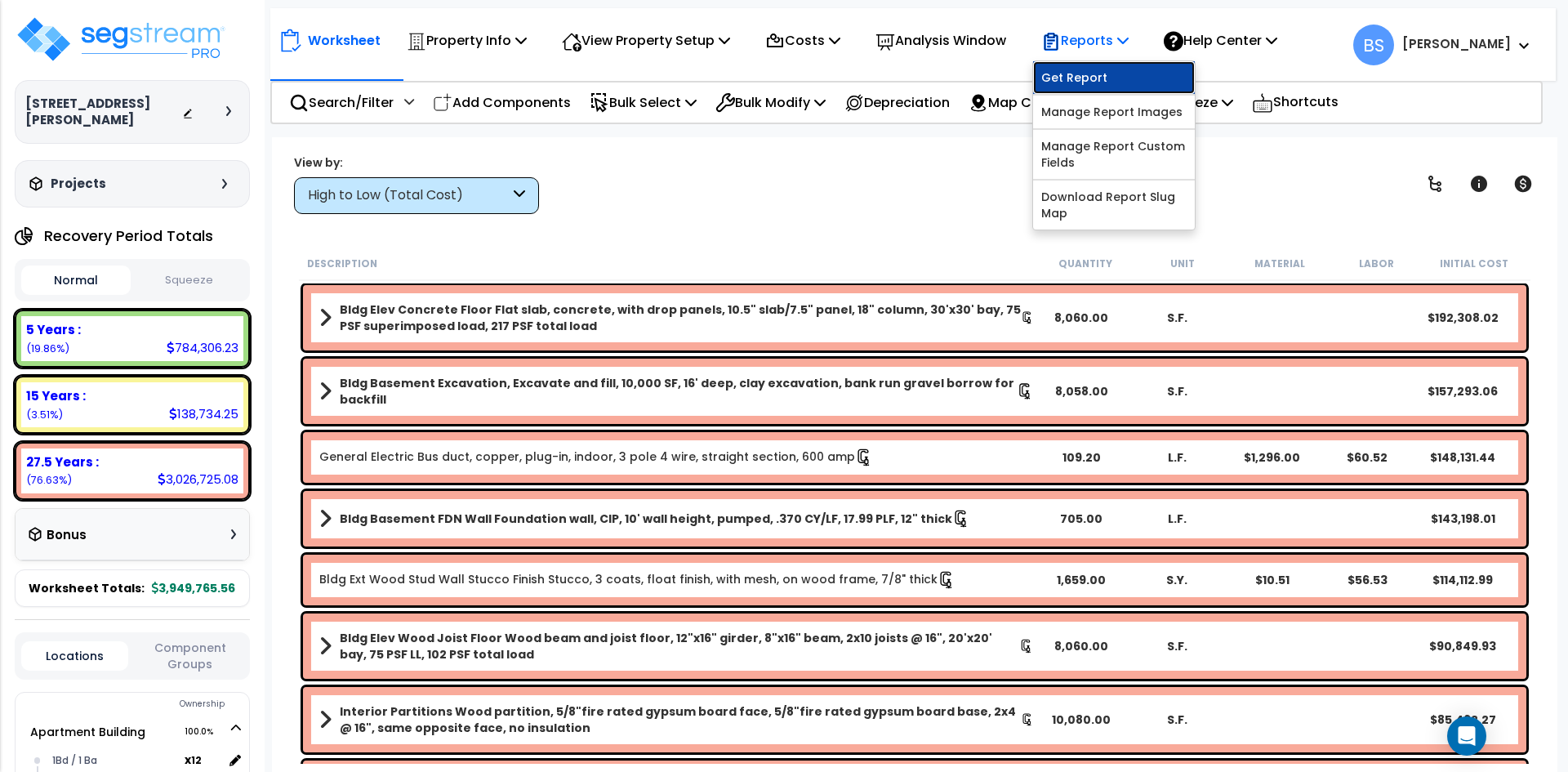
click at [1093, 62] on link "Get Report" at bounding box center [1114, 78] width 161 height 33
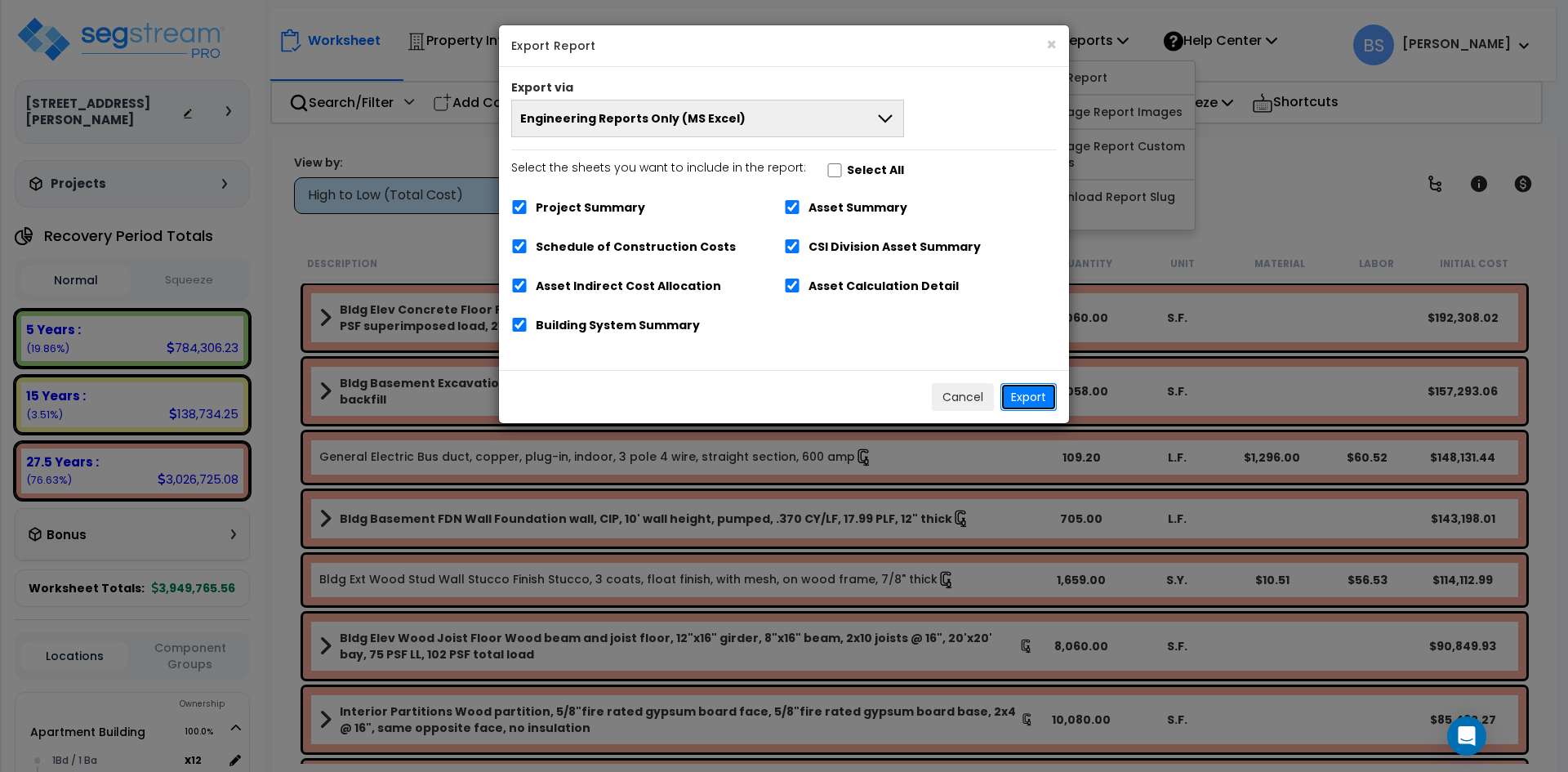
click at [1027, 399] on button "Export" at bounding box center [1028, 396] width 56 height 28
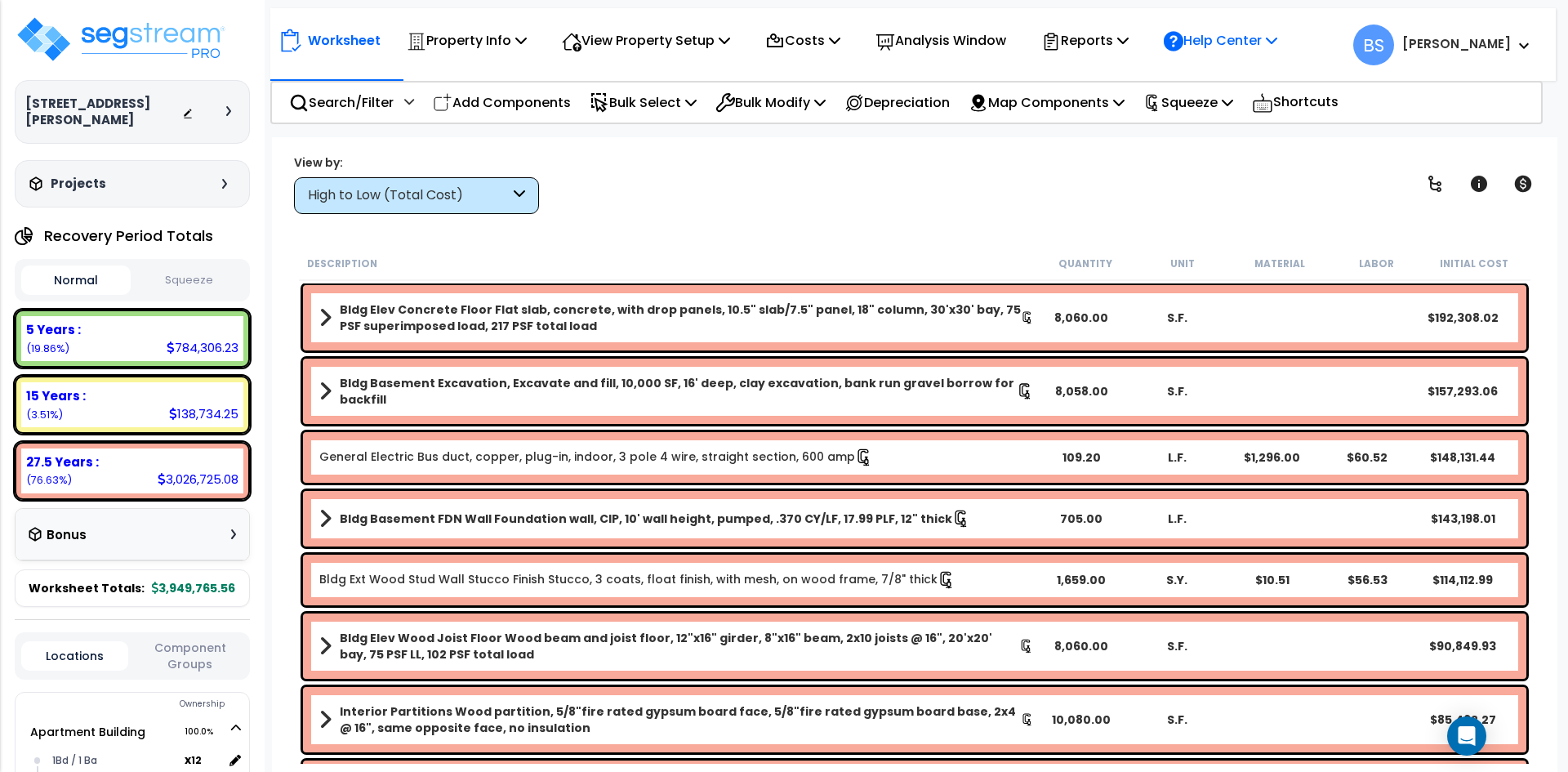
drag, startPoint x: 200, startPoint y: 268, endPoint x: 1211, endPoint y: 44, distance: 1035.5
click at [200, 268] on button "Squeeze" at bounding box center [190, 281] width 110 height 29
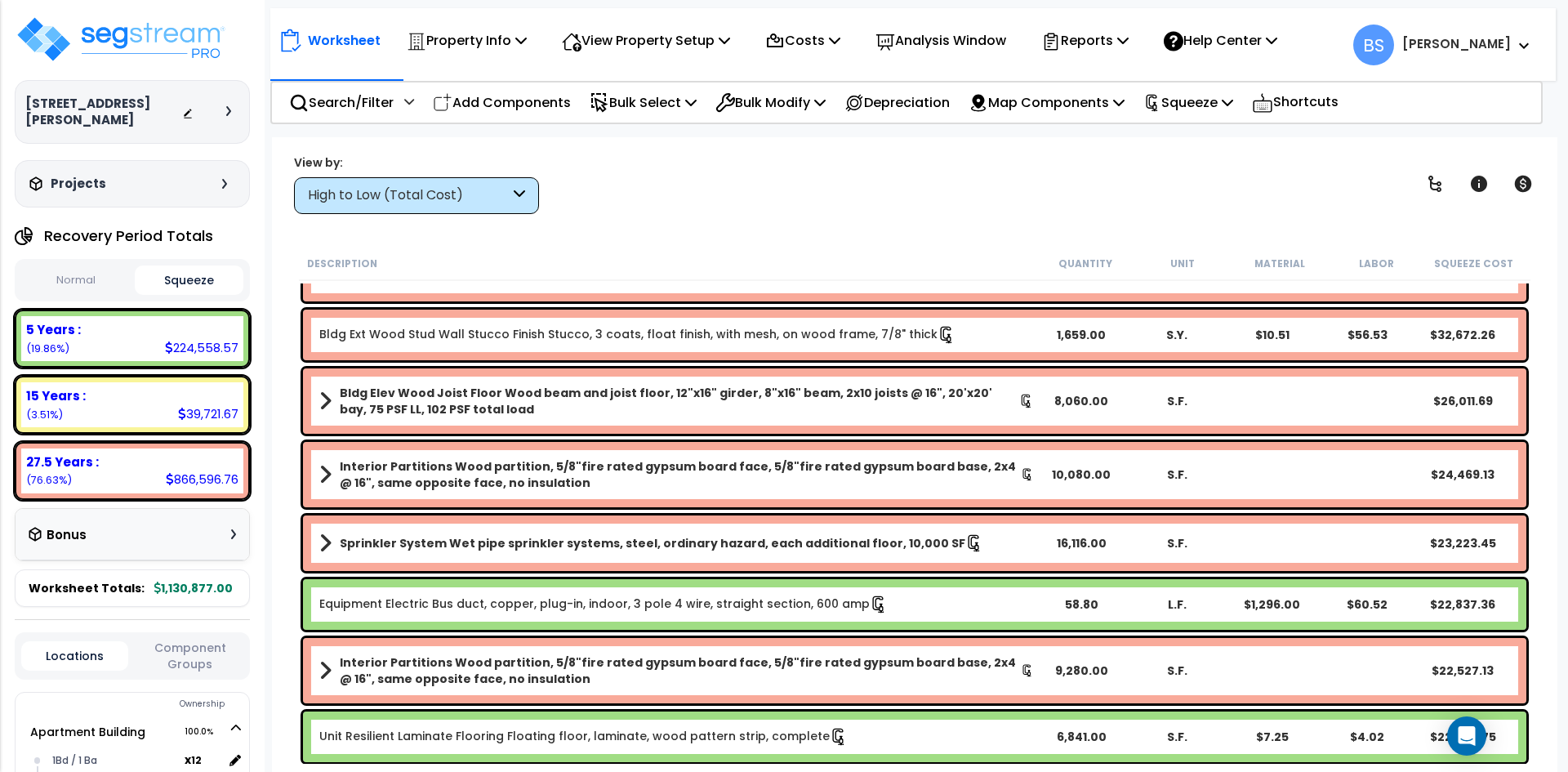
scroll to position [327, 0]
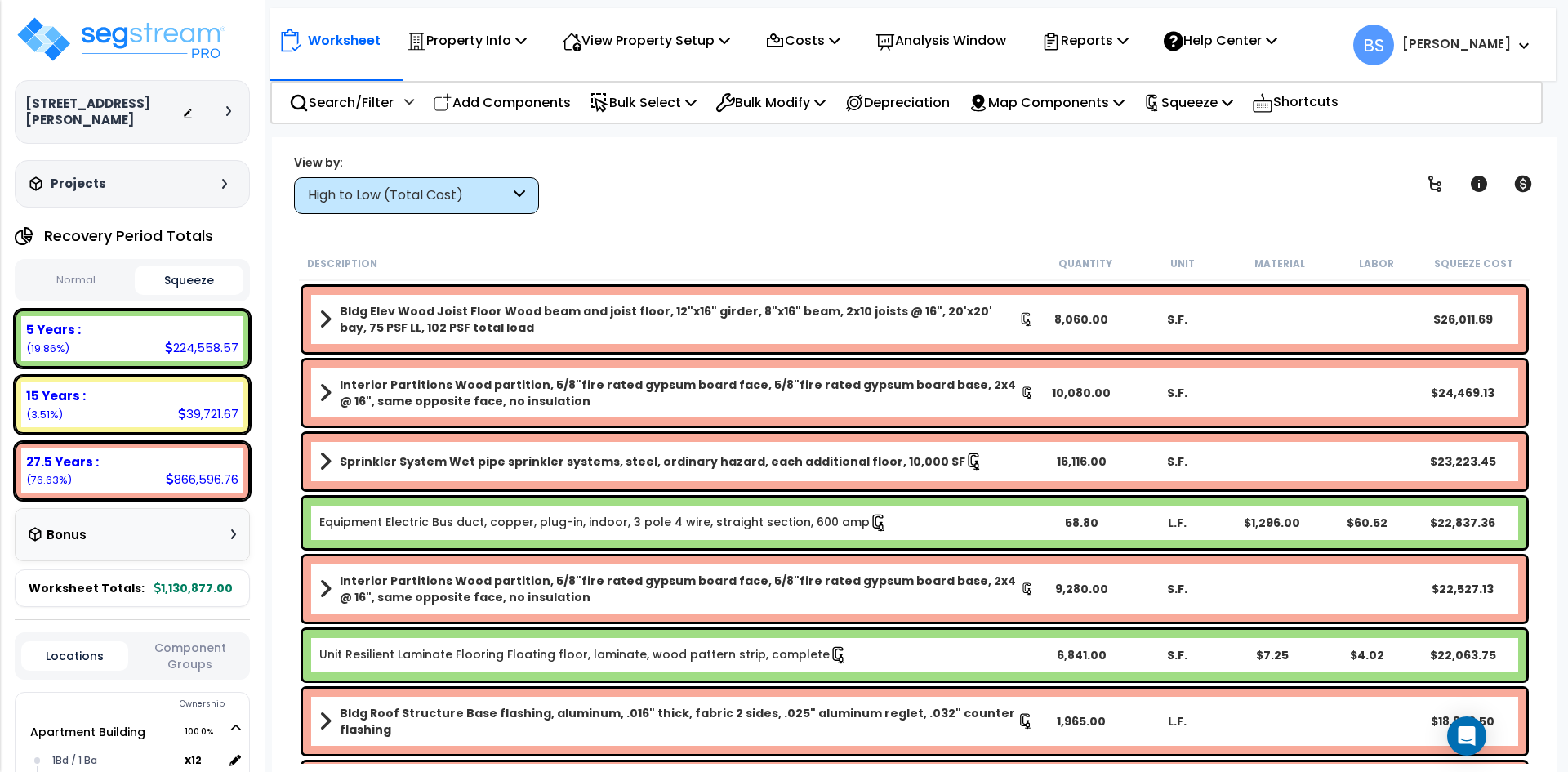
click at [656, 181] on div "View by: High to Low (Total Cost) High to Low (Total Cost)" at bounding box center [915, 183] width 1253 height 61
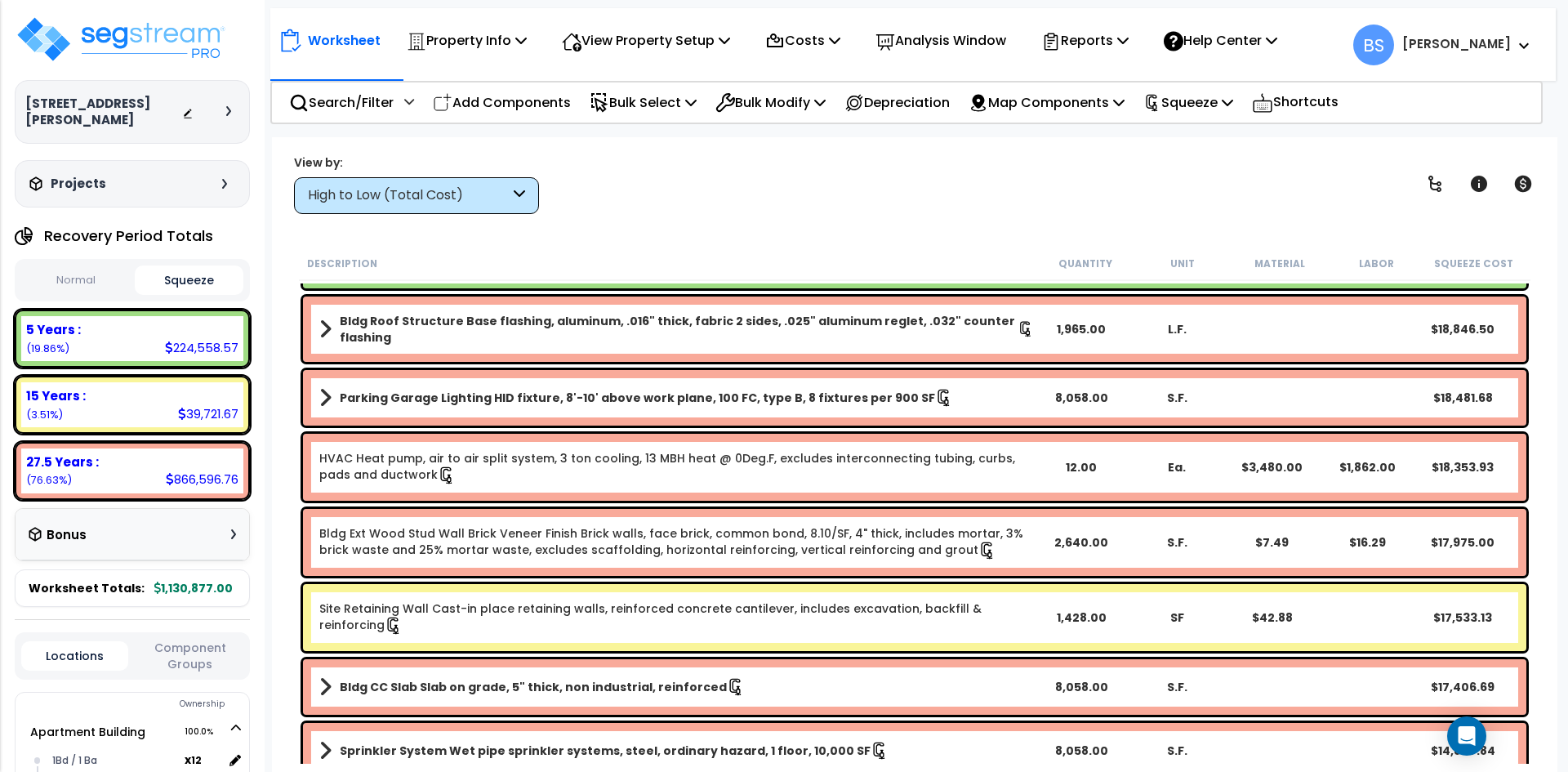
scroll to position [736, 0]
